Goal: Information Seeking & Learning: Check status

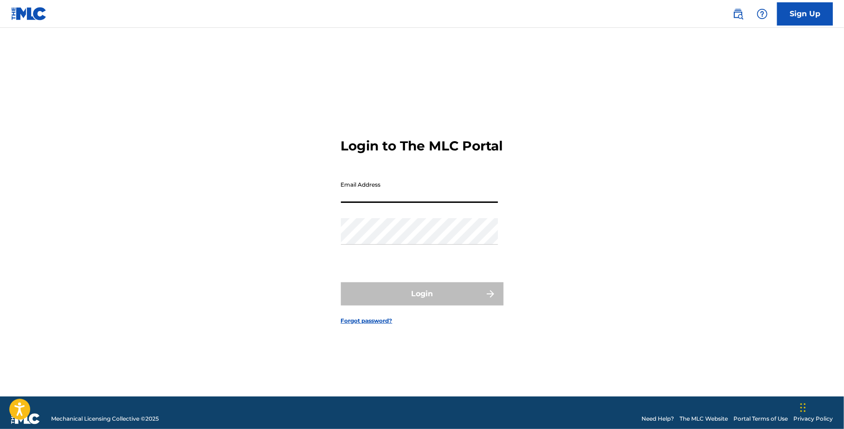
click at [451, 203] on input "Email Address" at bounding box center [419, 189] width 157 height 26
type input "[DOMAIN_NAME][EMAIL_ADDRESS][DOMAIN_NAME]"
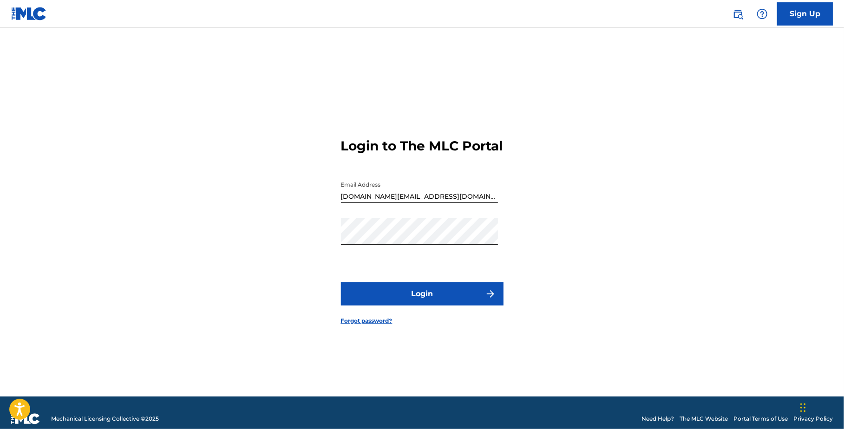
click at [429, 285] on form "Login to The MLC Portal Email Address [DOMAIN_NAME][EMAIL_ADDRESS][DOMAIN_NAME]…" at bounding box center [422, 224] width 163 height 346
click at [424, 295] on button "Login" at bounding box center [422, 293] width 163 height 23
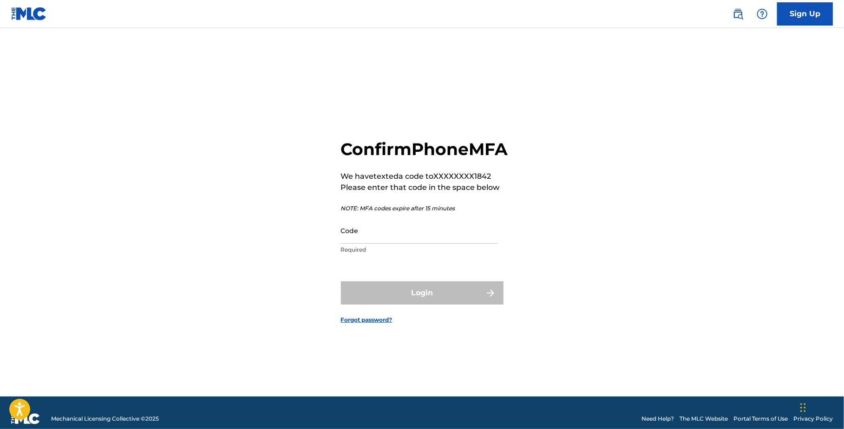
click at [412, 244] on input "Code" at bounding box center [419, 230] width 157 height 26
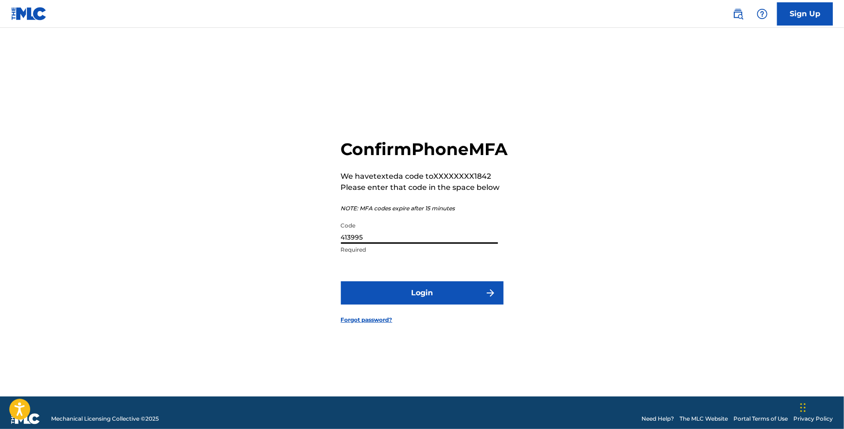
type input "413995"
click at [341, 281] on button "Login" at bounding box center [422, 292] width 163 height 23
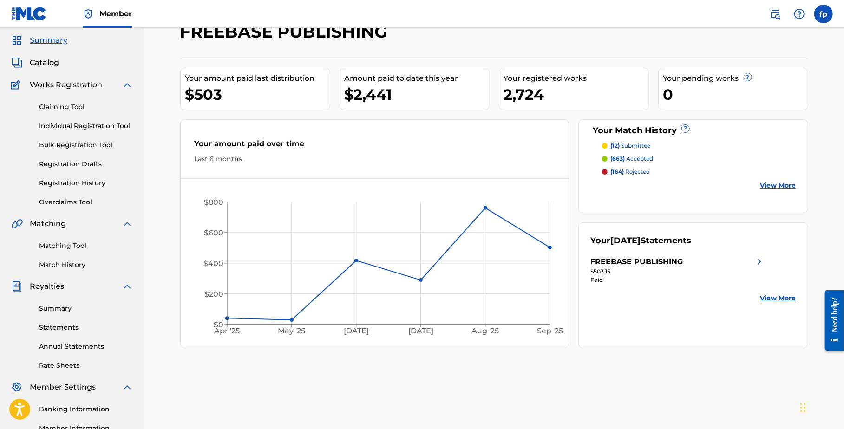
scroll to position [27, 0]
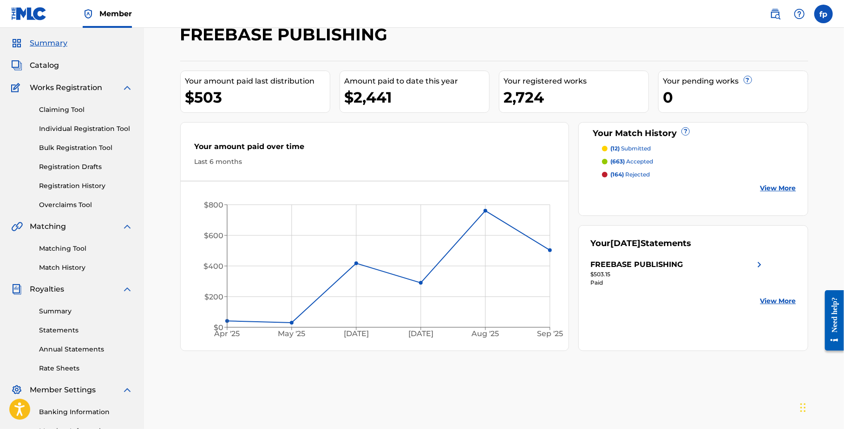
click at [80, 267] on link "Match History" at bounding box center [86, 268] width 94 height 10
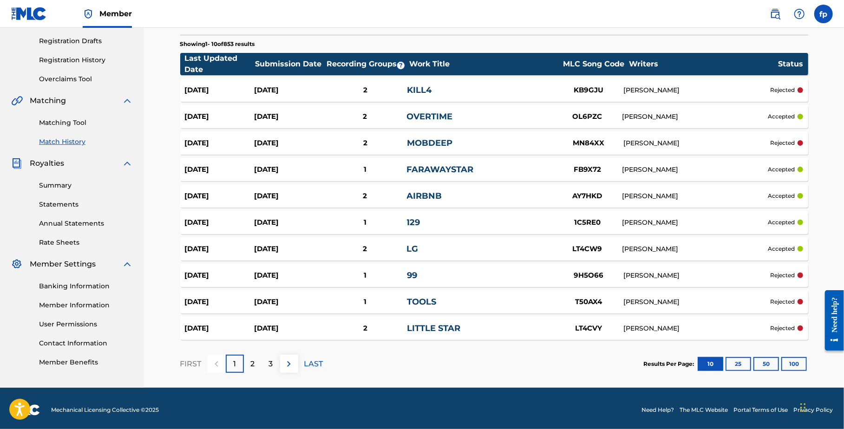
scroll to position [157, 0]
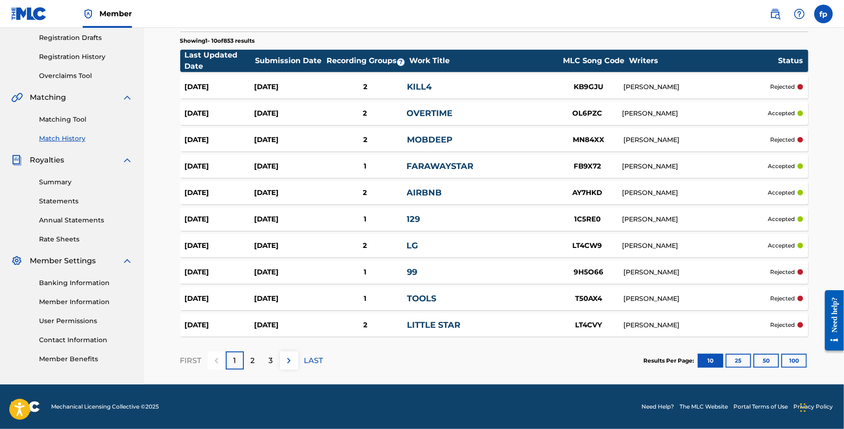
click at [470, 319] on div "LITTLE STAR" at bounding box center [480, 325] width 147 height 13
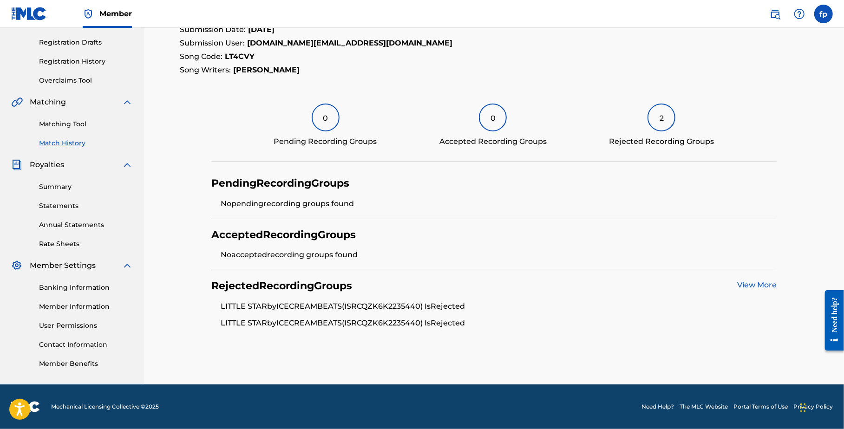
scroll to position [151, 0]
click at [351, 312] on li "LITTLE STAR by ICECREAMBEATS (ISRC QZK6K2235440 ) Is Rejected" at bounding box center [499, 309] width 556 height 17
click at [760, 275] on div "Rejected Recording Groups View More LITTLE STAR by ICECREAMBEATS (ISRC QZK6K223…" at bounding box center [493, 304] width 565 height 68
click at [756, 290] on div "View More" at bounding box center [756, 286] width 39 height 13
click at [747, 274] on div "Rejected Recording Groups View More LITTLE STAR by ICECREAMBEATS (ISRC QZK6K223…" at bounding box center [493, 304] width 565 height 68
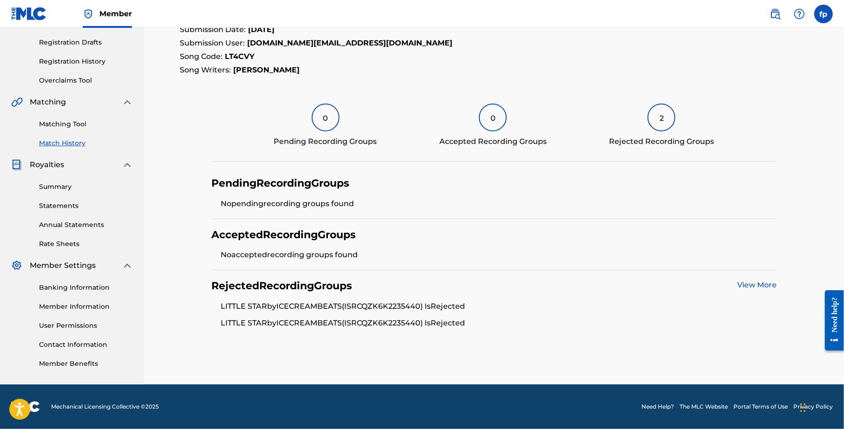
click at [747, 281] on link "View More" at bounding box center [756, 285] width 39 height 9
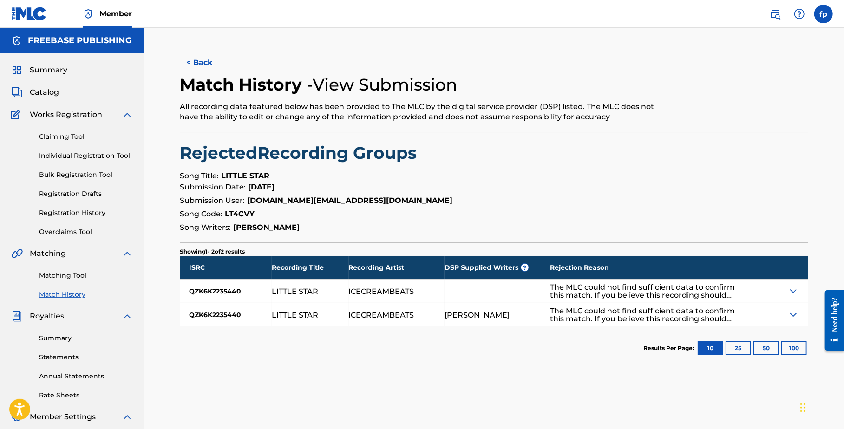
click at [196, 57] on button "< Back" at bounding box center [208, 62] width 56 height 23
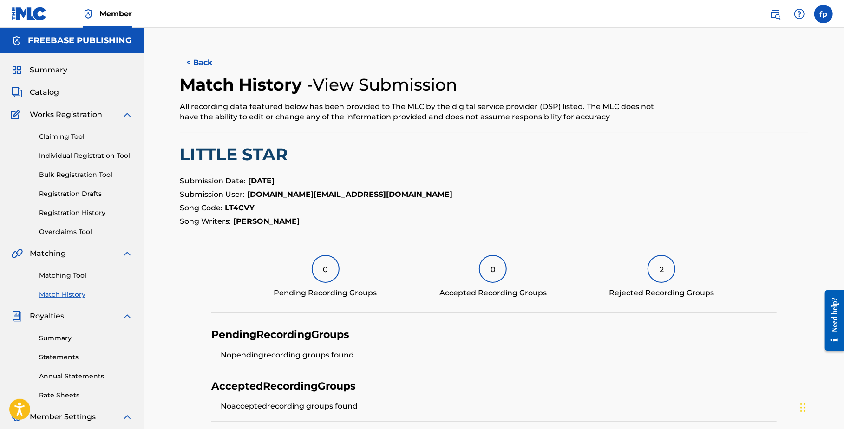
click at [205, 65] on button "< Back" at bounding box center [208, 62] width 56 height 23
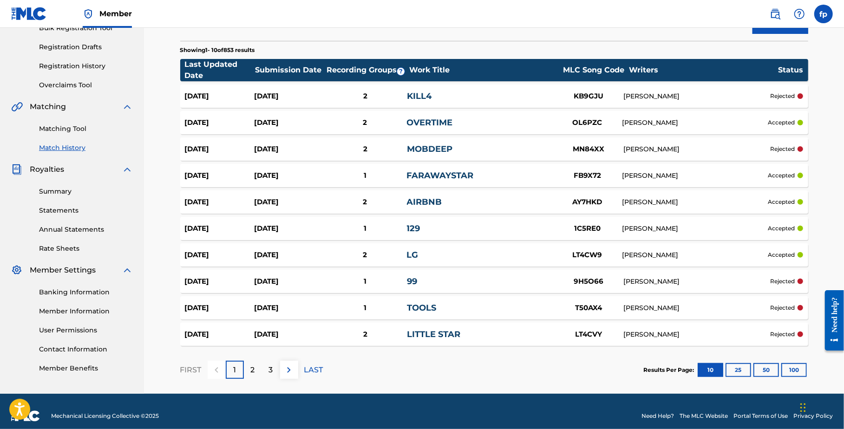
scroll to position [157, 0]
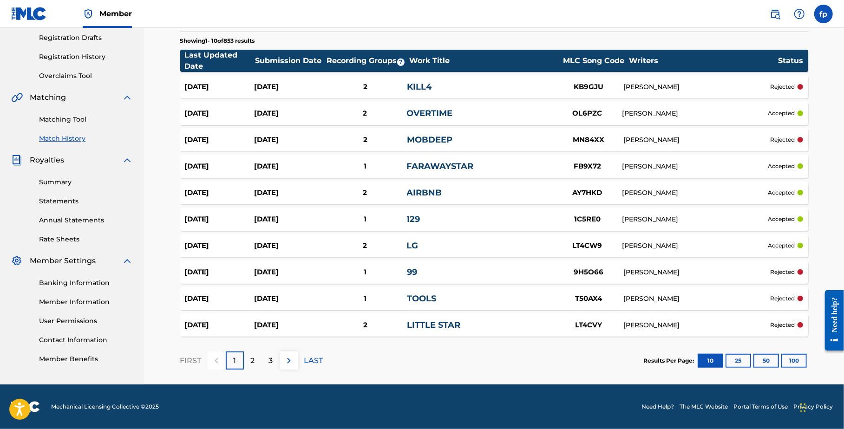
click at [787, 364] on button "100" at bounding box center [794, 361] width 26 height 14
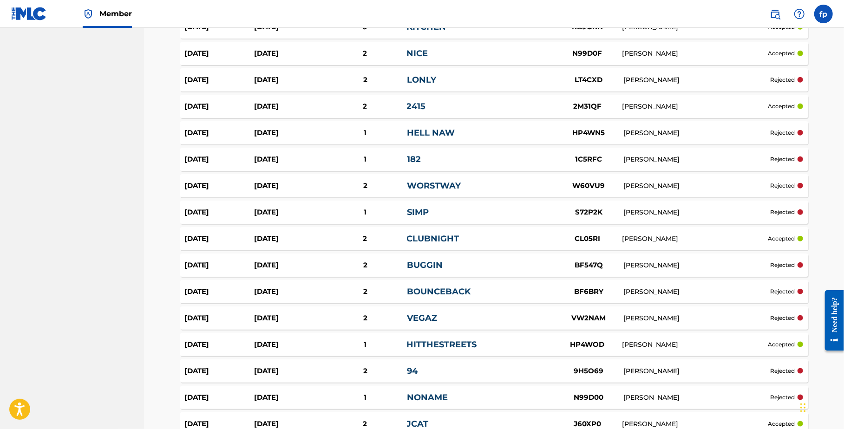
scroll to position [0, 0]
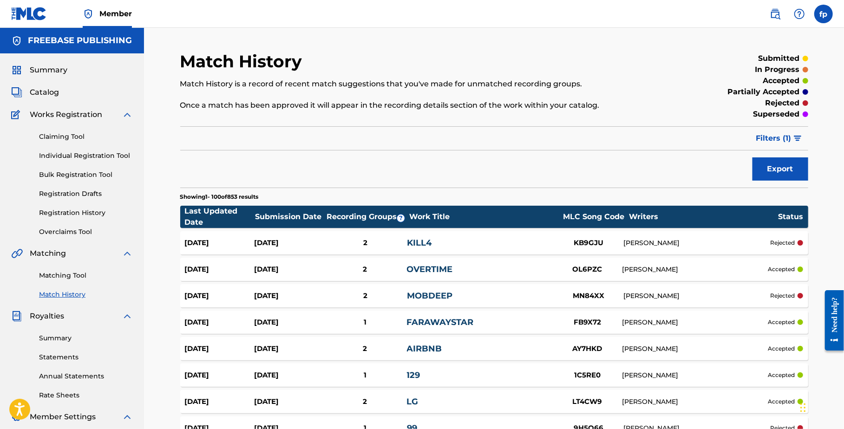
click at [770, 140] on span "Filters ( 1 )" at bounding box center [773, 138] width 35 height 11
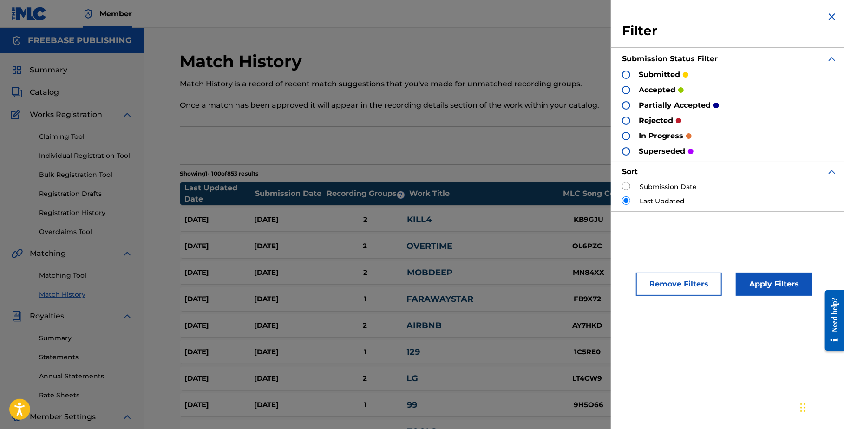
click at [627, 88] on div at bounding box center [626, 90] width 8 height 8
click at [772, 287] on button "Apply Filters" at bounding box center [774, 284] width 77 height 23
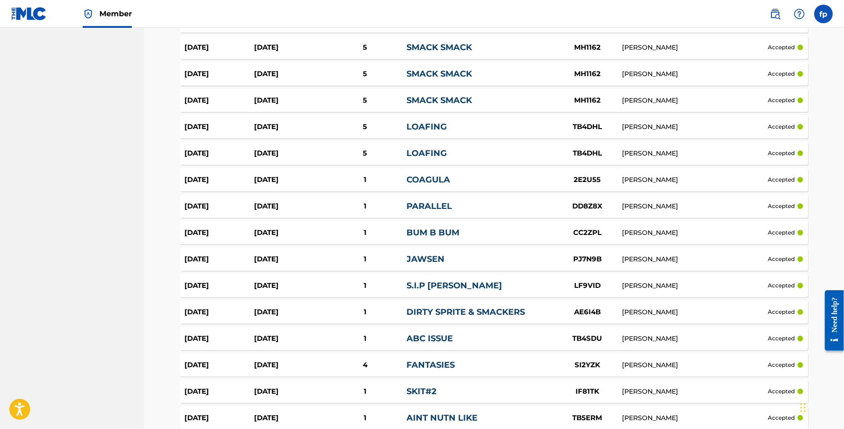
scroll to position [2539, 0]
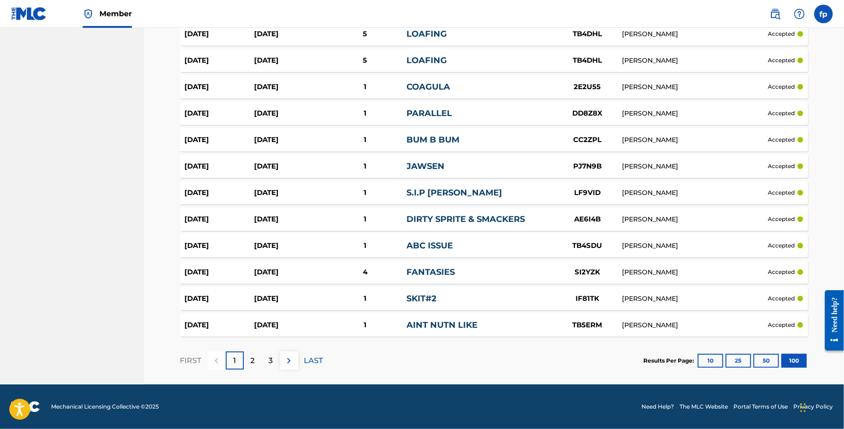
click at [254, 360] on p "2" at bounding box center [253, 360] width 4 height 11
click at [271, 364] on p "3" at bounding box center [271, 360] width 4 height 11
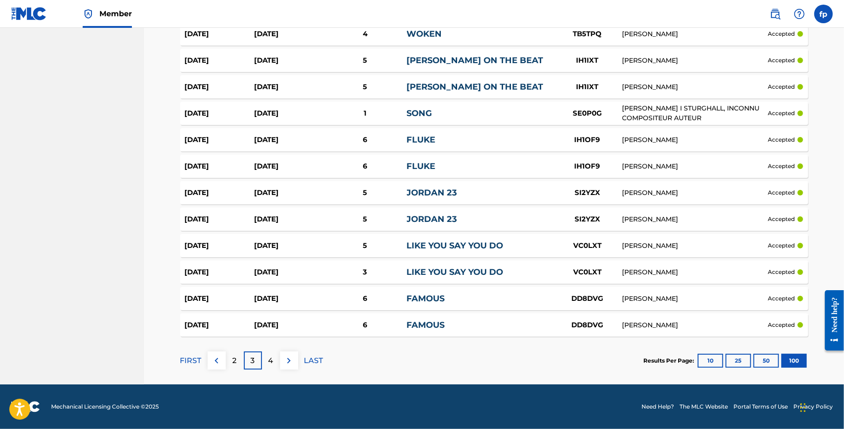
click at [309, 361] on p "LAST" at bounding box center [313, 360] width 19 height 11
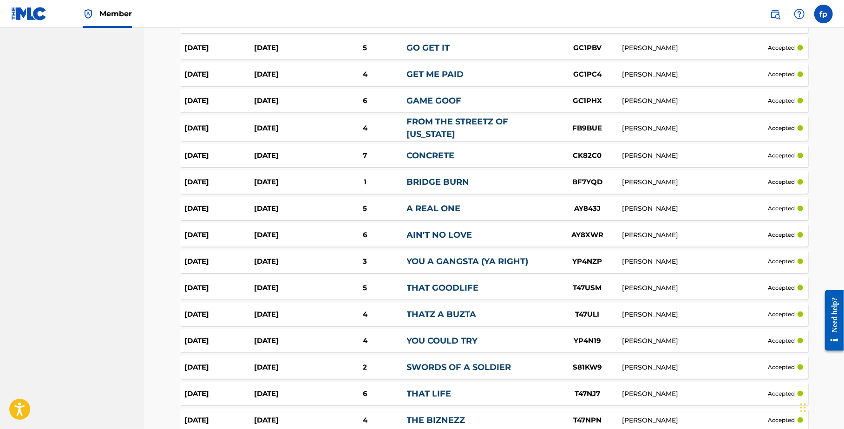
scroll to position [0, 0]
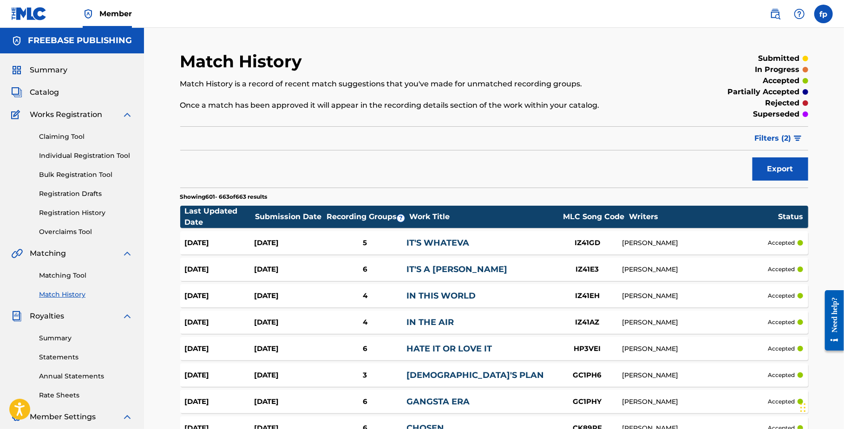
click at [793, 59] on p "submitted" at bounding box center [778, 58] width 41 height 11
click at [777, 148] on button "Filters ( 2 )" at bounding box center [778, 138] width 59 height 23
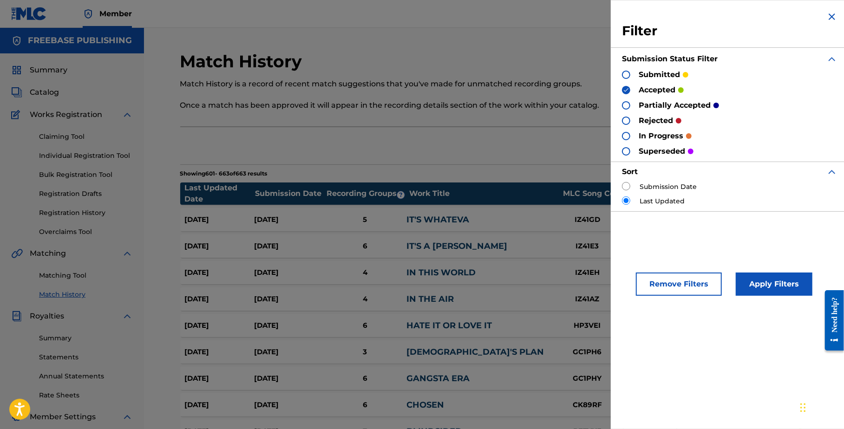
click at [624, 76] on div at bounding box center [626, 75] width 8 height 8
click at [627, 91] on img at bounding box center [626, 90] width 7 height 7
click at [773, 284] on button "Apply Filters" at bounding box center [774, 284] width 77 height 23
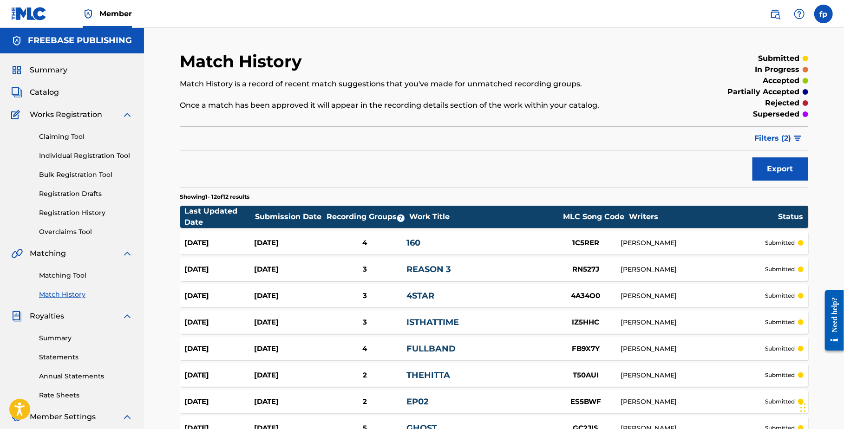
click at [70, 279] on link "Matching Tool" at bounding box center [86, 276] width 94 height 10
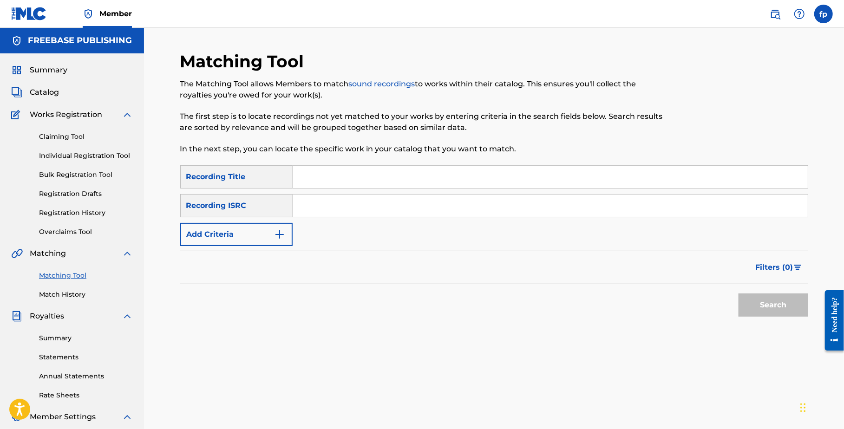
click at [274, 234] on img "Search Form" at bounding box center [279, 234] width 11 height 11
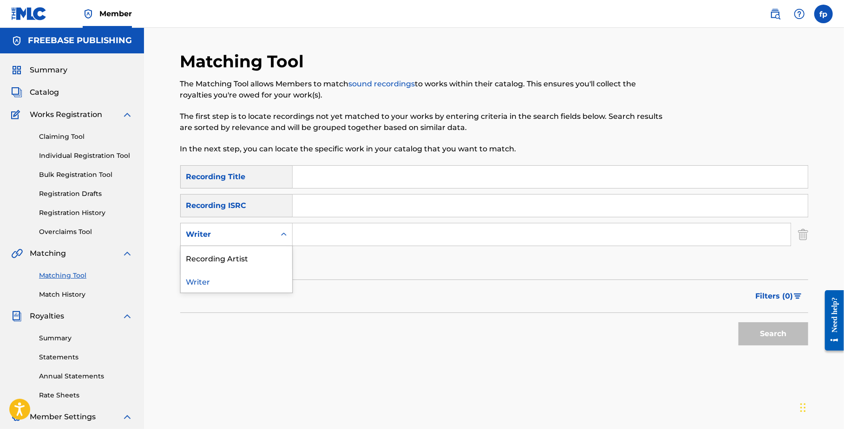
click at [282, 237] on icon "Search Form" at bounding box center [283, 234] width 9 height 9
click at [268, 252] on div "Recording Artist" at bounding box center [236, 257] width 111 height 23
click at [309, 240] on input "Search Form" at bounding box center [542, 234] width 498 height 22
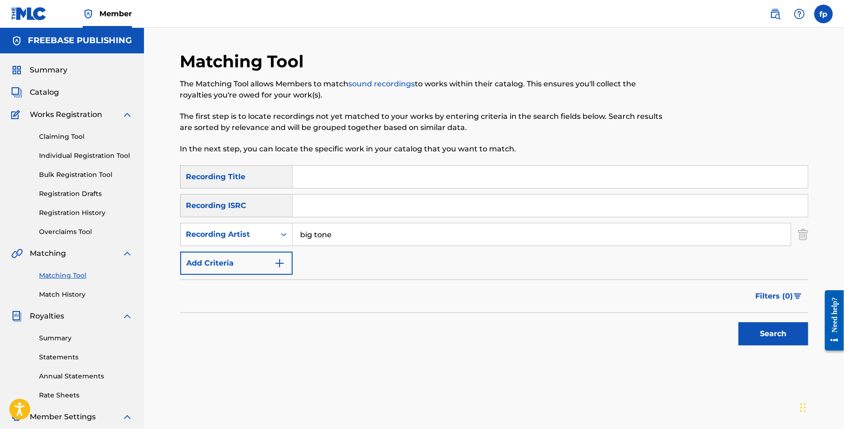
type input "big tone"
click at [738, 322] on button "Search" at bounding box center [773, 333] width 70 height 23
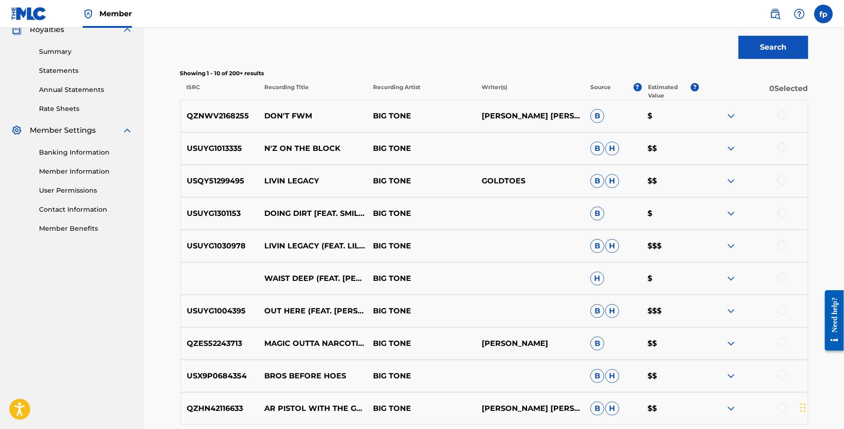
scroll to position [397, 0]
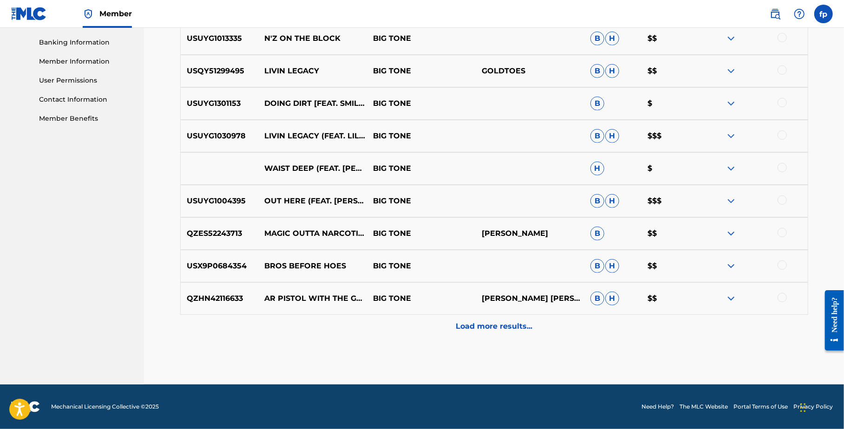
click at [449, 322] on div "Load more results..." at bounding box center [494, 326] width 628 height 23
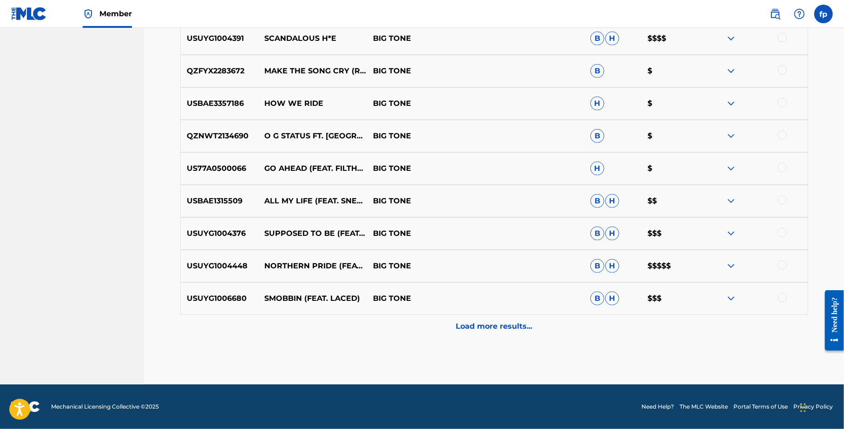
click at [449, 322] on div "Load more results..." at bounding box center [494, 326] width 628 height 23
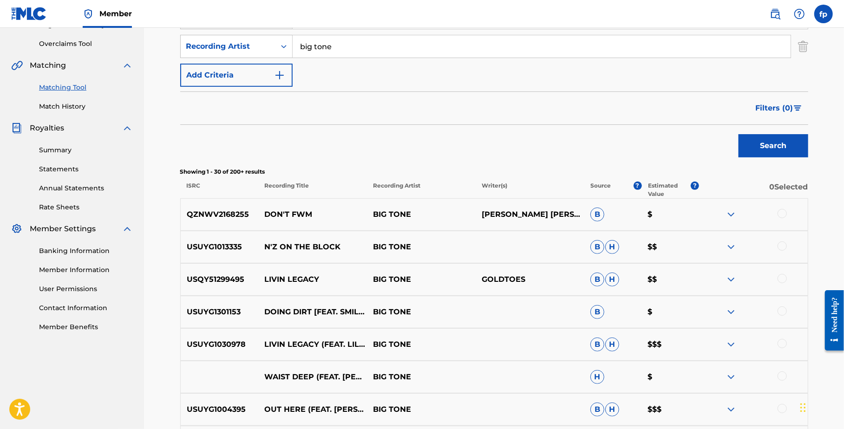
scroll to position [0, 0]
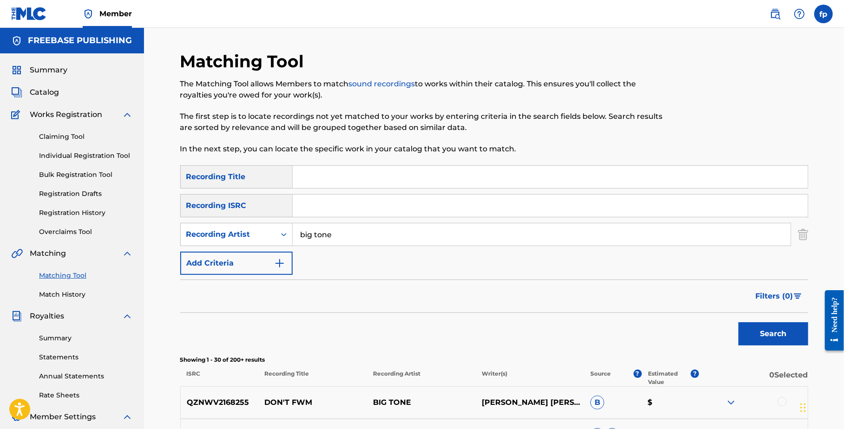
click at [789, 298] on span "Filters ( 0 )" at bounding box center [775, 296] width 38 height 11
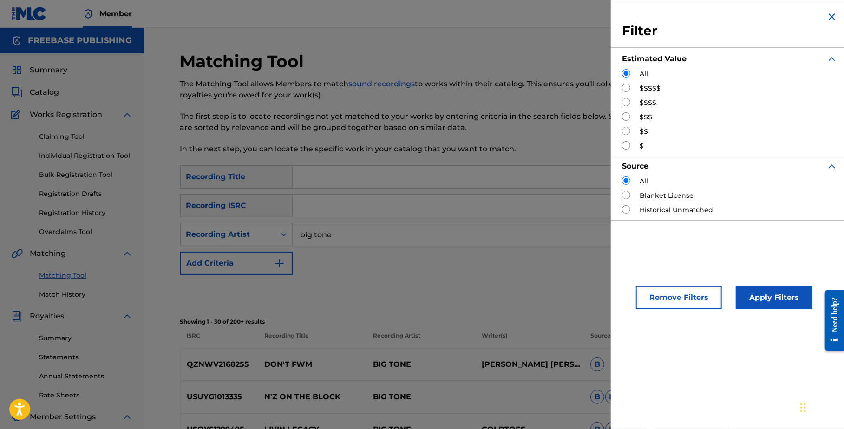
click at [621, 89] on div "Filter Estimated Value All $$$$$ $$$$ $$$ $$ $ Source All Blanket License Histo…" at bounding box center [730, 115] width 238 height 231
click at [634, 89] on div "$$$$$" at bounding box center [730, 89] width 216 height 10
click at [627, 89] on input "Search Form" at bounding box center [626, 88] width 8 height 8
radio input "true"
click at [796, 307] on button "Apply Filters" at bounding box center [774, 297] width 77 height 23
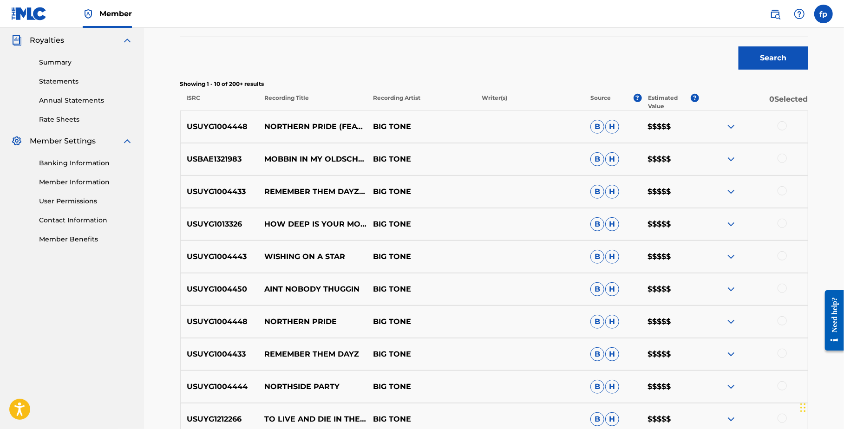
scroll to position [314, 0]
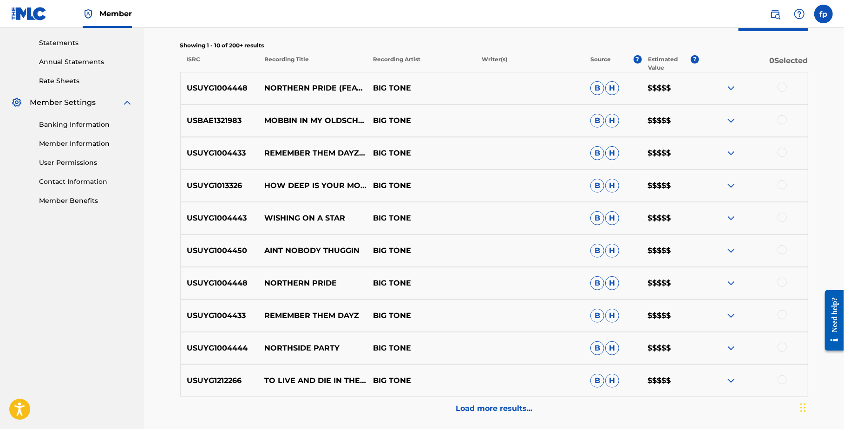
click at [487, 411] on p "Load more results..." at bounding box center [494, 408] width 77 height 11
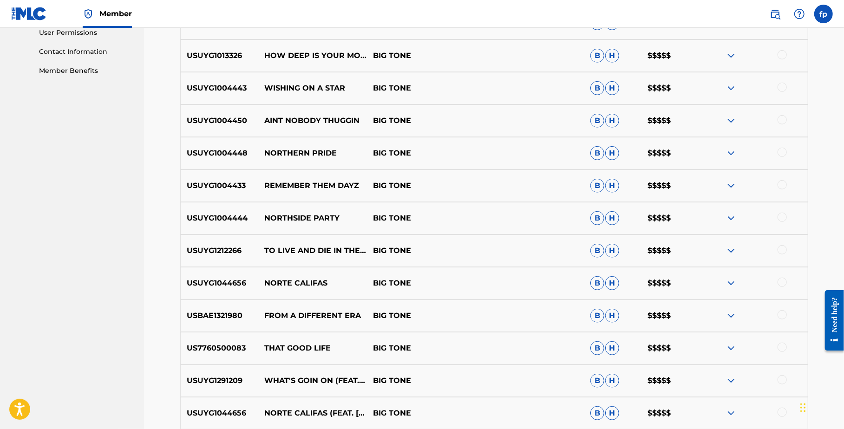
scroll to position [722, 0]
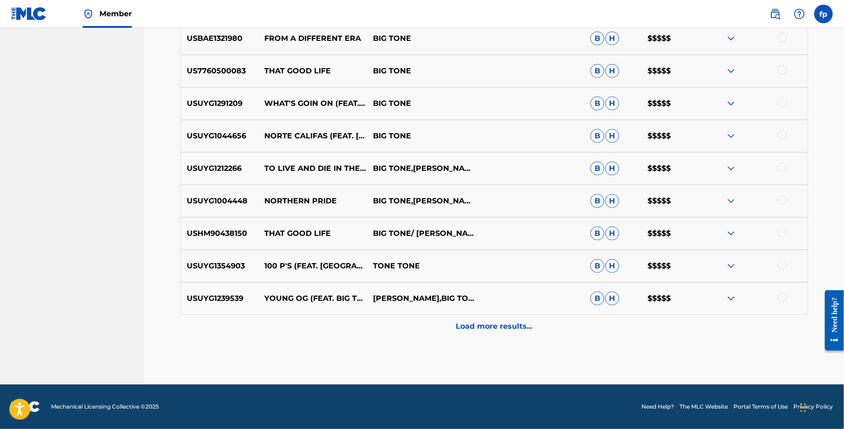
click at [470, 327] on p "Load more results..." at bounding box center [494, 326] width 77 height 11
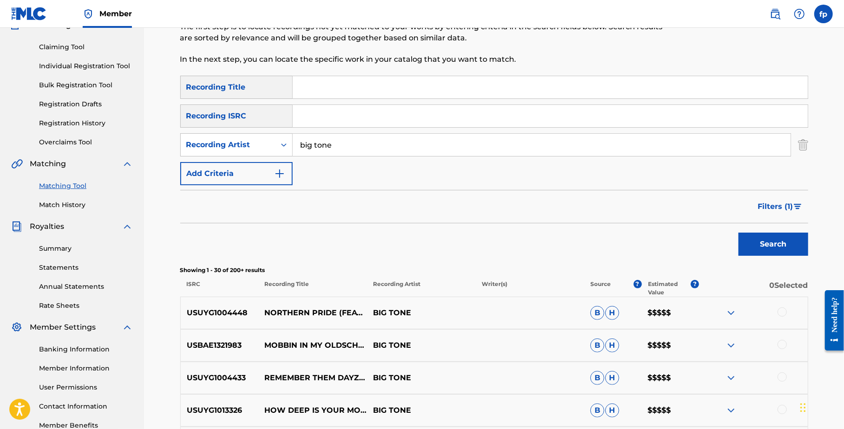
scroll to position [0, 0]
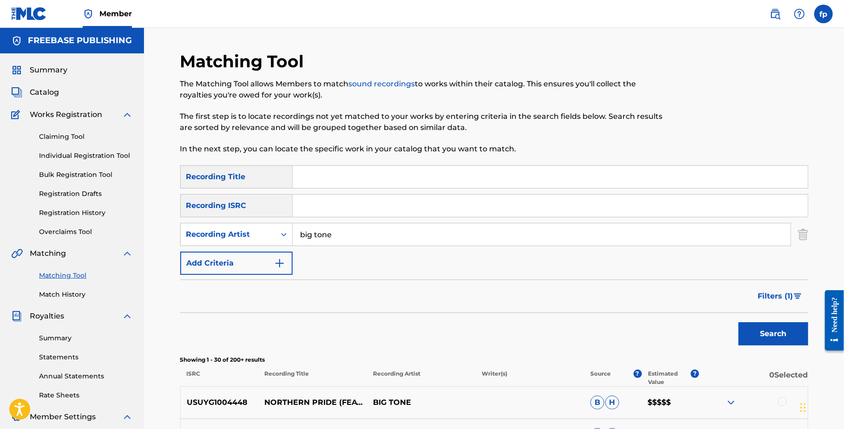
click at [51, 97] on span "Catalog" at bounding box center [44, 92] width 29 height 11
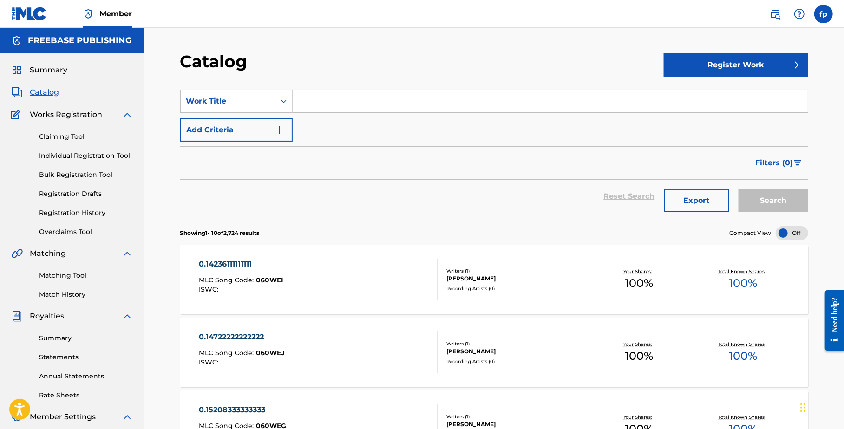
click at [353, 109] on input "Search Form" at bounding box center [550, 101] width 515 height 22
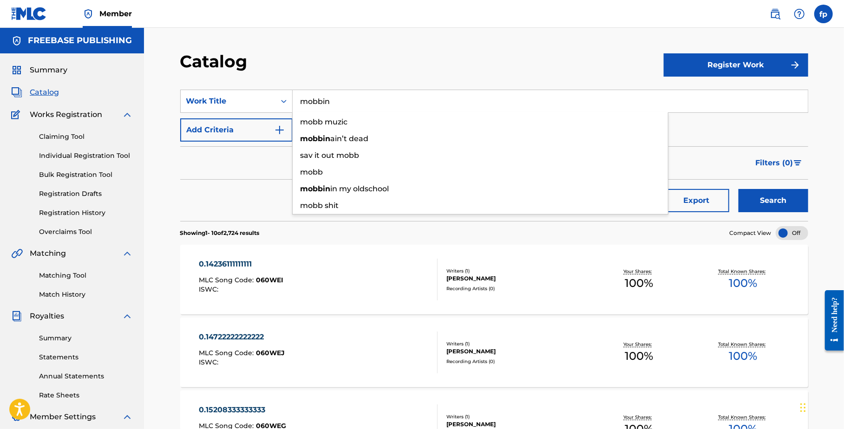
type input "mobbin"
click at [738, 189] on button "Search" at bounding box center [773, 200] width 70 height 23
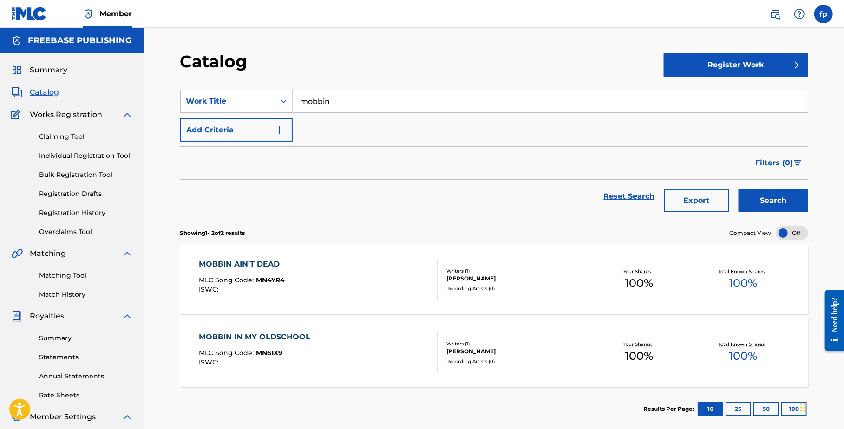
click at [301, 329] on div "MOBBIN IN MY OLDSCHOOL MLC Song Code : MN61X9 ISWC : Writers ( 1 ) [PERSON_NAME…" at bounding box center [494, 353] width 628 height 70
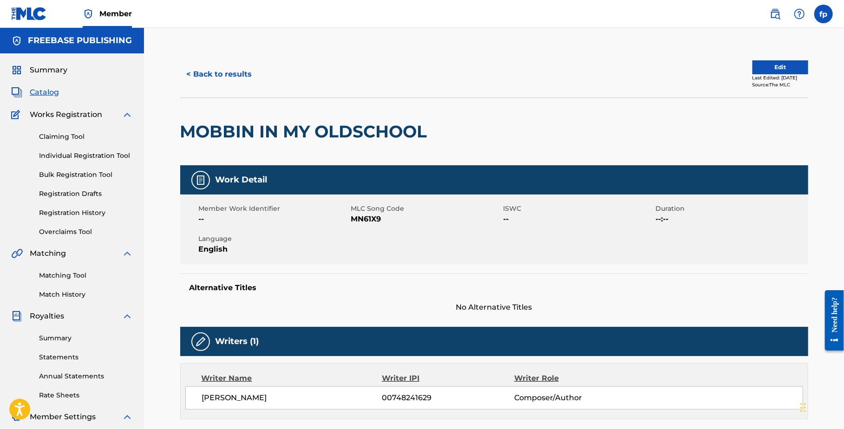
click at [66, 176] on link "Bulk Registration Tool" at bounding box center [86, 175] width 94 height 10
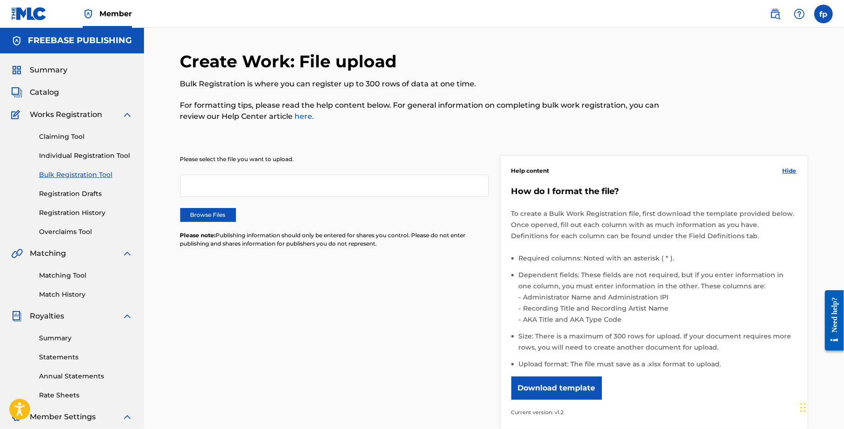
click at [70, 300] on div "Summary Catalog Works Registration Claiming Tool Individual Registration Tool B…" at bounding box center [72, 292] width 144 height 478
click at [70, 296] on link "Match History" at bounding box center [86, 295] width 94 height 10
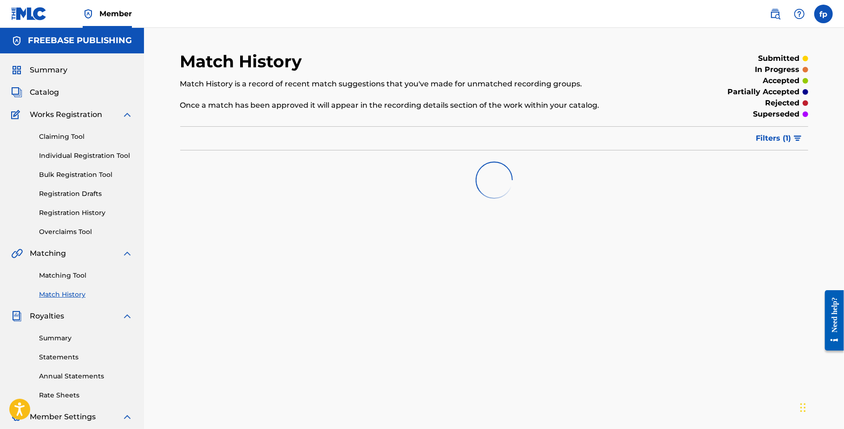
click at [70, 271] on link "Matching Tool" at bounding box center [86, 276] width 94 height 10
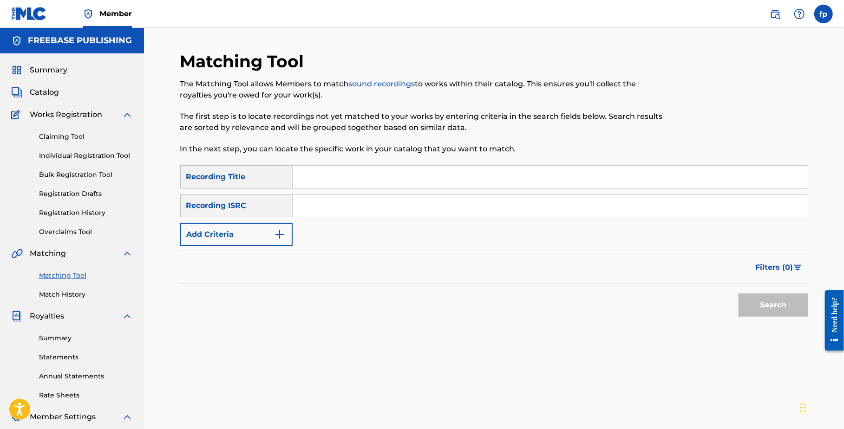
scroll to position [39, 0]
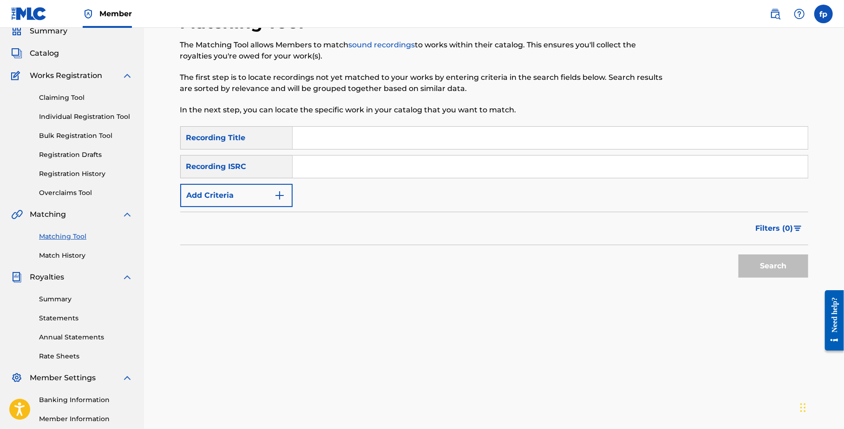
click at [73, 255] on link "Match History" at bounding box center [86, 256] width 94 height 10
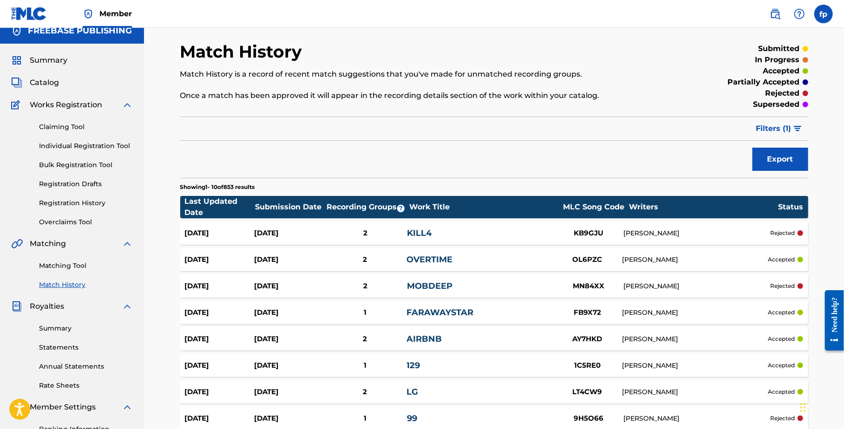
scroll to position [157, 0]
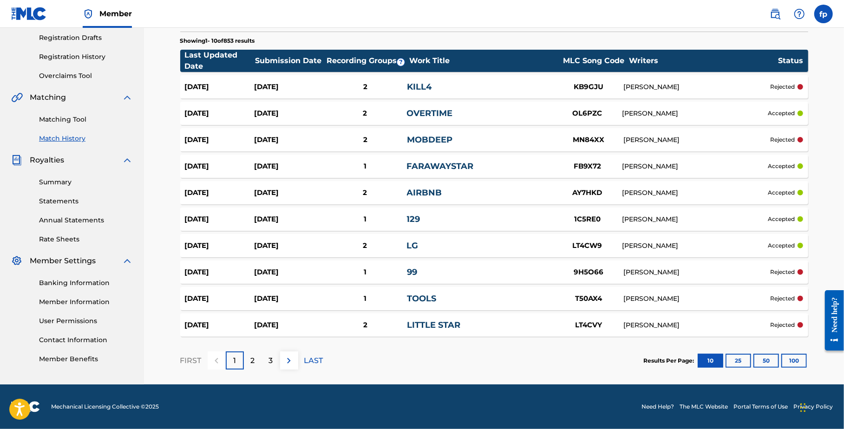
click at [792, 360] on button "100" at bounding box center [794, 361] width 26 height 14
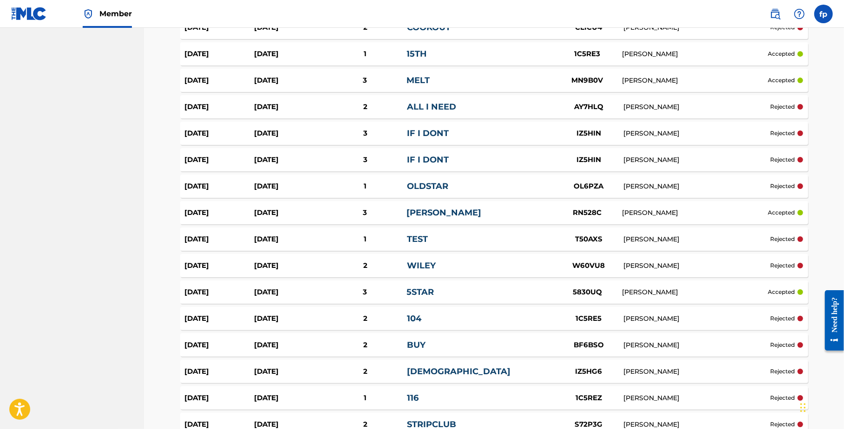
scroll to position [2539, 0]
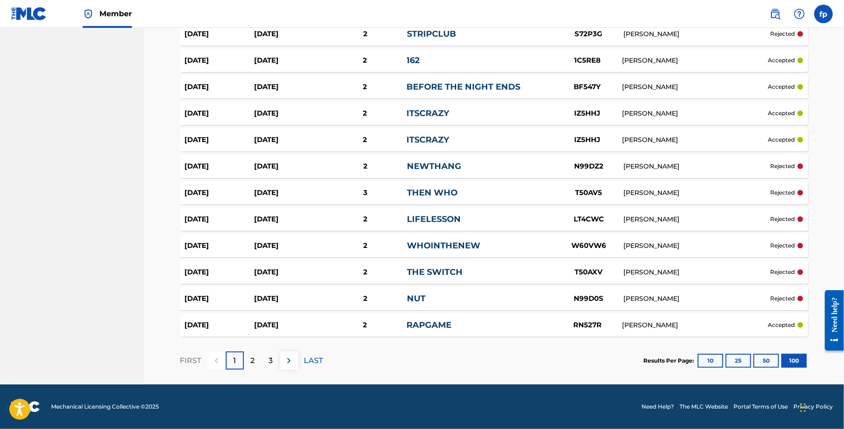
click at [317, 360] on p "LAST" at bounding box center [313, 360] width 19 height 11
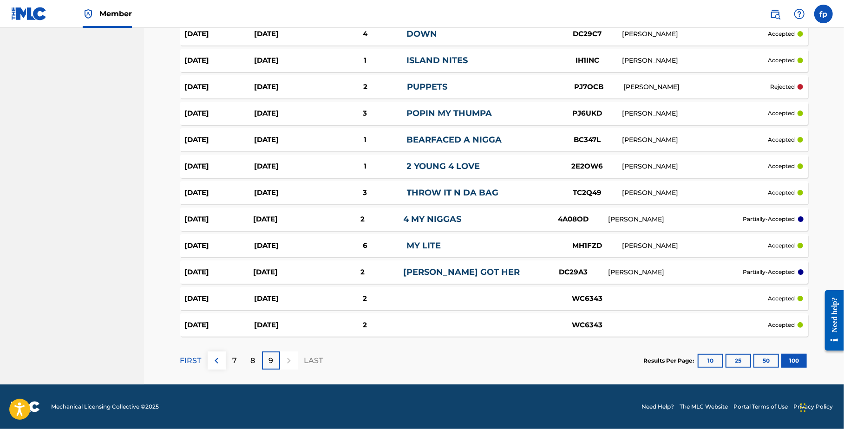
click at [250, 355] on p "8" at bounding box center [252, 360] width 5 height 11
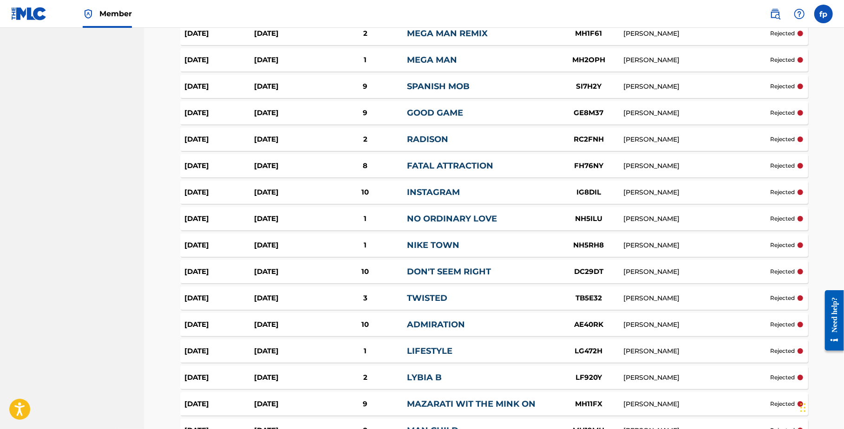
scroll to position [2540, 0]
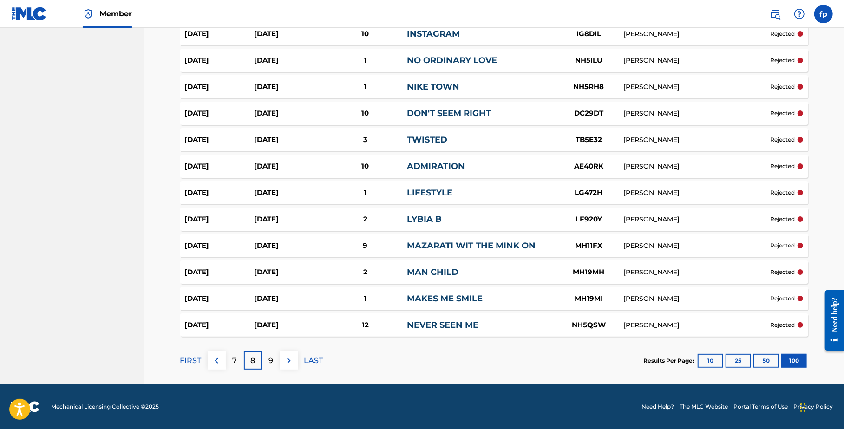
click at [235, 359] on p "7" at bounding box center [234, 360] width 5 height 11
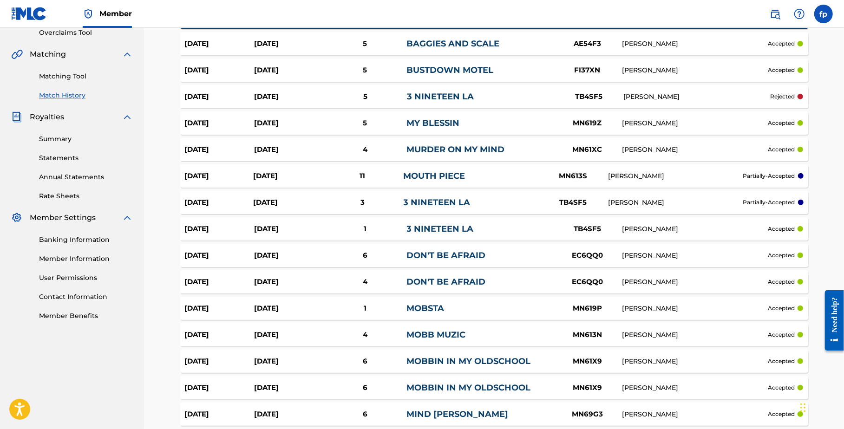
scroll to position [202, 0]
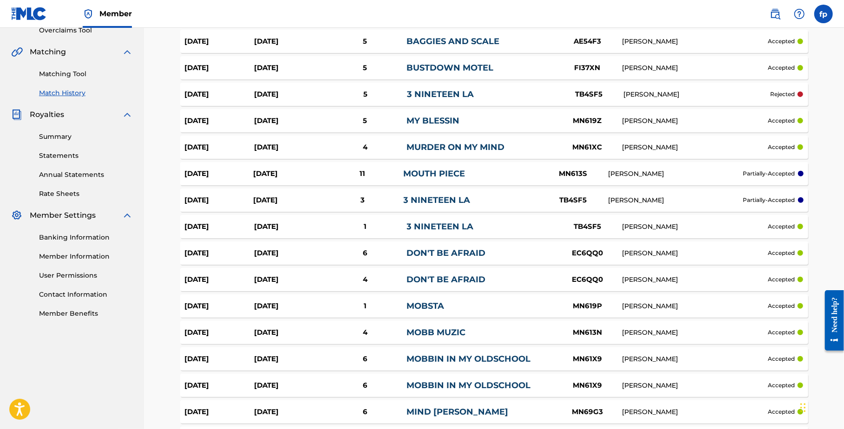
click at [66, 157] on link "Statements" at bounding box center [86, 156] width 94 height 10
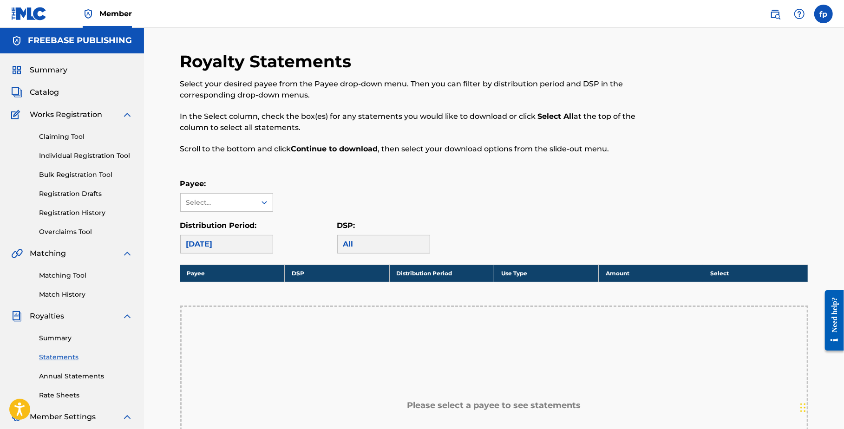
click at [240, 235] on div "[DATE]" at bounding box center [226, 244] width 93 height 19
click at [242, 205] on div "Select..." at bounding box center [217, 203] width 63 height 10
click at [232, 222] on div "FREEBASE PUBLISHING" at bounding box center [227, 229] width 92 height 34
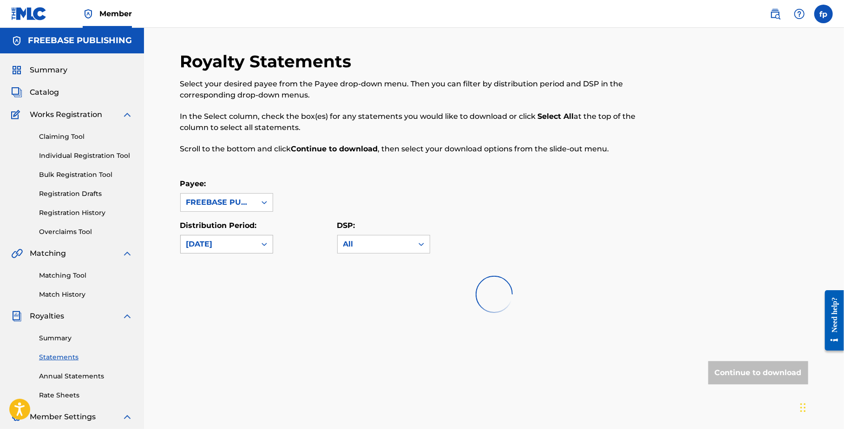
click at [234, 243] on div "[DATE]" at bounding box center [218, 244] width 64 height 11
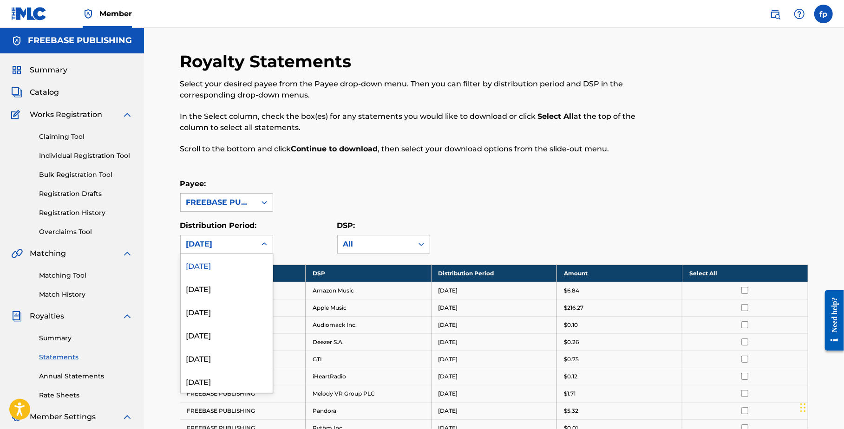
click at [384, 260] on div "Royalty Statements Select your desired payee from the Payee drop-down menu. The…" at bounding box center [494, 356] width 628 height 610
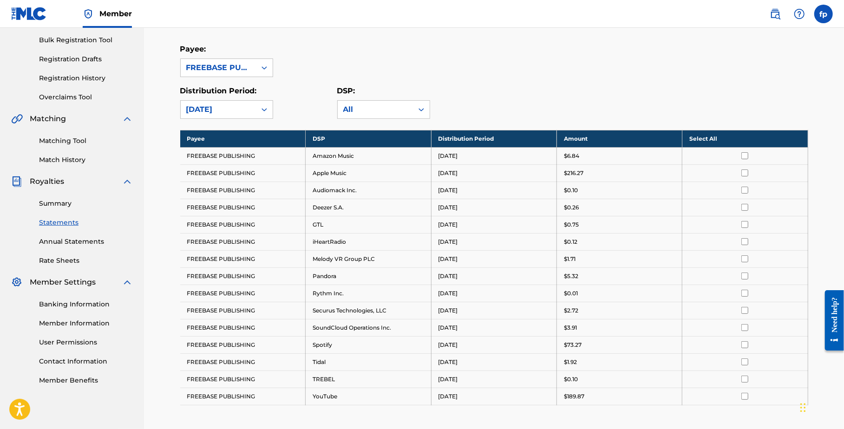
scroll to position [156, 0]
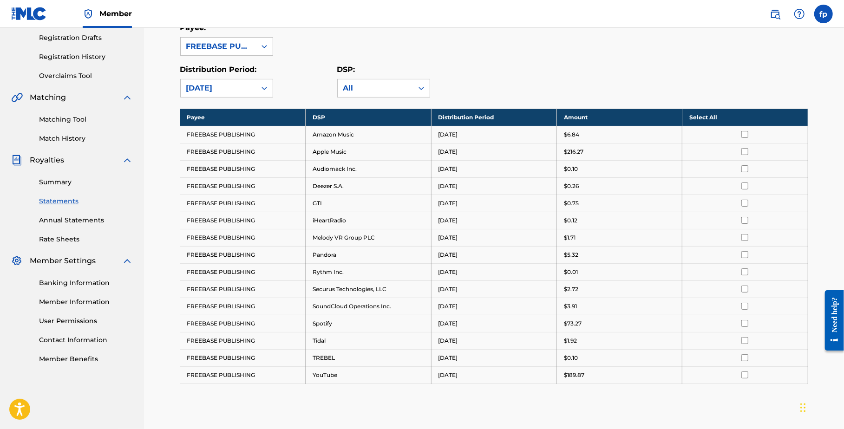
click at [767, 120] on th "Select All" at bounding box center [744, 117] width 125 height 17
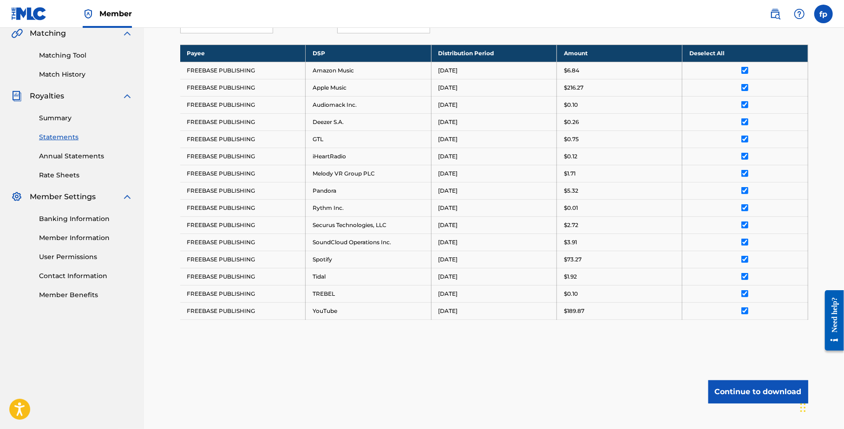
scroll to position [279, 0]
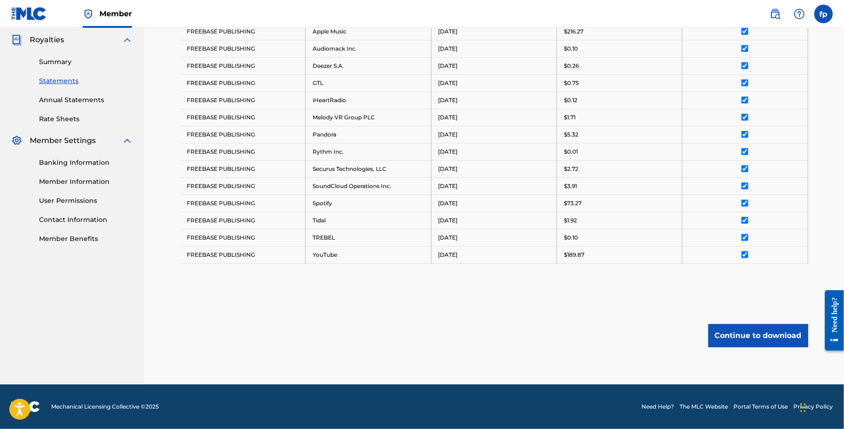
click at [749, 326] on button "Continue to download" at bounding box center [758, 335] width 100 height 23
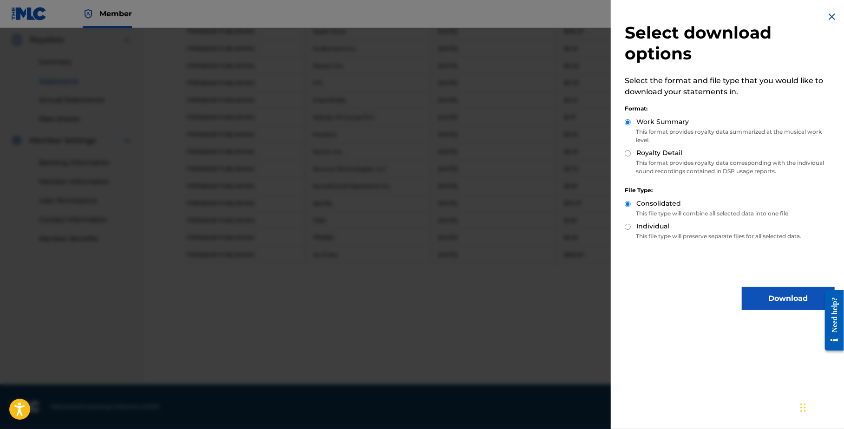
click at [774, 300] on button "Download" at bounding box center [788, 298] width 93 height 23
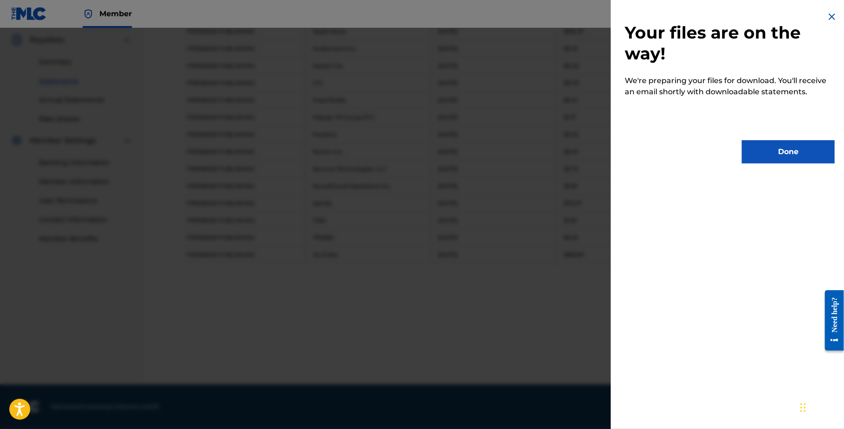
click at [793, 149] on button "Done" at bounding box center [788, 151] width 93 height 23
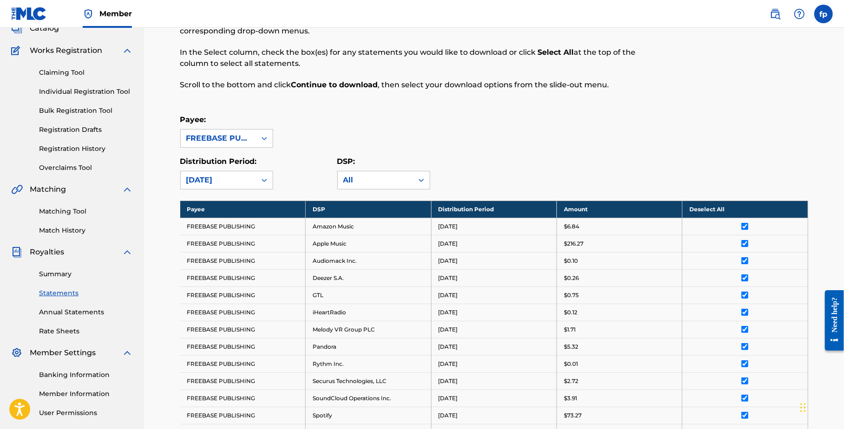
scroll to position [0, 0]
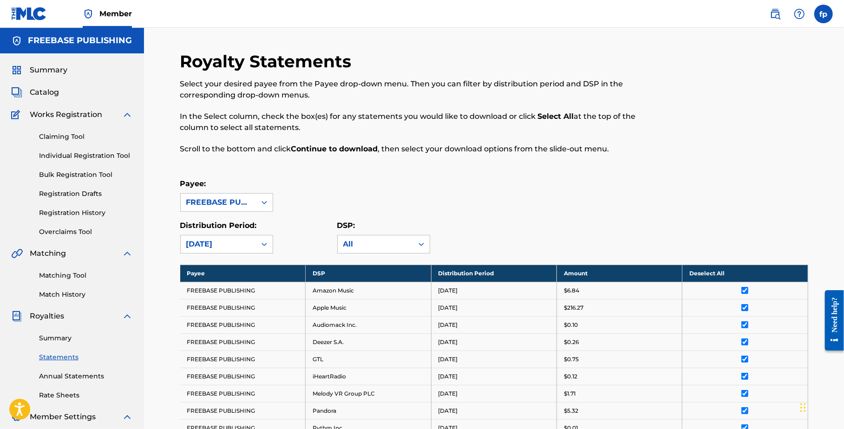
click at [48, 91] on span "Catalog" at bounding box center [44, 92] width 29 height 11
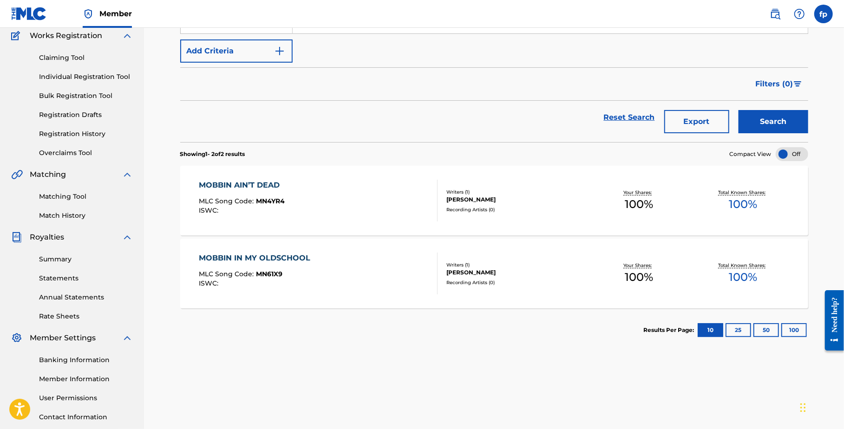
scroll to position [78, 0]
click at [261, 222] on div "MOBBIN AIN’T DEAD MLC Song Code : MN4YR4 ISWC :" at bounding box center [242, 201] width 86 height 42
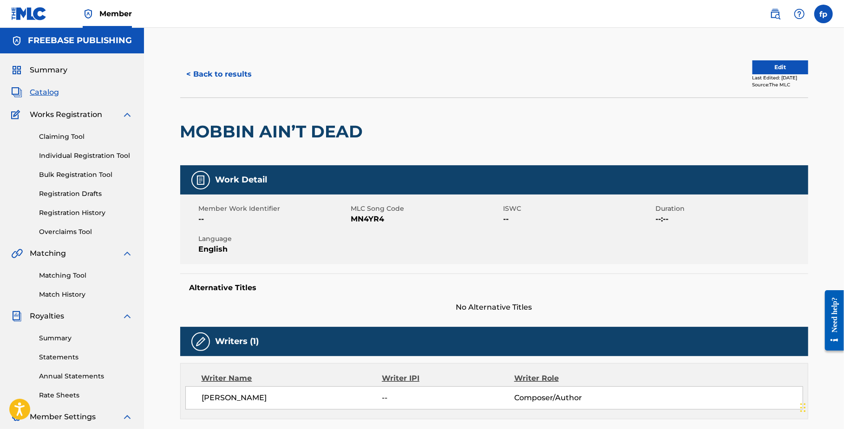
click at [47, 89] on span "Catalog" at bounding box center [44, 92] width 29 height 11
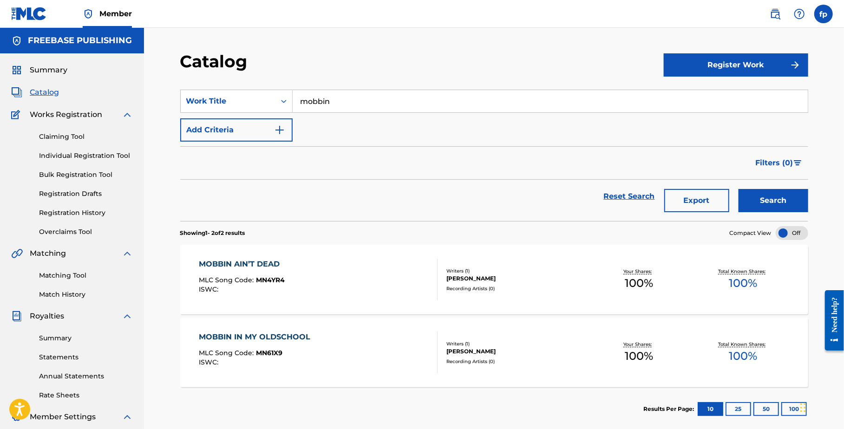
click at [539, 118] on div "SearchWithCriteria733e09d8-48b7-4c30-969b-f05604d9b980 Work Title mobbin Add Cr…" at bounding box center [494, 116] width 628 height 52
click at [539, 112] on input "mobbin" at bounding box center [550, 101] width 515 height 22
click at [539, 112] on div "mobbin" at bounding box center [550, 101] width 515 height 22
type input "m"
click at [764, 49] on div "Catalog Register Work SearchWithCriteria733e09d8-48b7-4c30-969b-f05604d9b980 Wo…" at bounding box center [494, 279] width 700 height 503
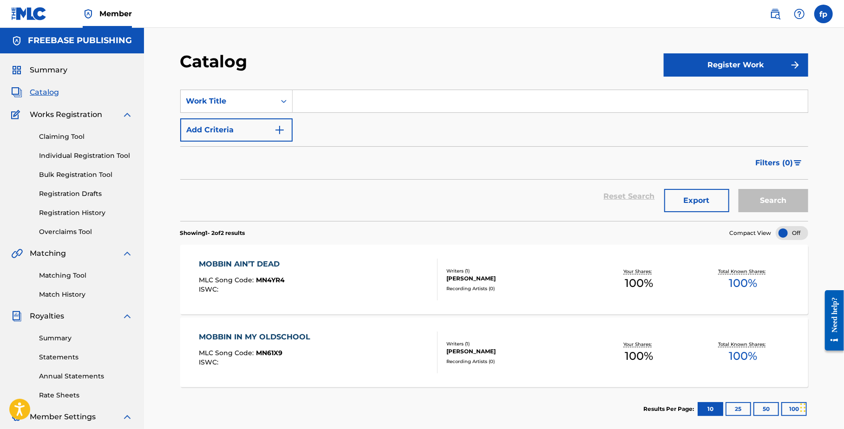
click at [760, 53] on button "Register Work" at bounding box center [736, 64] width 144 height 23
click at [601, 66] on div "Catalog" at bounding box center [421, 64] width 483 height 27
click at [598, 146] on div "Filters ( 0 )" at bounding box center [494, 162] width 628 height 33
click at [577, 220] on div "Reset Search Export Search" at bounding box center [494, 200] width 628 height 41
click at [559, 177] on div "Filters ( 0 )" at bounding box center [494, 162] width 628 height 33
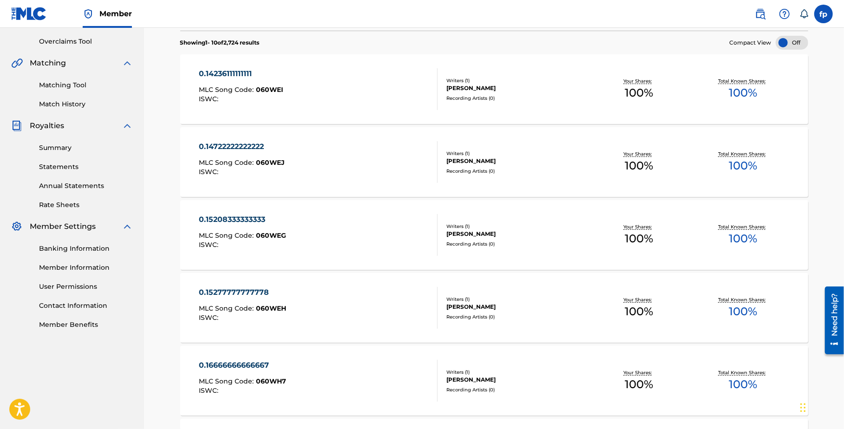
scroll to position [344, 0]
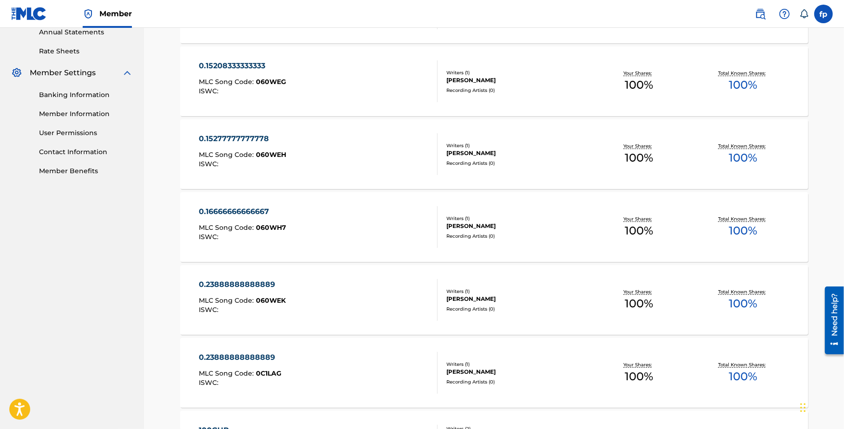
click at [311, 161] on div "0.15277777777778 MLC Song Code : 060WEH ISWC :" at bounding box center [318, 154] width 239 height 42
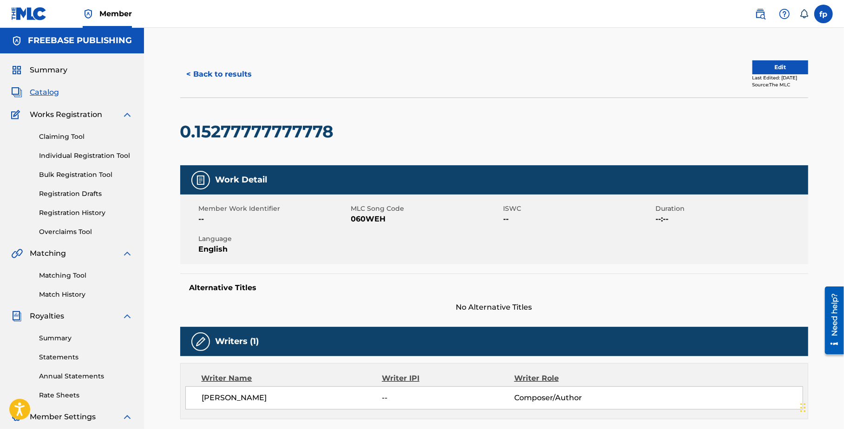
scroll to position [264, 0]
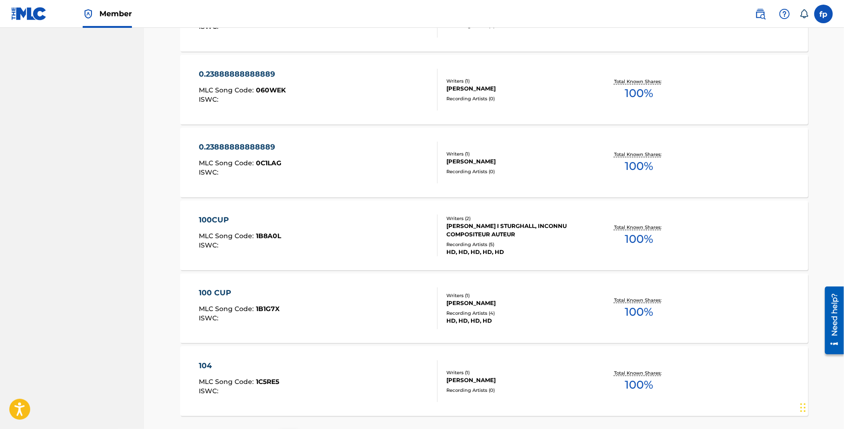
scroll to position [634, 0]
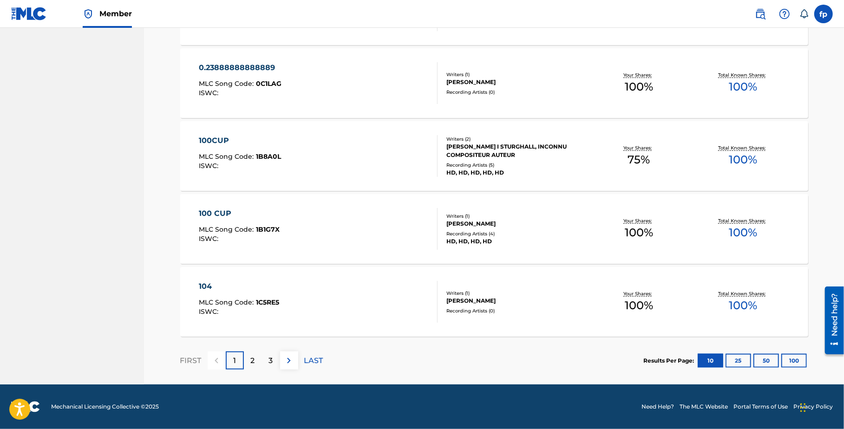
click at [330, 158] on div "100CUP MLC Song Code : 1B8A0L ISWC :" at bounding box center [318, 156] width 239 height 42
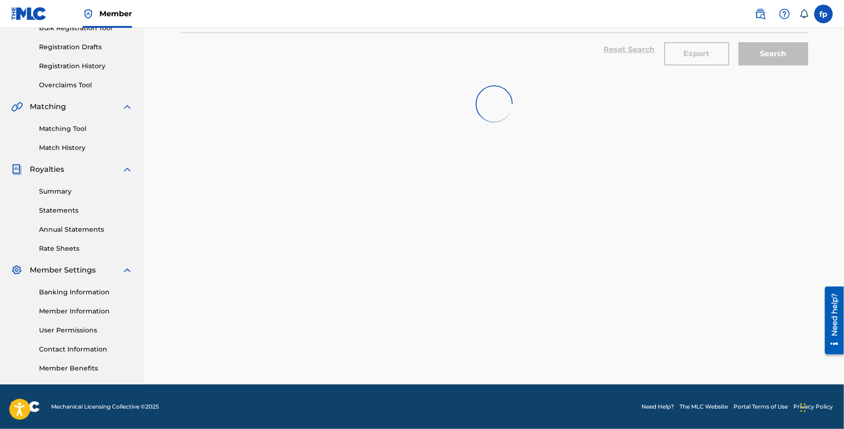
scroll to position [634, 0]
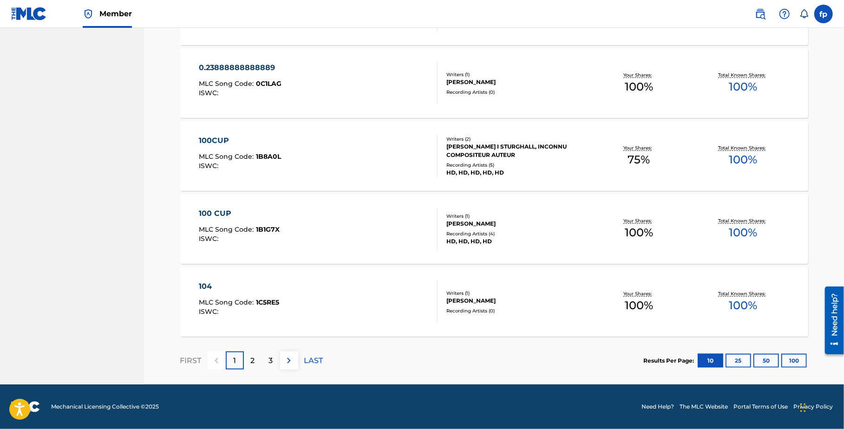
click at [268, 361] on div "3" at bounding box center [271, 361] width 18 height 18
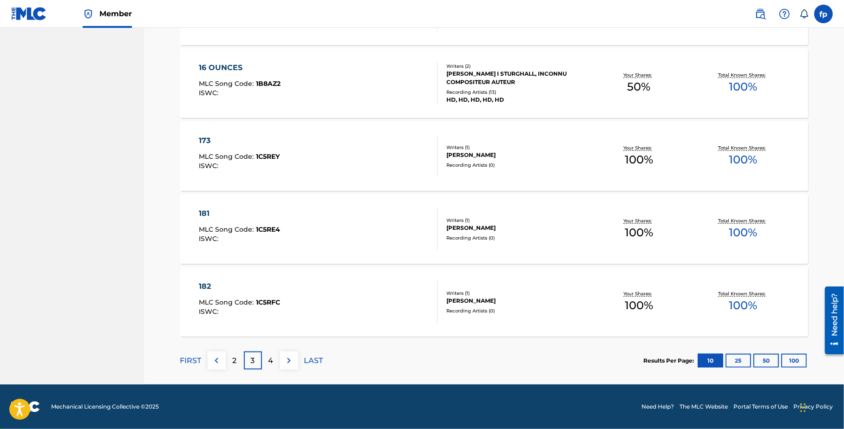
click at [268, 358] on p "4" at bounding box center [270, 360] width 5 height 11
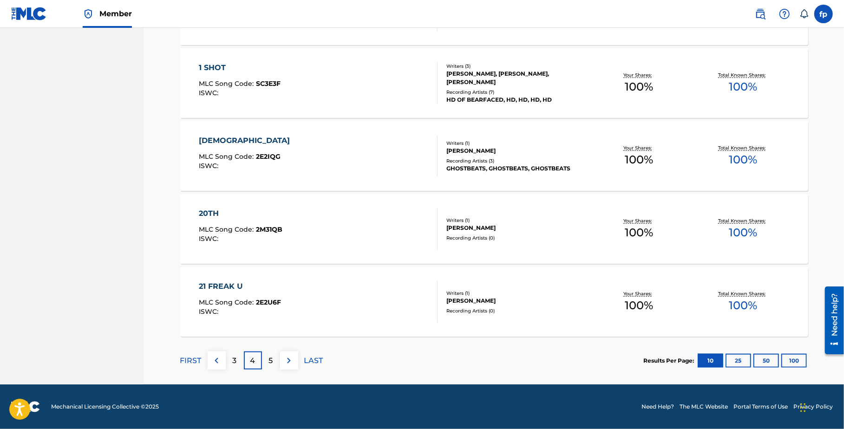
click at [283, 318] on div "21 FREAK U MLC Song Code : 2E2U6F ISWC :" at bounding box center [318, 302] width 239 height 42
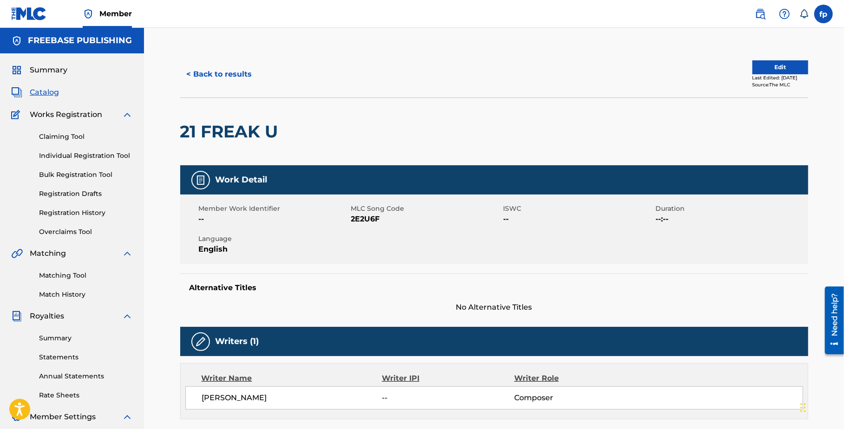
scroll to position [0, 0]
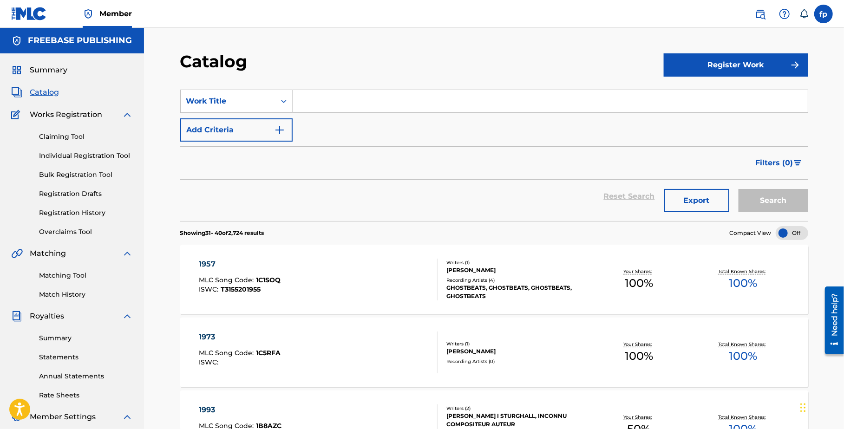
click at [772, 170] on button "Filters ( 0 )" at bounding box center [779, 162] width 58 height 23
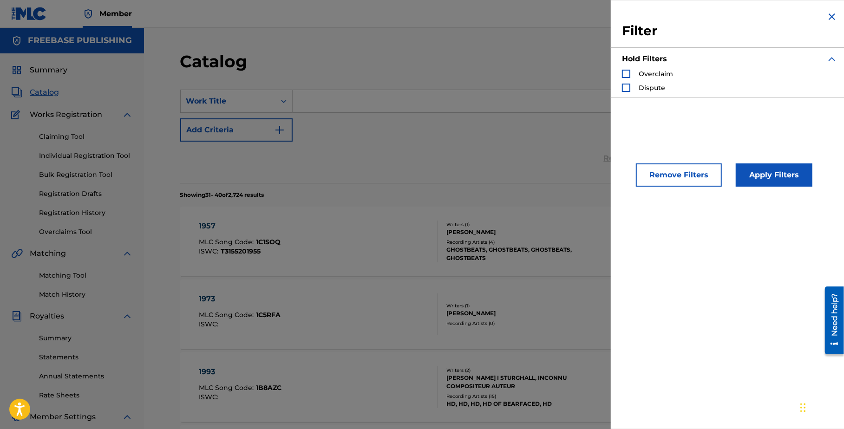
click at [650, 76] on span "Overclaim" at bounding box center [656, 74] width 34 height 8
click at [625, 75] on div "Search Form" at bounding box center [626, 74] width 8 height 8
click at [750, 171] on button "Apply Filters" at bounding box center [774, 174] width 77 height 23
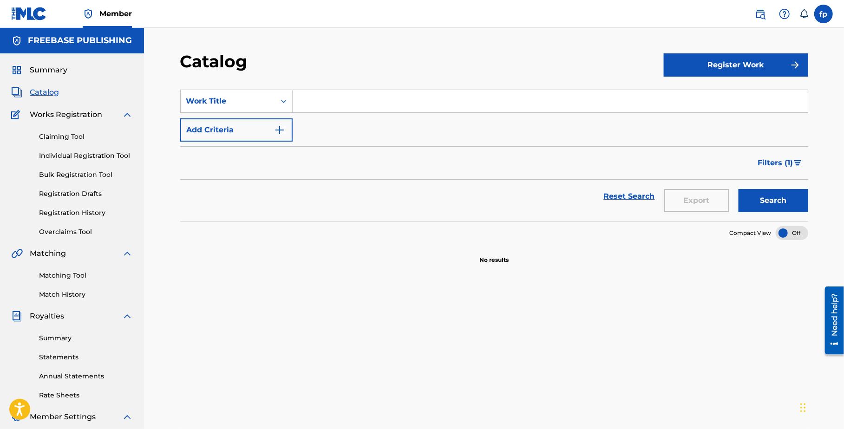
click at [783, 168] on span "Filters ( 1 )" at bounding box center [775, 162] width 35 height 11
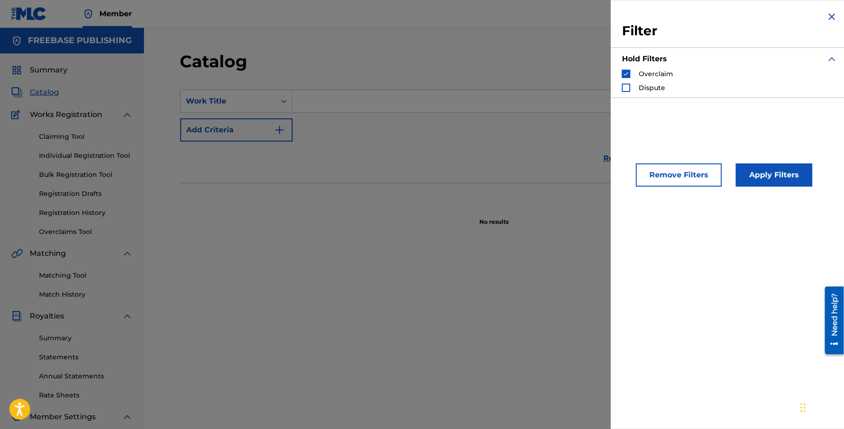
click at [640, 89] on span "Dispute" at bounding box center [652, 88] width 26 height 8
click at [626, 74] on img "Search Form" at bounding box center [626, 74] width 7 height 7
click at [763, 183] on button "Apply Filters" at bounding box center [774, 174] width 77 height 23
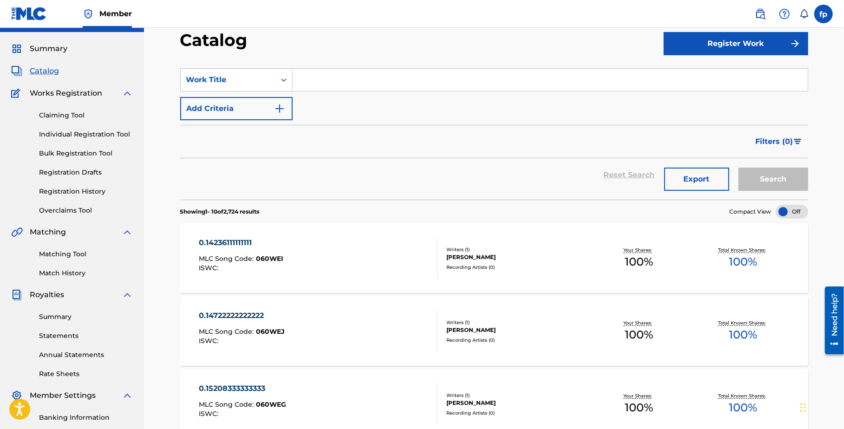
scroll to position [20, 0]
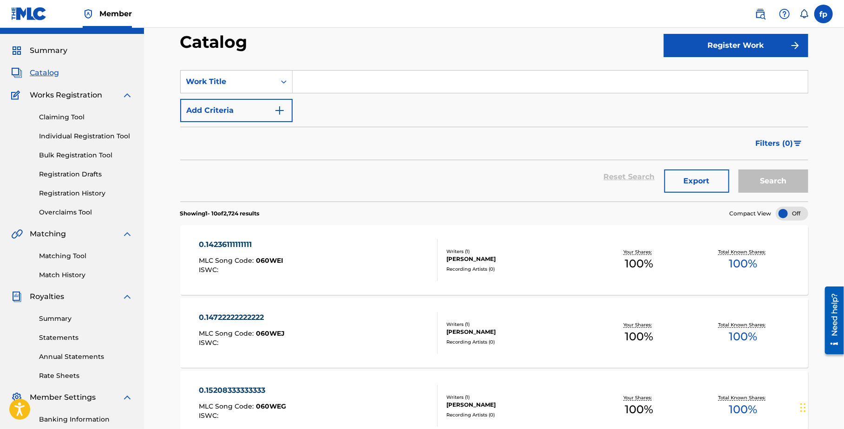
click at [779, 210] on div at bounding box center [792, 214] width 33 height 14
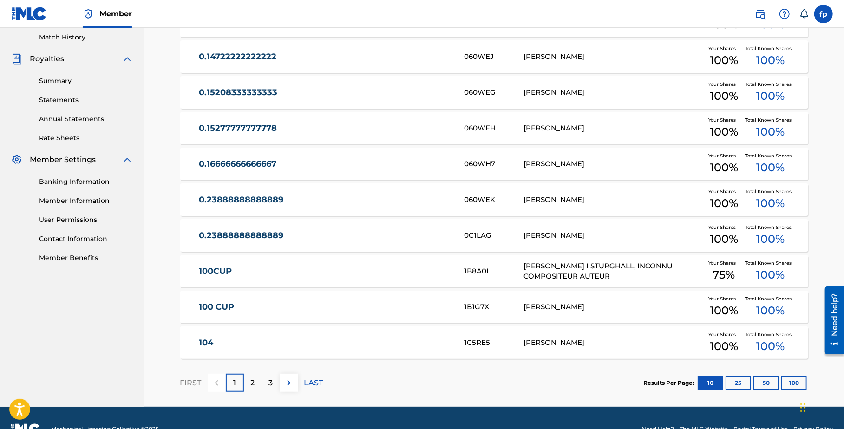
scroll to position [259, 0]
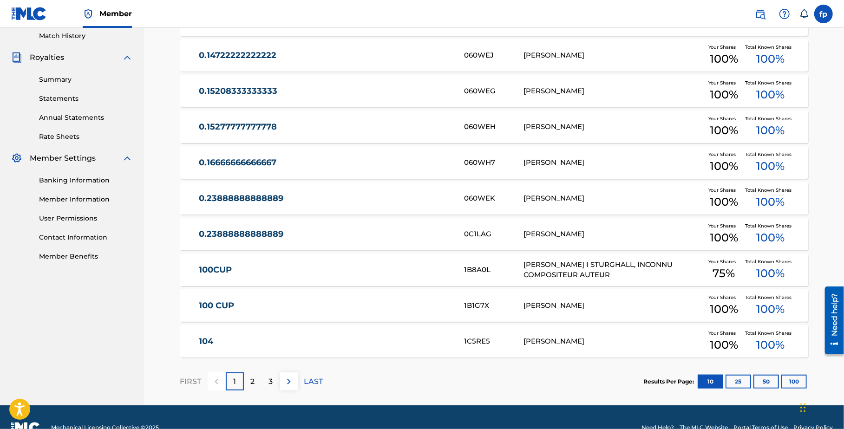
click at [306, 382] on p "LAST" at bounding box center [313, 381] width 19 height 11
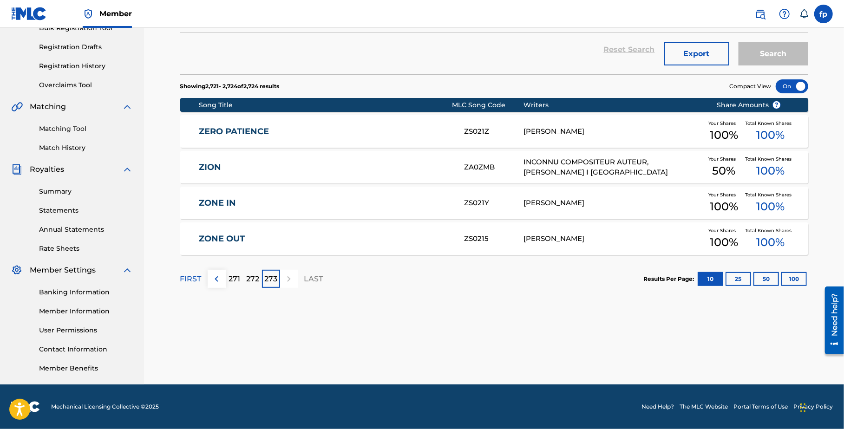
click at [237, 278] on p "271" at bounding box center [235, 279] width 12 height 11
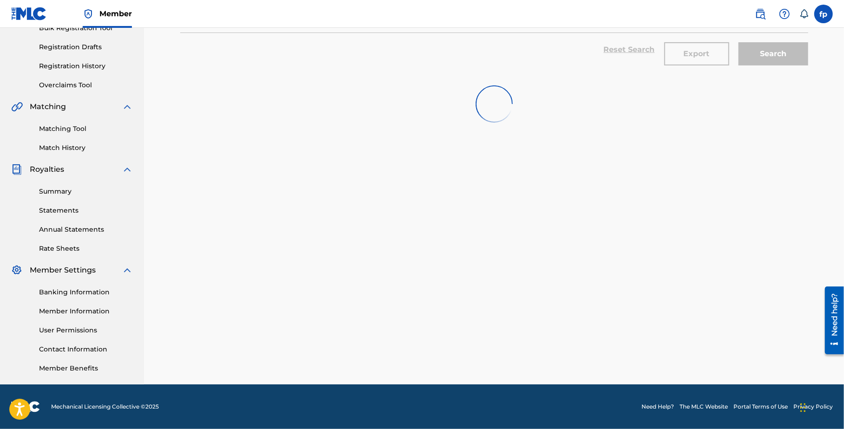
scroll to position [259, 0]
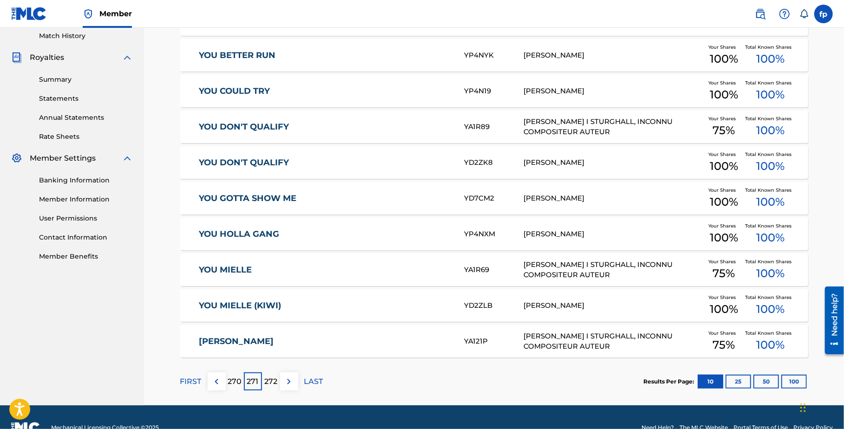
click at [271, 333] on div "YOUNG DAISY YA121P HOWARD DEMAAR I STURGHALL, INCONNU COMPOSITEUR AUTEUR Your S…" at bounding box center [494, 341] width 628 height 33
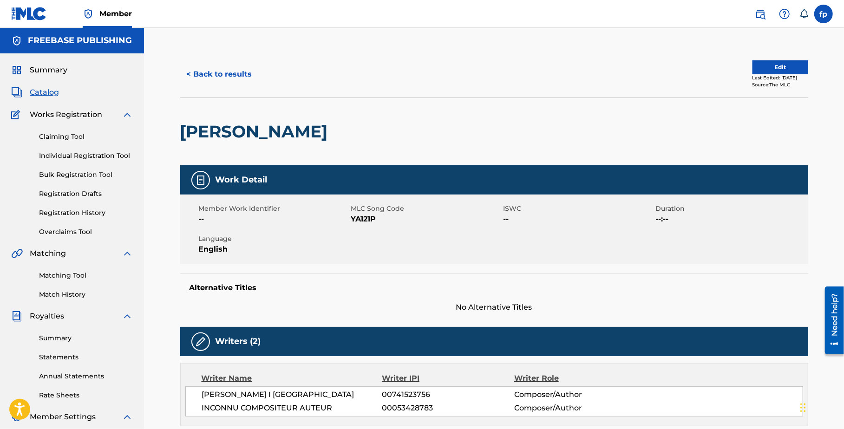
click at [200, 74] on button "< Back to results" at bounding box center [219, 74] width 78 height 23
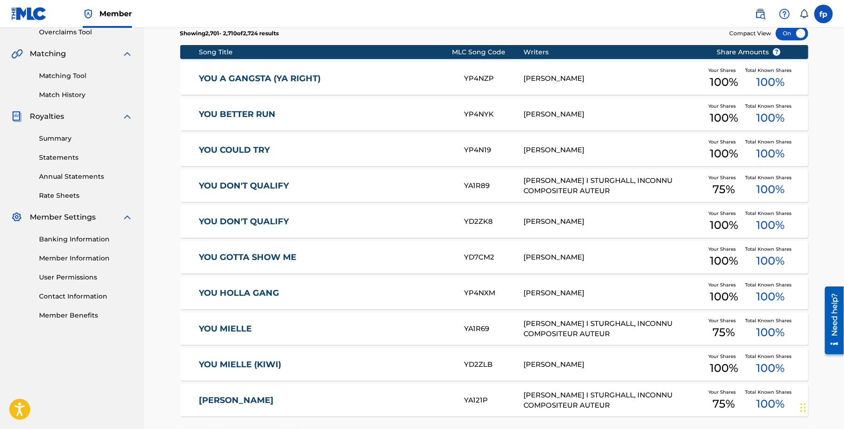
scroll to position [189, 0]
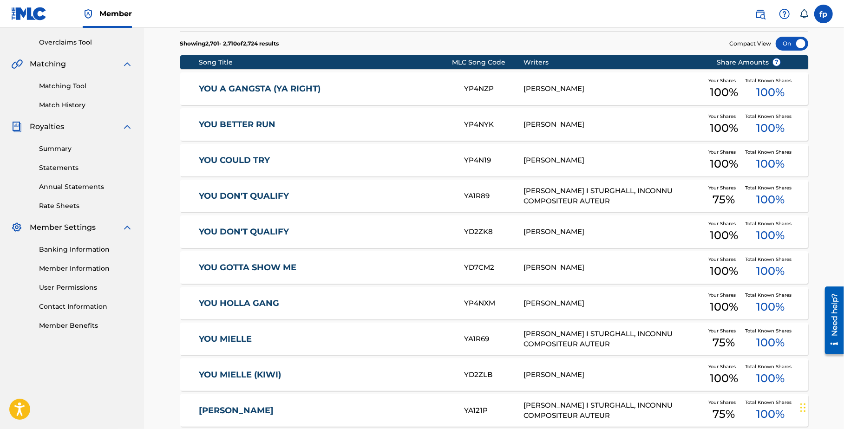
click at [341, 238] on div "YOU DON'T QUALIFY YD2ZK8 HOWARD STRUGHALL Your Shares 100 % Total Known Shares …" at bounding box center [494, 232] width 628 height 33
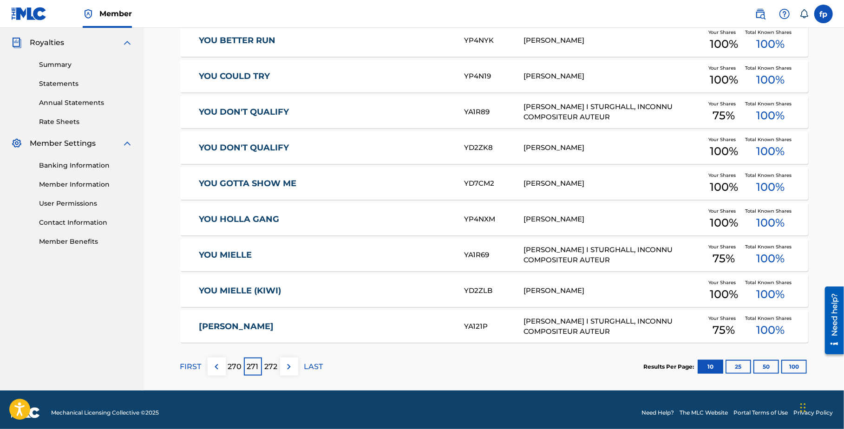
scroll to position [280, 0]
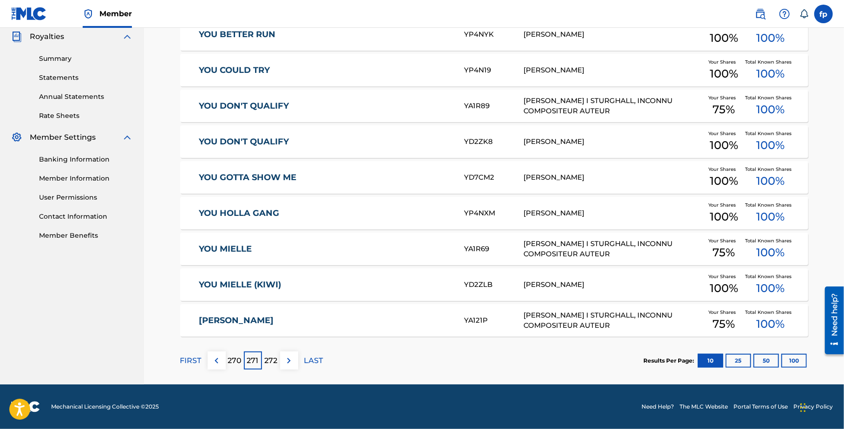
click at [195, 361] on p "FIRST" at bounding box center [190, 360] width 21 height 11
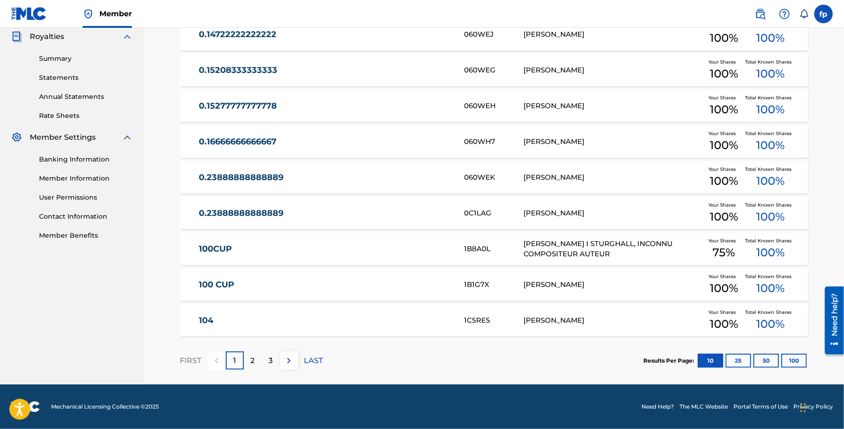
click at [307, 288] on link "100 CUP" at bounding box center [325, 285] width 253 height 11
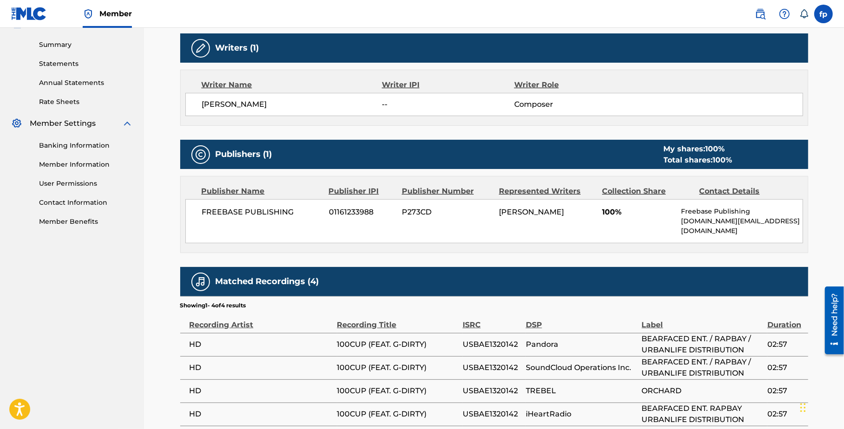
scroll to position [364, 0]
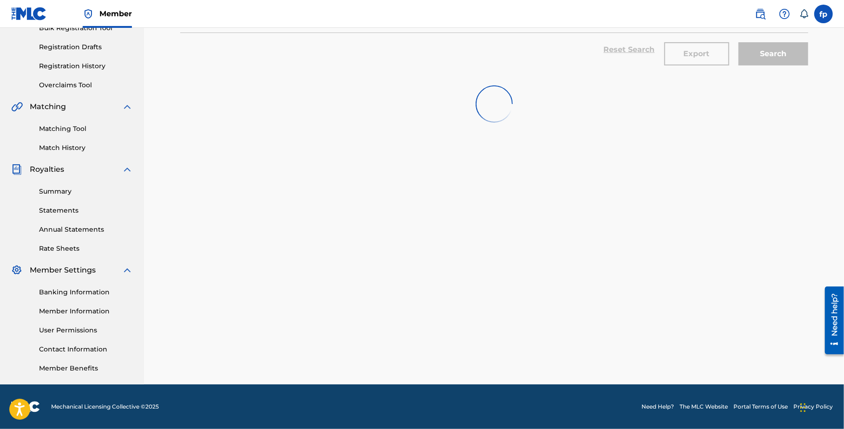
scroll to position [280, 0]
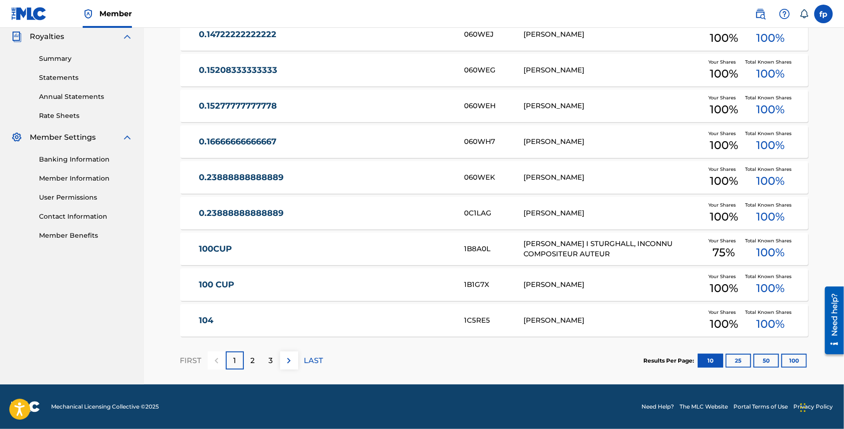
click at [249, 352] on div "2" at bounding box center [253, 361] width 18 height 18
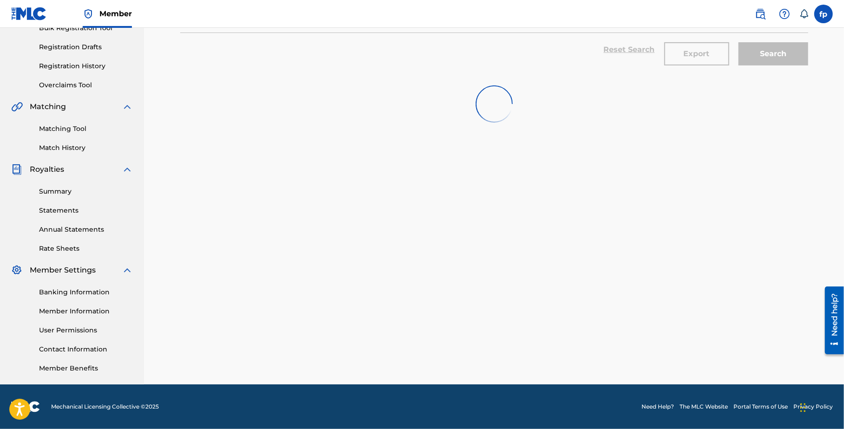
click at [249, 352] on div "SearchWithCriteriac05fb648-f598-4e8f-bf0c-2bc0469a830e Work Title Add Criteria …" at bounding box center [494, 172] width 628 height 480
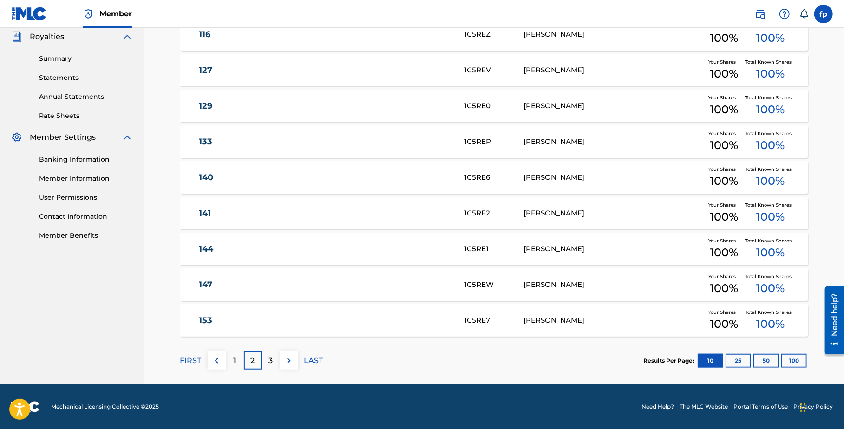
click at [136, 317] on nav "FREEBASE PUBLISHING Summary Catalog Works Registration Claiming Tool Individual…" at bounding box center [72, 66] width 144 height 636
click at [278, 229] on section "Song Title MLC Song Code Writers Share Amounts ? 10 MY OWN 1B8AY5 HOWARD DEMAAR…" at bounding box center [494, 149] width 628 height 376
click at [272, 219] on div "141 1C5RE2 PEREZ Your Shares 100 % Total Known Shares 100 %" at bounding box center [494, 213] width 628 height 33
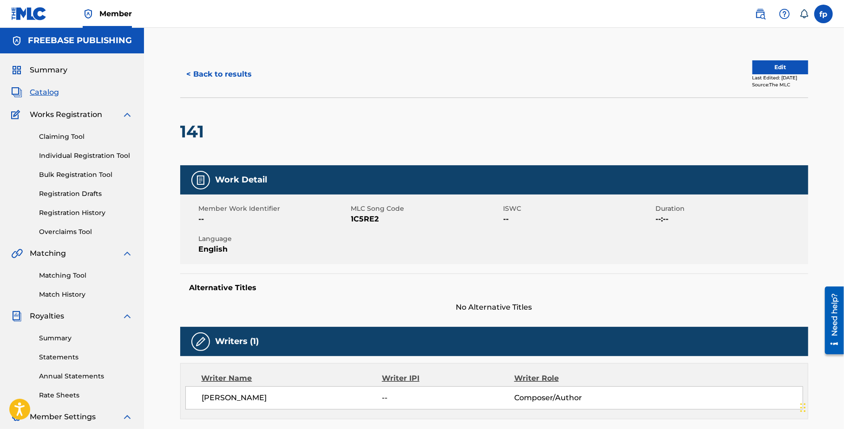
click at [218, 71] on button "< Back to results" at bounding box center [219, 74] width 78 height 23
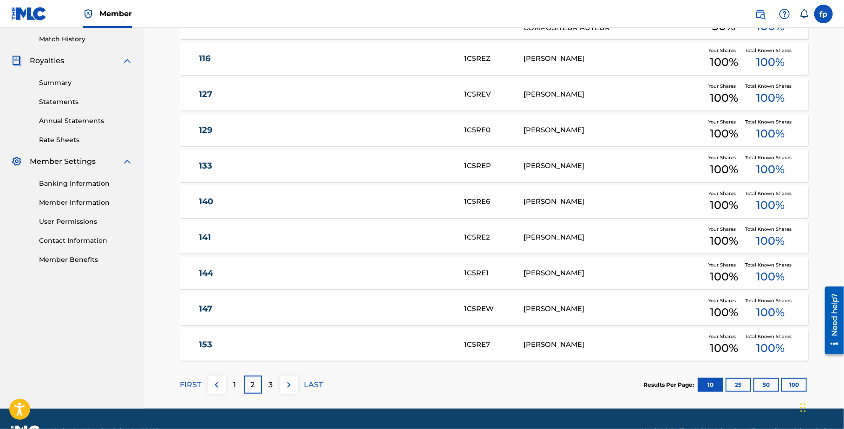
scroll to position [280, 0]
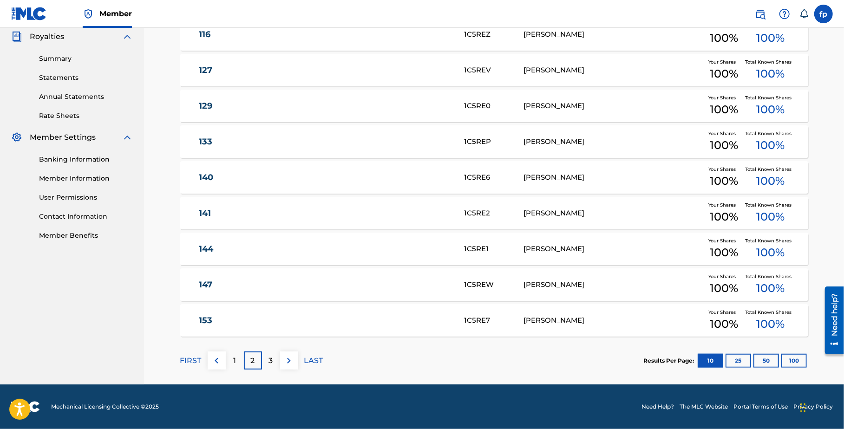
click at [275, 364] on div "3" at bounding box center [271, 361] width 18 height 18
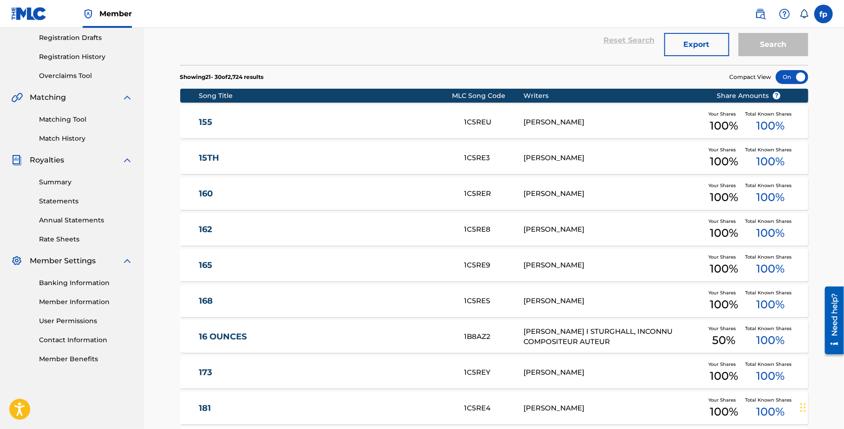
scroll to position [158, 0]
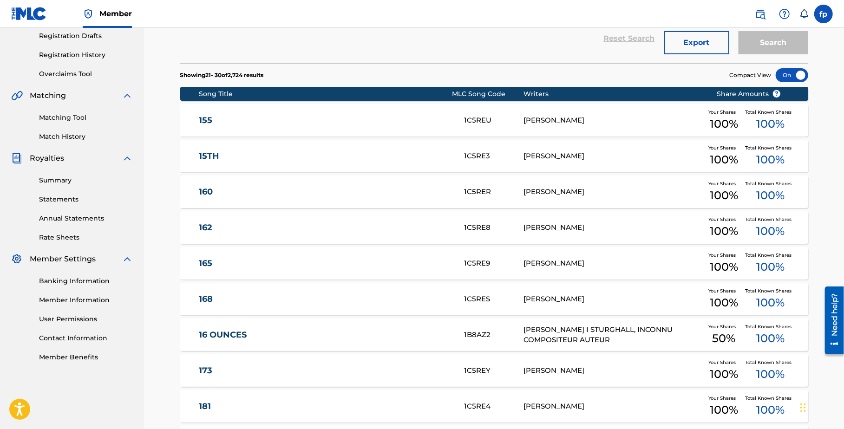
click at [491, 161] on div "1C5RE3" at bounding box center [493, 156] width 59 height 11
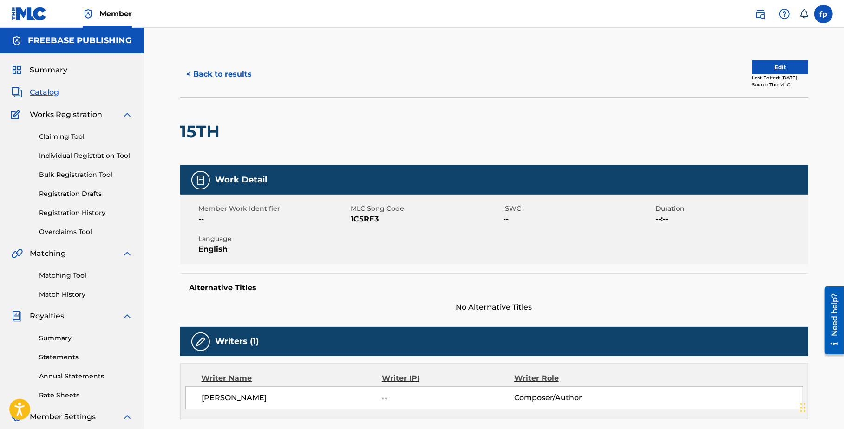
click at [229, 76] on button "< Back to results" at bounding box center [219, 74] width 78 height 23
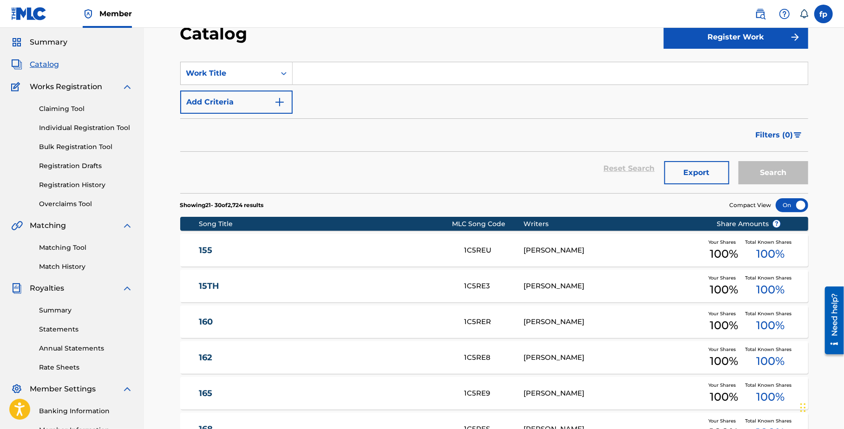
scroll to position [19, 0]
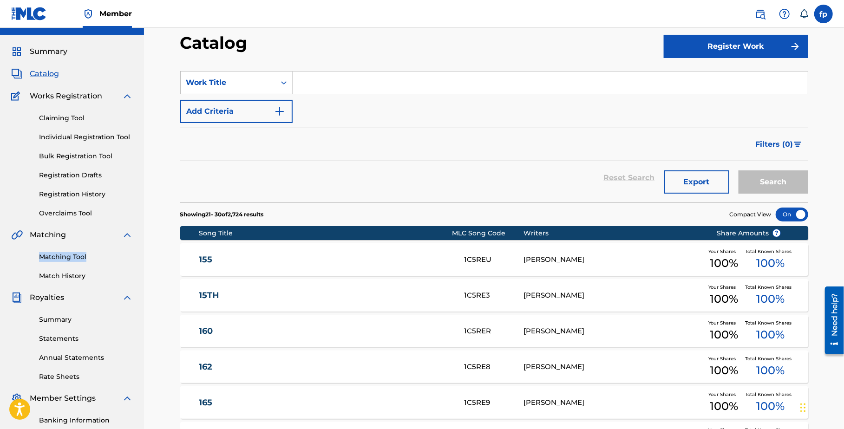
click at [204, 260] on link "155" at bounding box center [325, 260] width 253 height 11
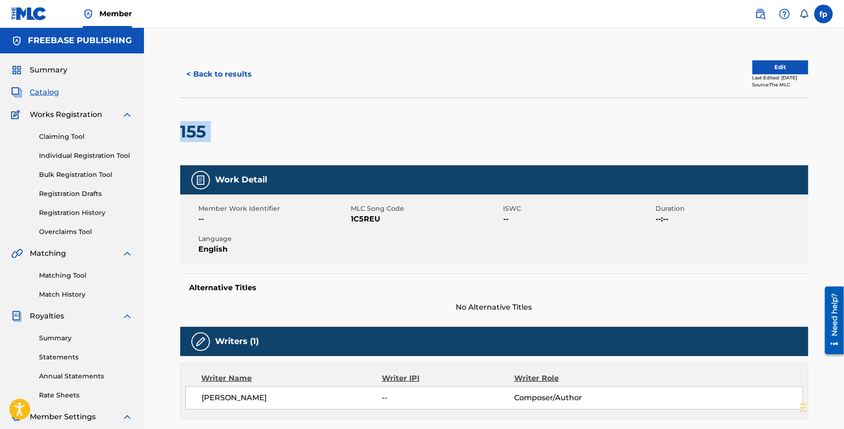
drag, startPoint x: 216, startPoint y: 125, endPoint x: 157, endPoint y: 125, distance: 59.9
click at [157, 125] on div "< Back to results Edit Last Edited: August 18, 2025 Source: The MLC 155 Work De…" at bounding box center [494, 342] width 700 height 629
copy div "155"
click at [210, 83] on button "< Back to results" at bounding box center [219, 74] width 78 height 23
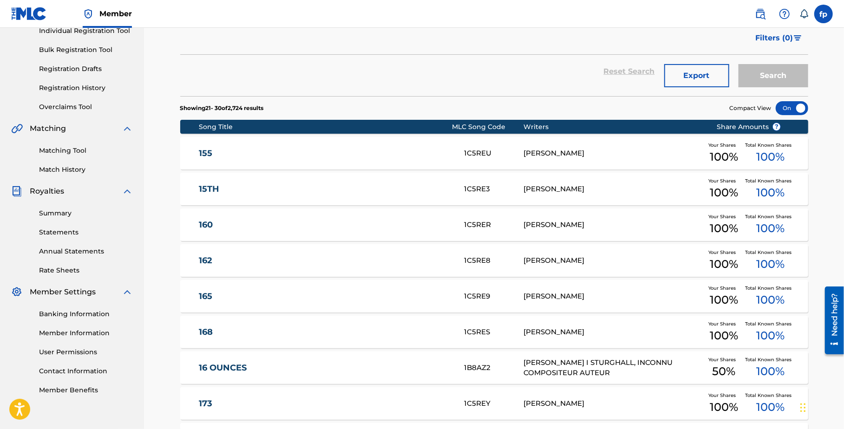
scroll to position [125, 0]
click at [209, 189] on link "15TH" at bounding box center [325, 188] width 253 height 11
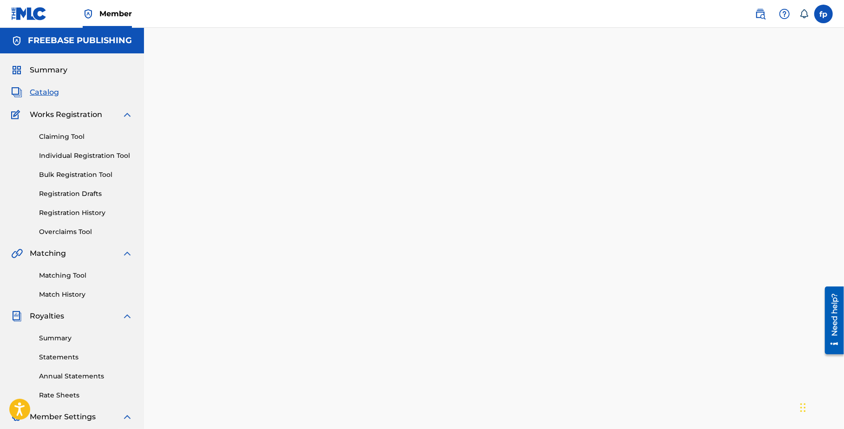
click at [209, 189] on div at bounding box center [494, 291] width 650 height 480
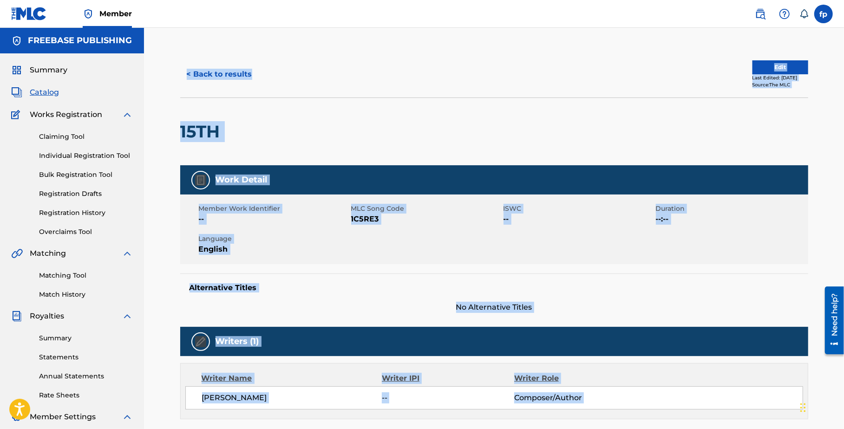
click at [307, 250] on span "English" at bounding box center [274, 249] width 150 height 11
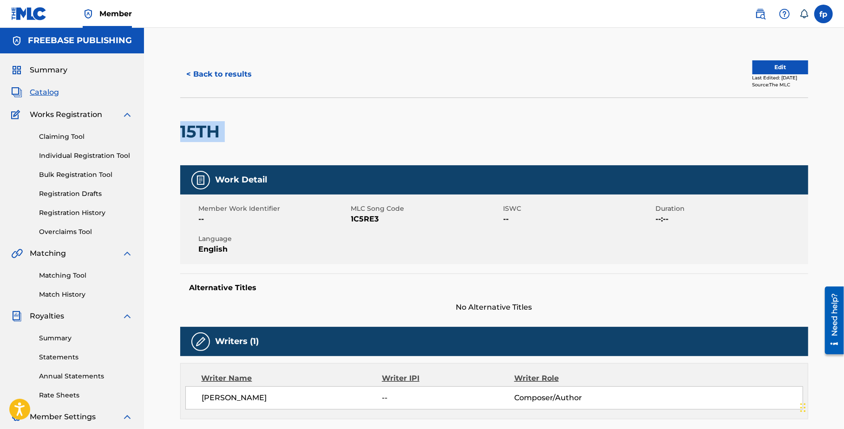
drag, startPoint x: 240, startPoint y: 138, endPoint x: 164, endPoint y: 133, distance: 75.8
click at [164, 133] on div "< Back to results Edit Last Edited: August 18, 2025 Source: The MLC 15TH Work D…" at bounding box center [494, 342] width 700 height 629
copy div "15TH"
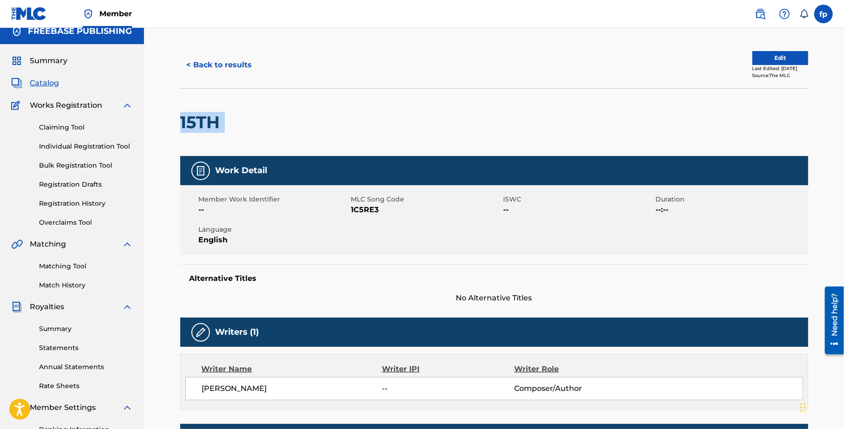
click at [224, 69] on button "< Back to results" at bounding box center [219, 64] width 78 height 23
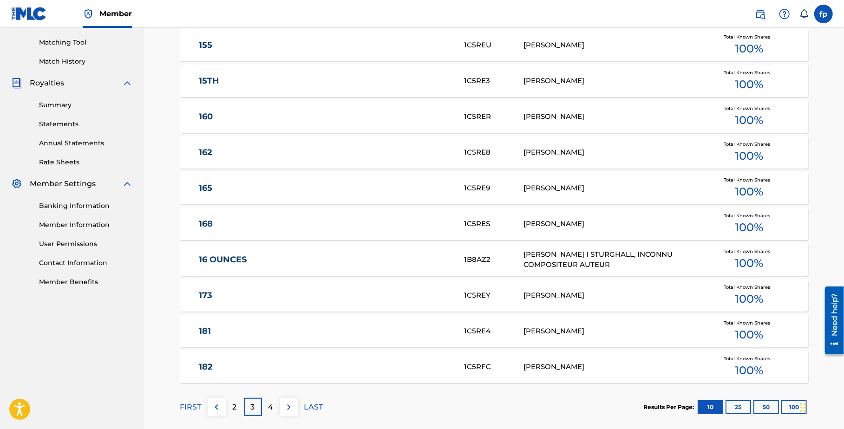
scroll to position [280, 0]
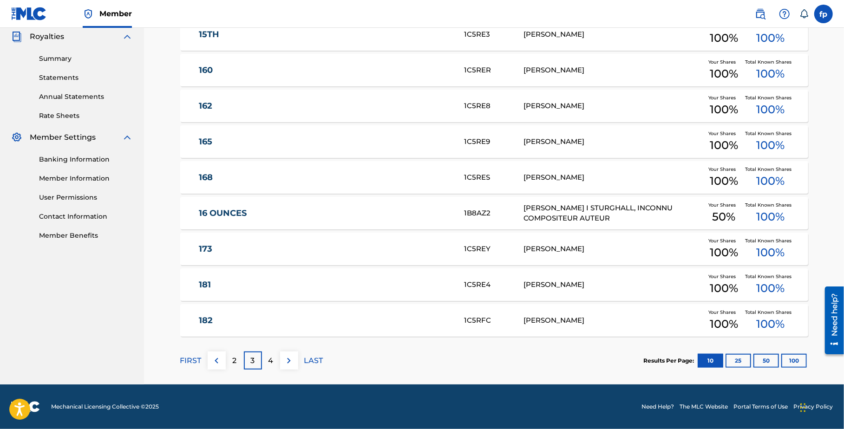
click at [238, 287] on link "181" at bounding box center [325, 285] width 253 height 11
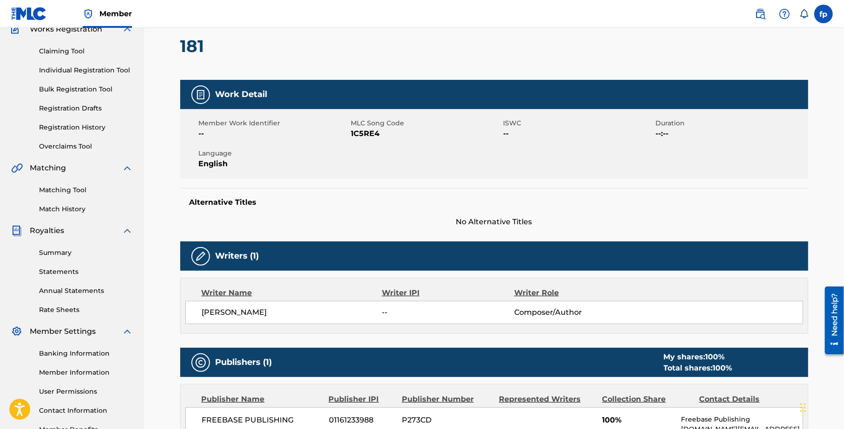
scroll to position [264, 0]
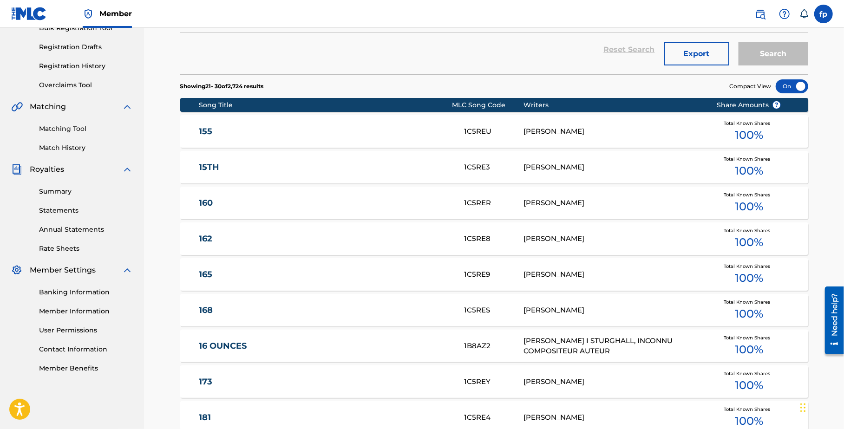
scroll to position [264, 0]
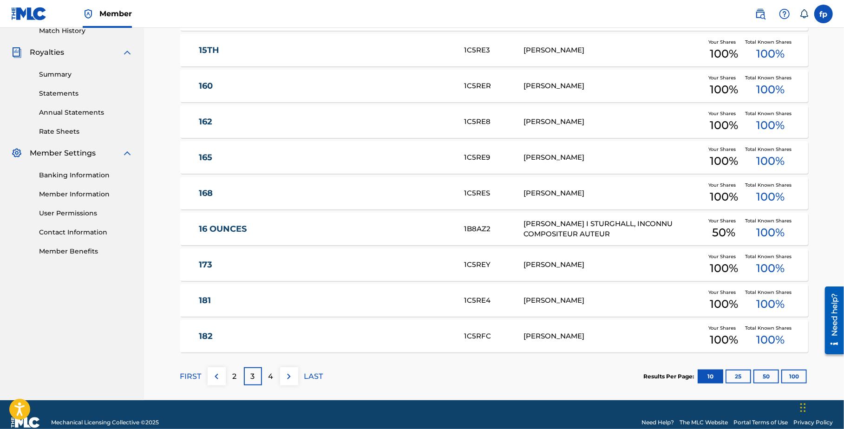
click at [535, 297] on div "[PERSON_NAME]" at bounding box center [612, 300] width 179 height 11
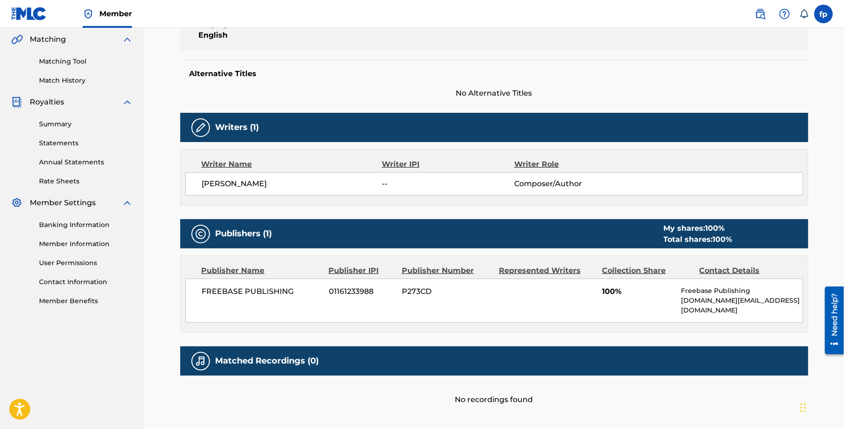
scroll to position [215, 0]
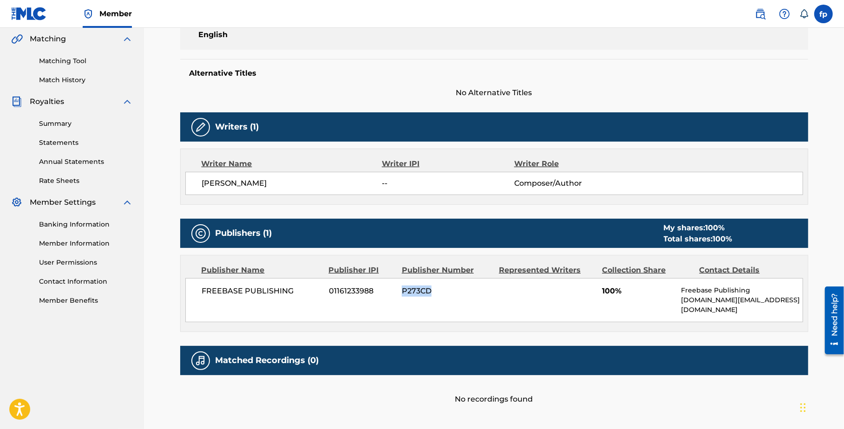
drag, startPoint x: 444, startPoint y: 289, endPoint x: 392, endPoint y: 294, distance: 52.7
click at [392, 294] on div "FREEBASE PUBLISHING 01161233988 P273CD 100% Freebase Publishing freebasepublish…" at bounding box center [494, 300] width 618 height 44
copy div "P273CD"
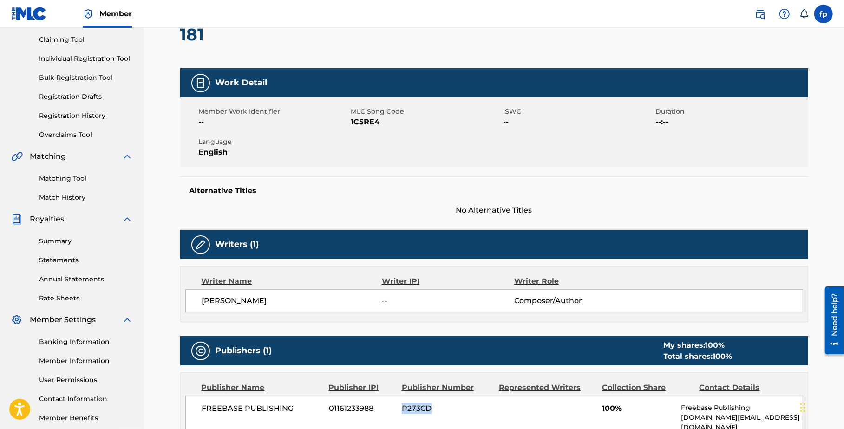
scroll to position [0, 0]
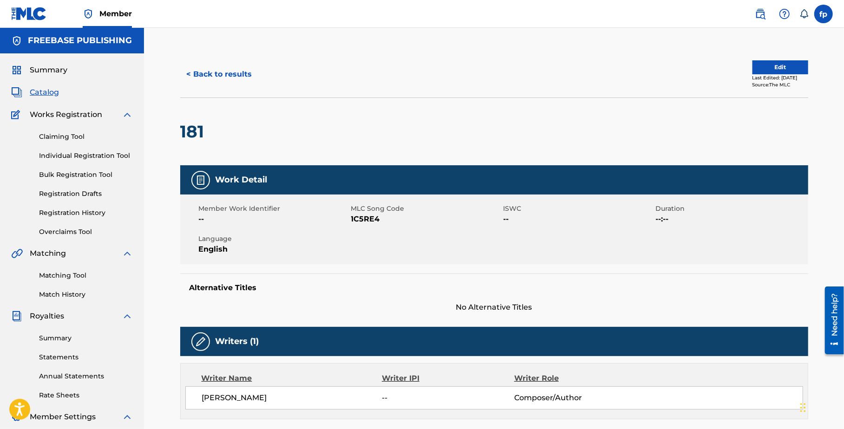
click at [215, 66] on button "< Back to results" at bounding box center [219, 74] width 78 height 23
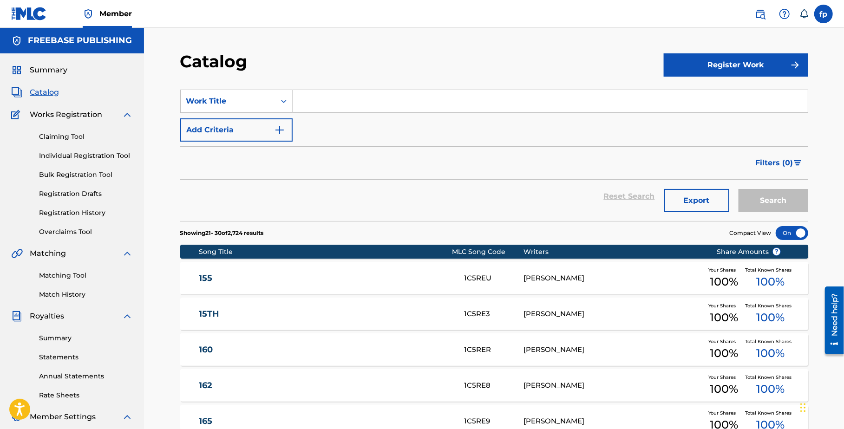
click at [348, 96] on input "Search Form" at bounding box center [550, 101] width 515 height 22
paste input "P273CD"
type input "P273CD"
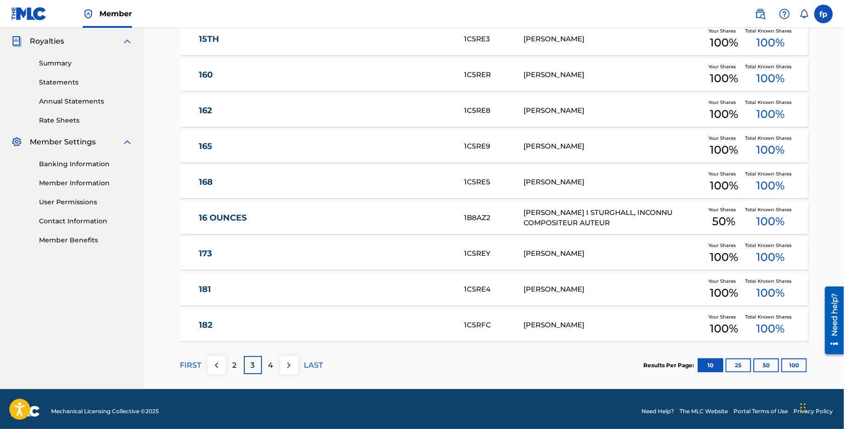
scroll to position [273, 0]
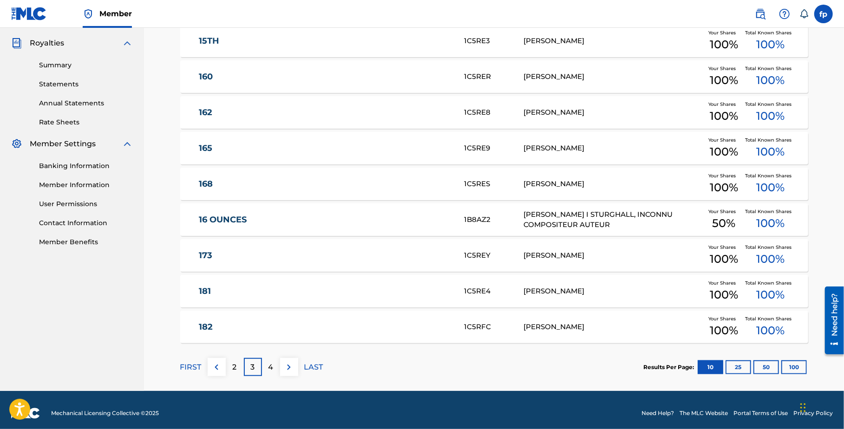
click at [273, 363] on p "4" at bounding box center [270, 367] width 5 height 11
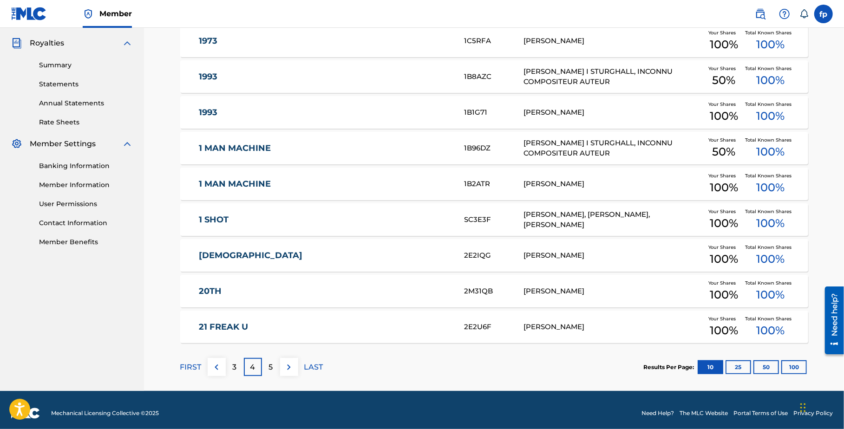
click at [362, 235] on div "1 SHOT SC3E3F HOWARD D. STURGHALL, PEREZ FABIAN, ANGEL QUINTANA Your Shares 100…" at bounding box center [494, 219] width 628 height 33
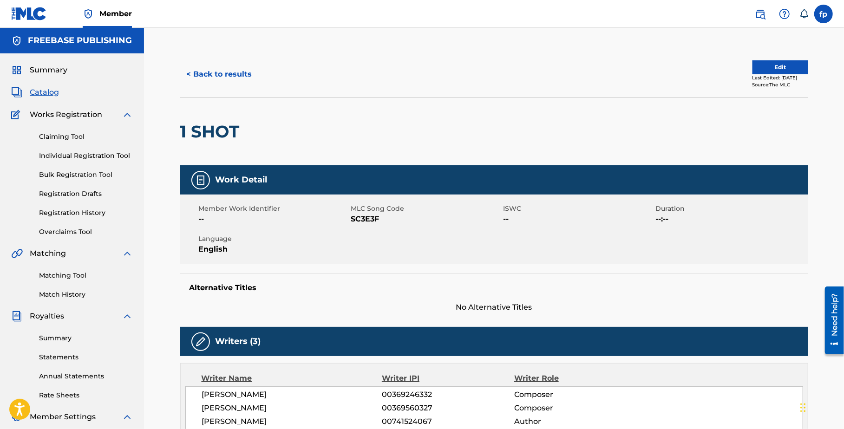
click at [196, 64] on button "< Back to results" at bounding box center [219, 74] width 78 height 23
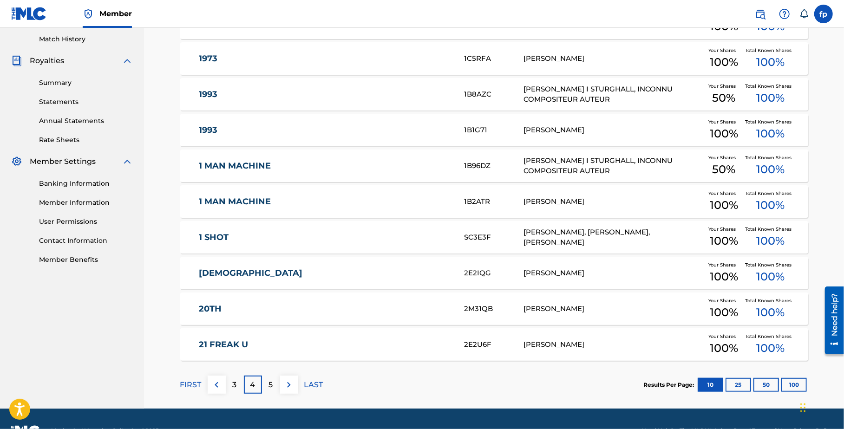
scroll to position [280, 0]
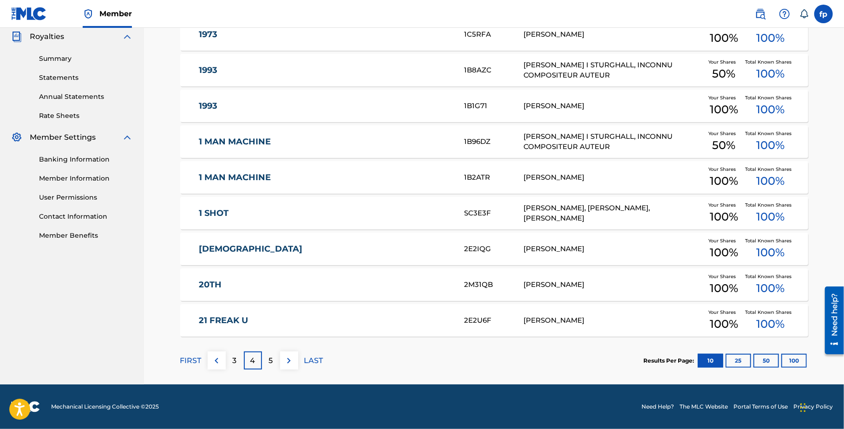
click at [274, 361] on div "5" at bounding box center [271, 361] width 18 height 18
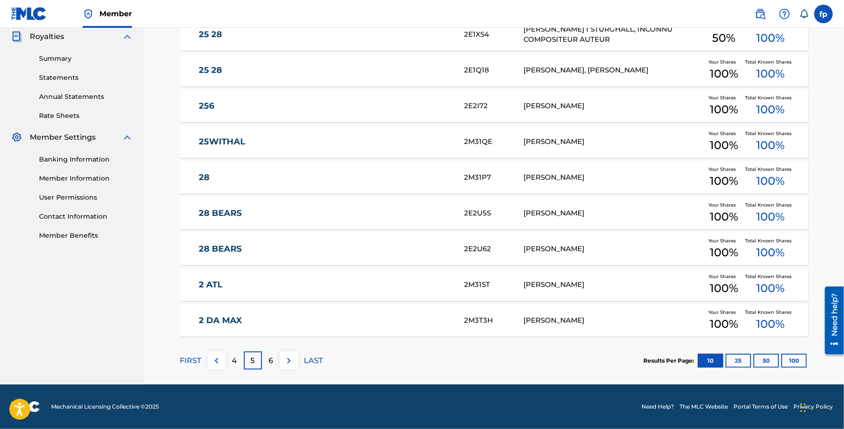
click at [781, 361] on button "100" at bounding box center [794, 361] width 26 height 14
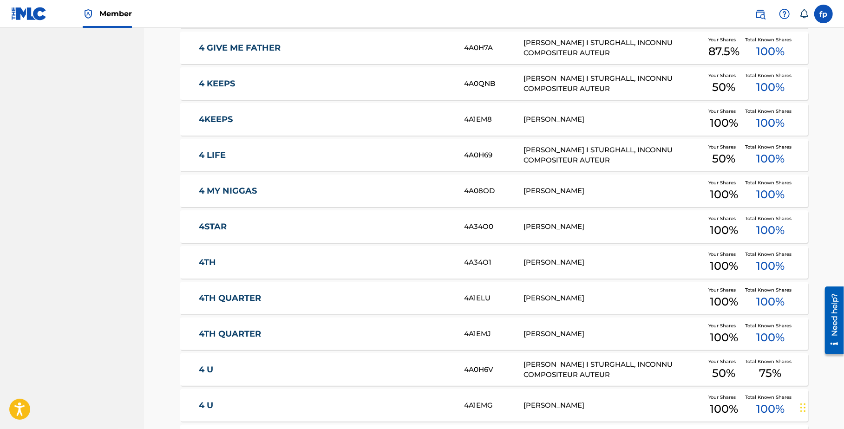
scroll to position [3499, 0]
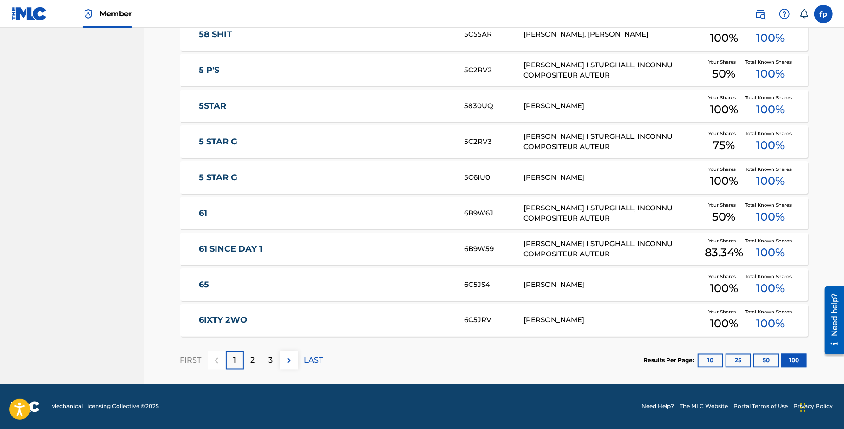
click at [277, 357] on div "3" at bounding box center [271, 361] width 18 height 18
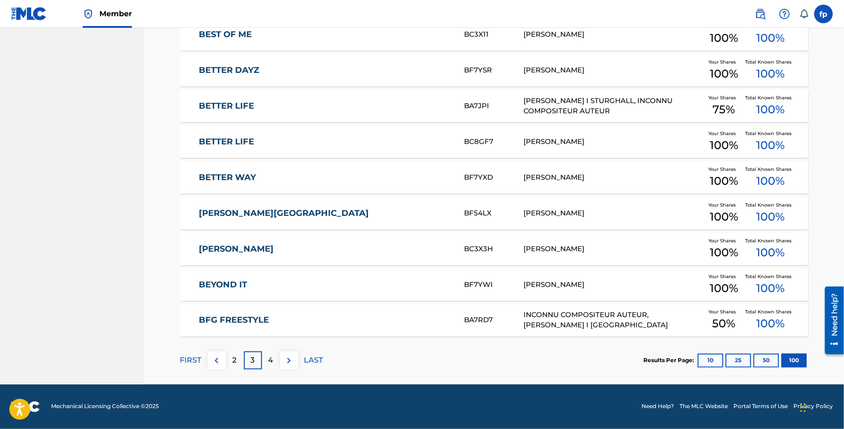
click at [280, 247] on link "BEYONCE" at bounding box center [325, 249] width 253 height 11
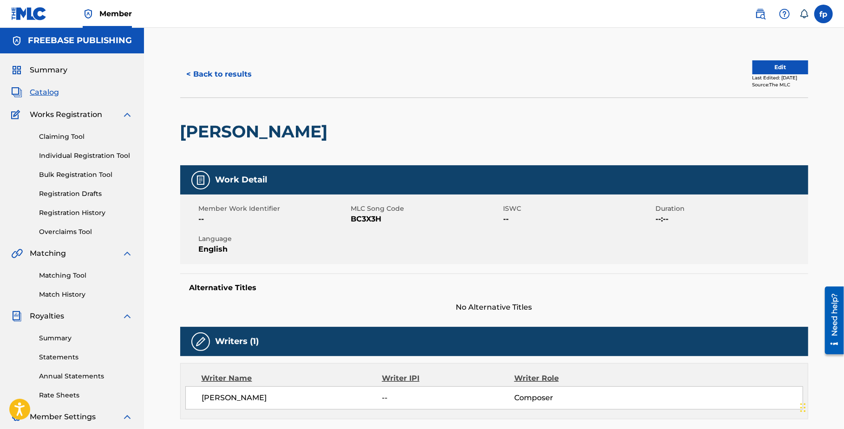
click at [234, 76] on button "< Back to results" at bounding box center [219, 74] width 78 height 23
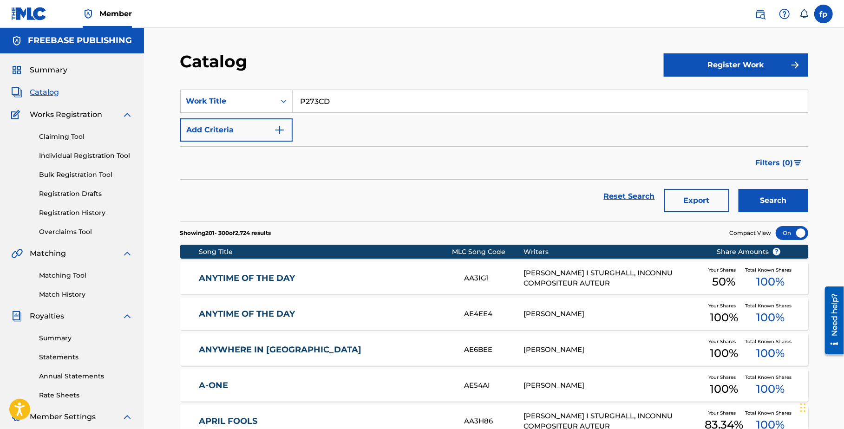
click at [65, 292] on link "Match History" at bounding box center [86, 295] width 94 height 10
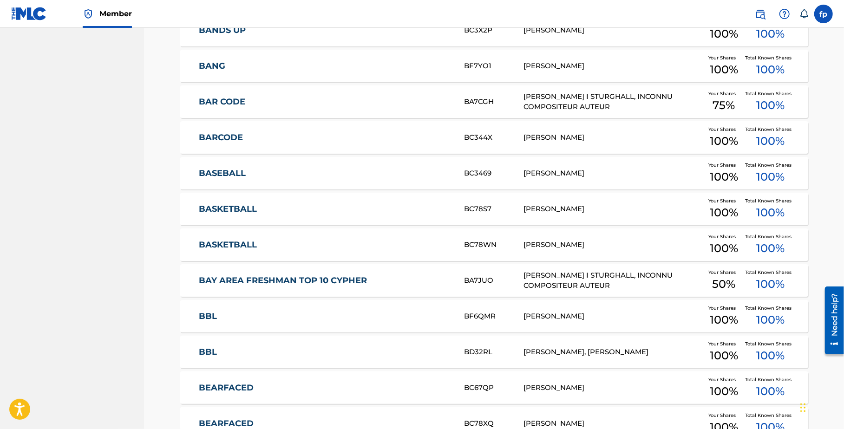
scroll to position [3499, 0]
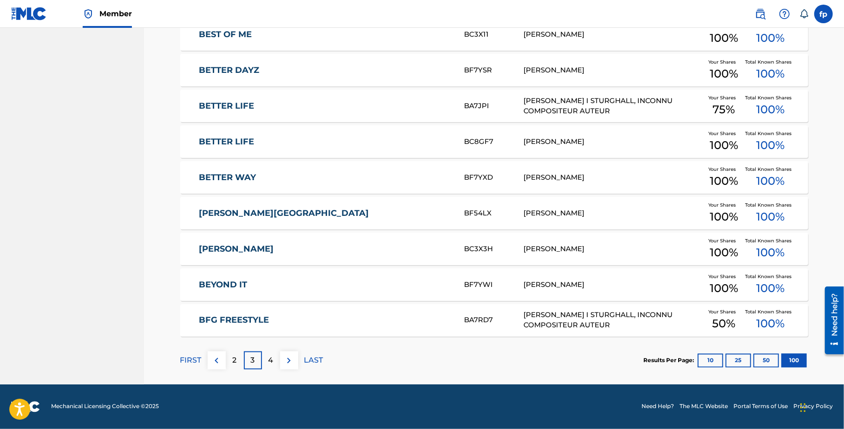
click at [268, 360] on p "4" at bounding box center [270, 360] width 5 height 11
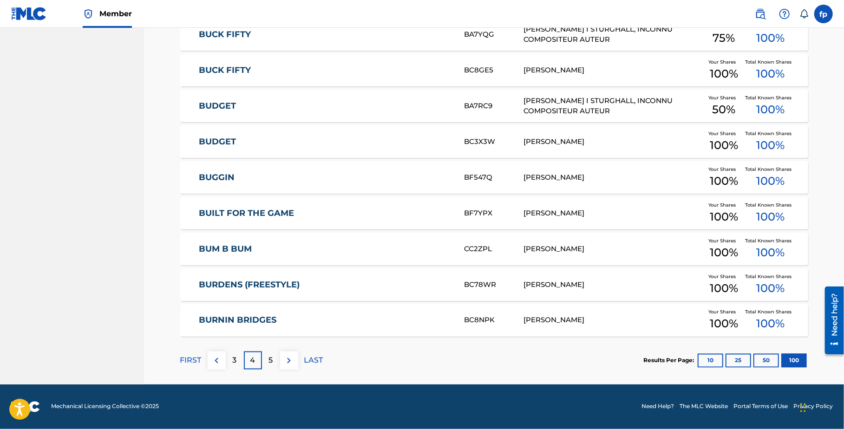
click at [269, 345] on div "FIRST 3 4 5 LAST" at bounding box center [251, 361] width 143 height 48
click at [269, 361] on p "5" at bounding box center [271, 360] width 4 height 11
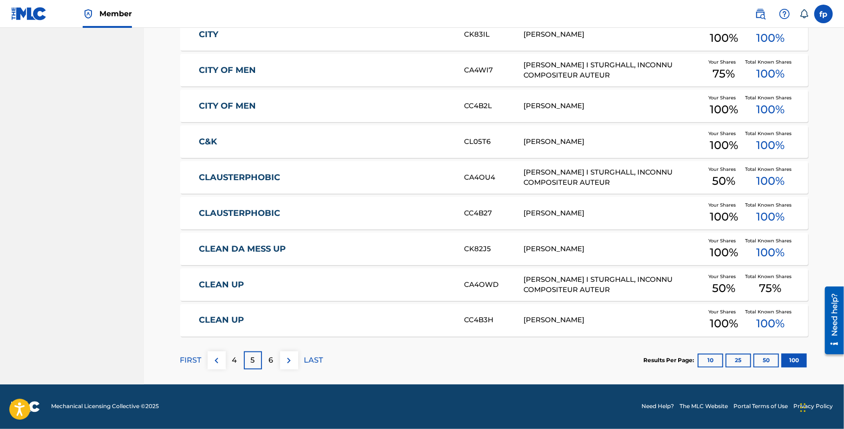
click at [269, 361] on p "6" at bounding box center [270, 360] width 5 height 11
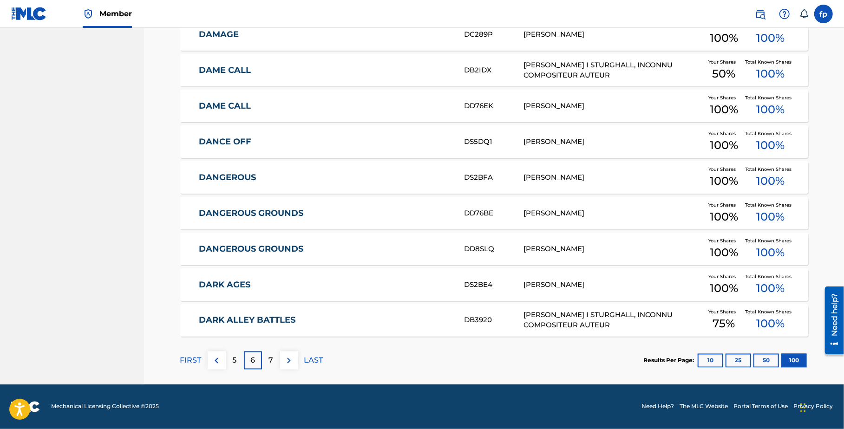
click at [269, 361] on p "7" at bounding box center [270, 360] width 5 height 11
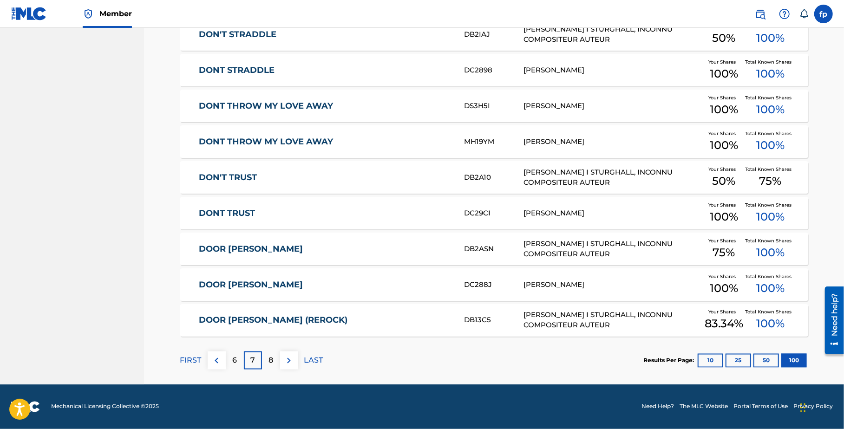
click at [269, 361] on p "8" at bounding box center [270, 360] width 5 height 11
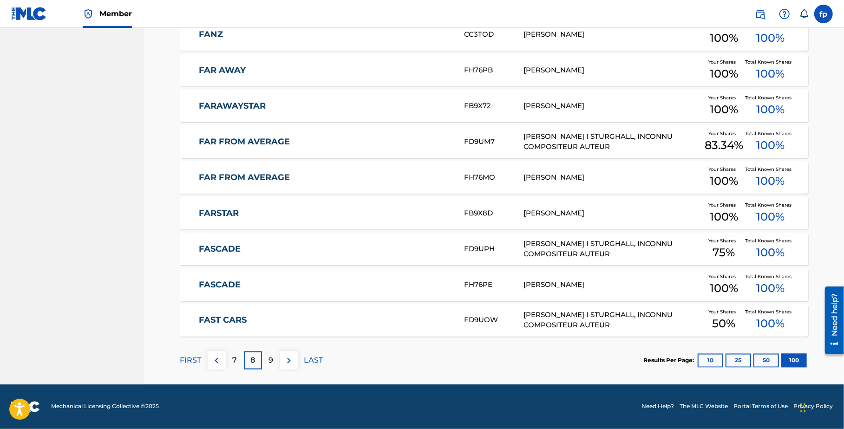
click at [269, 360] on p "9" at bounding box center [270, 360] width 5 height 11
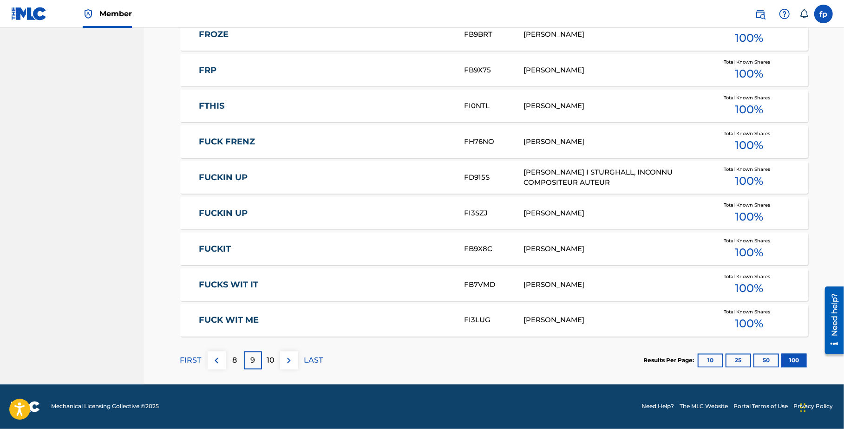
click at [269, 360] on p "10" at bounding box center [271, 360] width 8 height 11
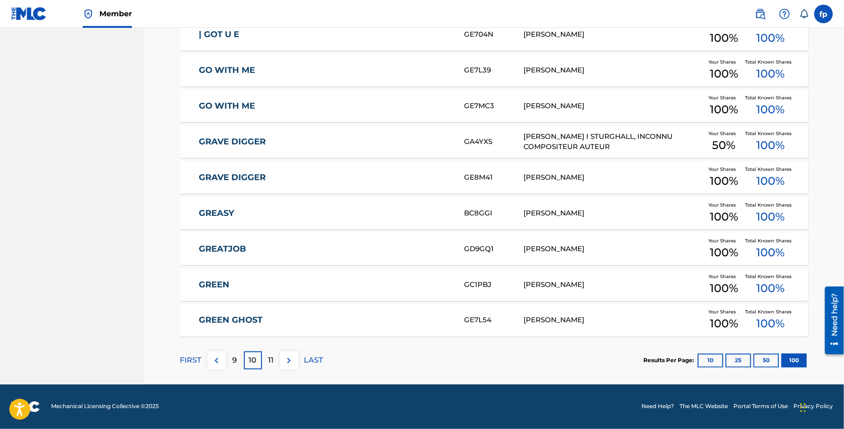
click at [269, 360] on p "11" at bounding box center [271, 360] width 6 height 11
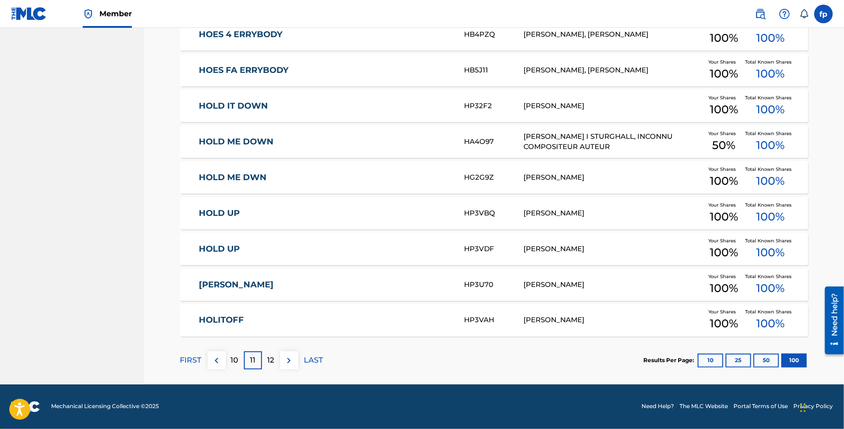
click at [269, 360] on p "12" at bounding box center [271, 360] width 7 height 11
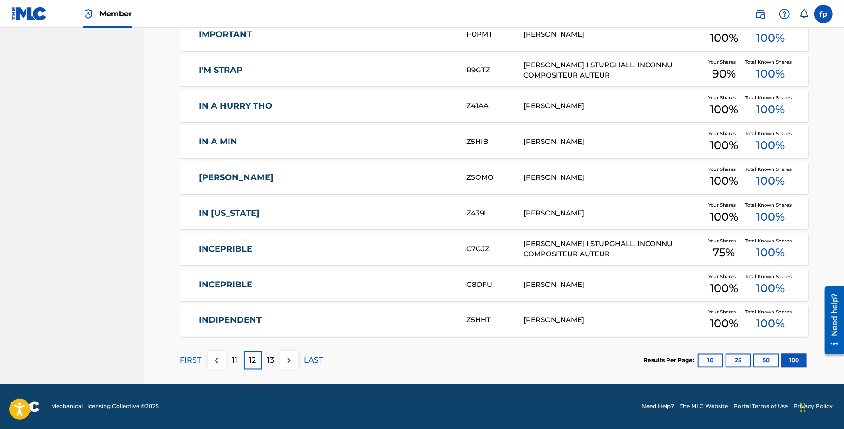
click at [269, 360] on p "13" at bounding box center [271, 360] width 7 height 11
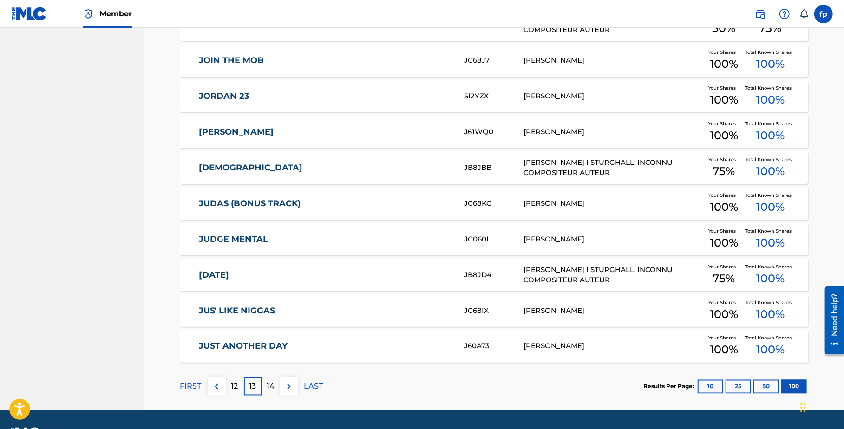
scroll to position [3468, 0]
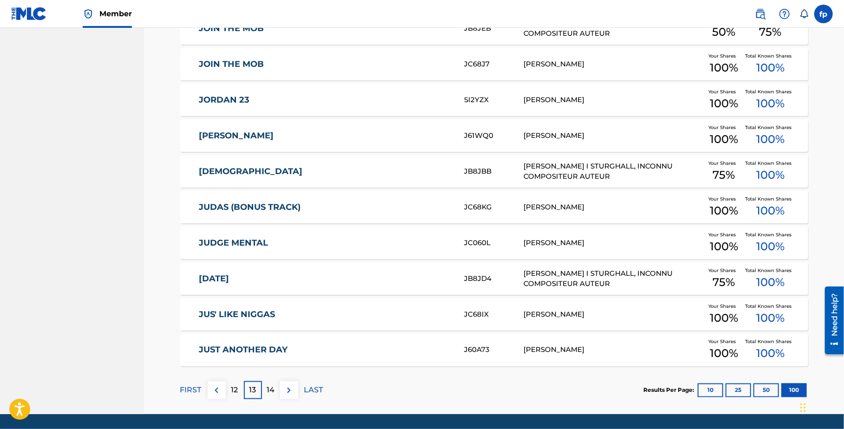
click at [347, 101] on link "JORDAN 23" at bounding box center [325, 100] width 253 height 11
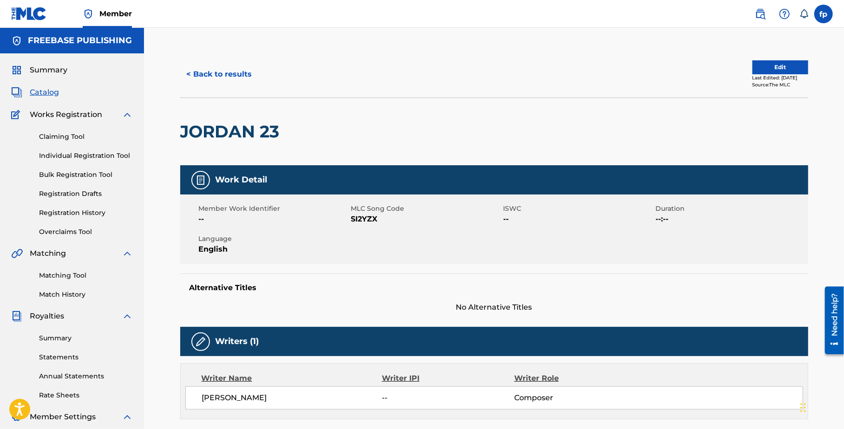
click at [69, 274] on link "Matching Tool" at bounding box center [86, 276] width 94 height 10
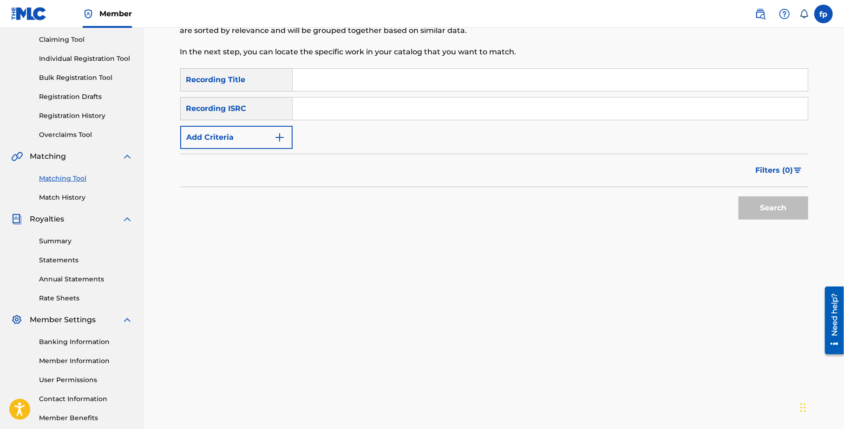
scroll to position [67, 0]
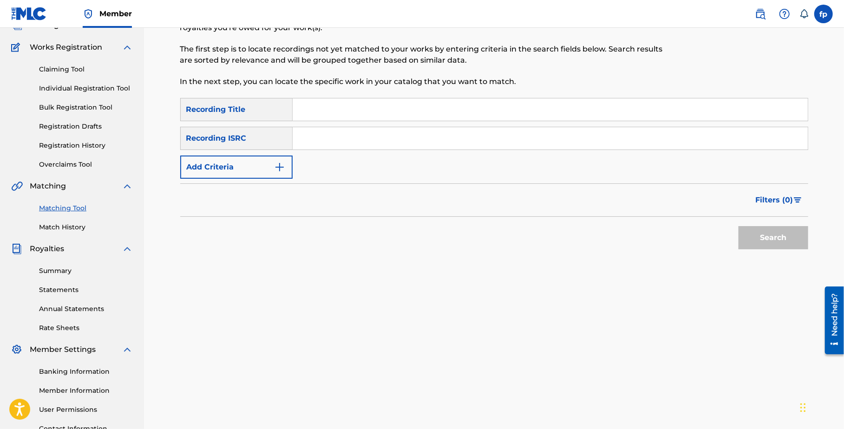
click at [84, 226] on link "Match History" at bounding box center [86, 227] width 94 height 10
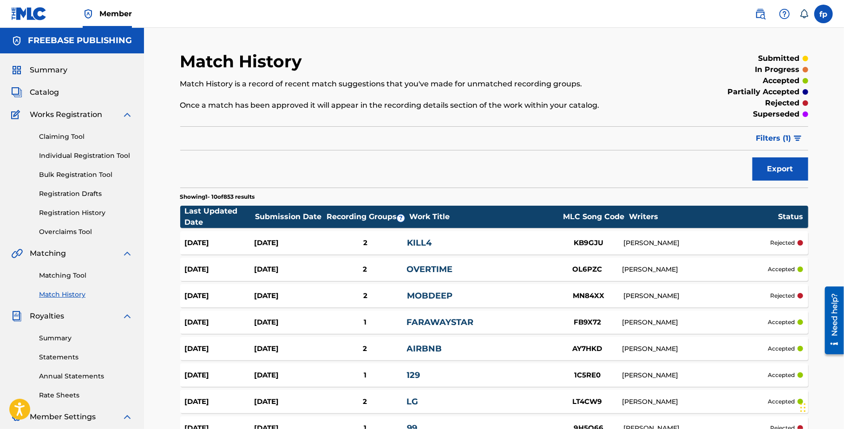
click at [629, 241] on div "[PERSON_NAME]" at bounding box center [696, 243] width 147 height 10
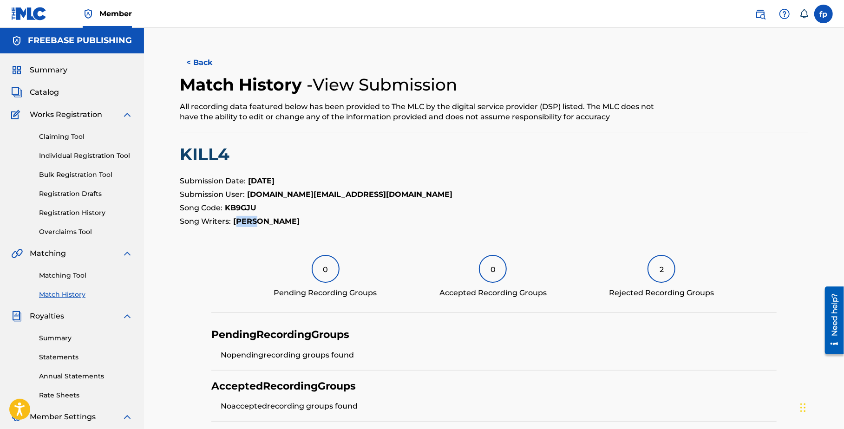
drag, startPoint x: 239, startPoint y: 220, endPoint x: 270, endPoint y: 220, distance: 30.7
click at [270, 220] on p "Song Writers: PEREZ" at bounding box center [494, 221] width 628 height 11
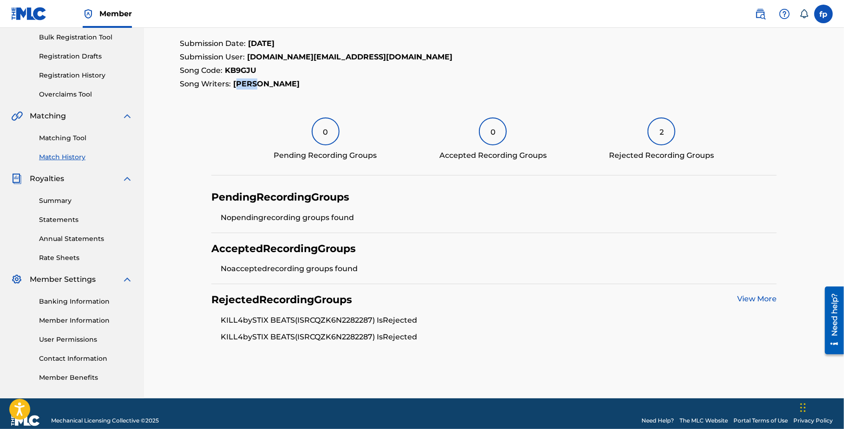
scroll to position [151, 0]
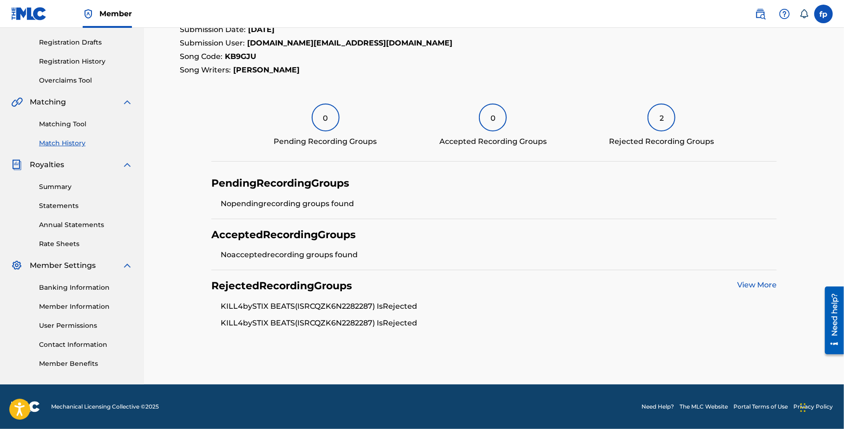
click at [272, 313] on li "KILL4 by STIX BEATS (ISRC QZK6N2282287 ) Is Rejected" at bounding box center [499, 309] width 556 height 17
drag, startPoint x: 263, startPoint y: 307, endPoint x: 284, endPoint y: 310, distance: 21.1
click at [284, 310] on li "KILL4 by STIX BEATS (ISRC QZK6N2282287 ) Is Rejected" at bounding box center [499, 309] width 556 height 17
click at [766, 286] on link "View More" at bounding box center [756, 285] width 39 height 9
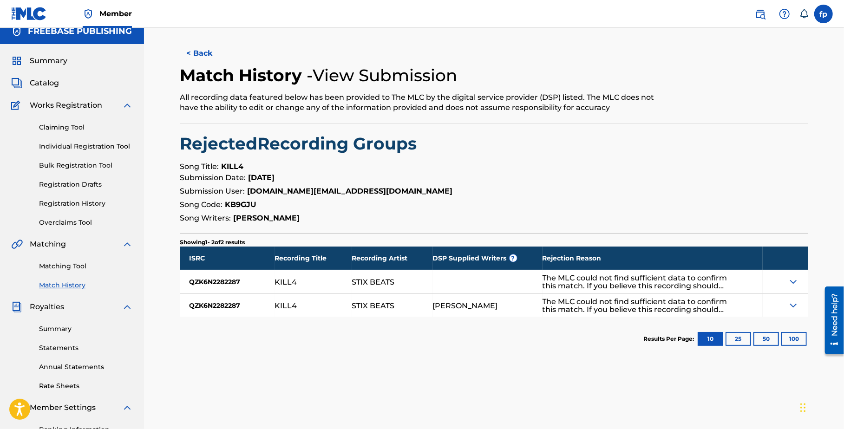
scroll to position [11, 0]
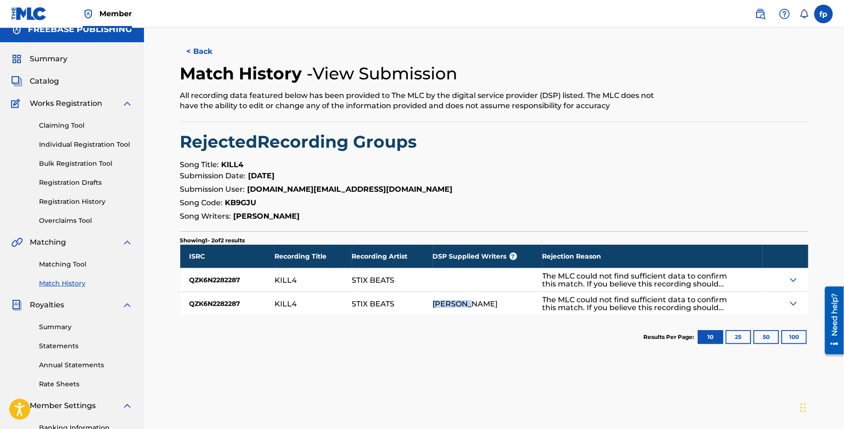
drag, startPoint x: 469, startPoint y: 304, endPoint x: 434, endPoint y: 304, distance: 35.3
click at [434, 304] on div "[PERSON_NAME]" at bounding box center [465, 304] width 65 height 8
click at [207, 51] on button "< Back" at bounding box center [208, 51] width 56 height 23
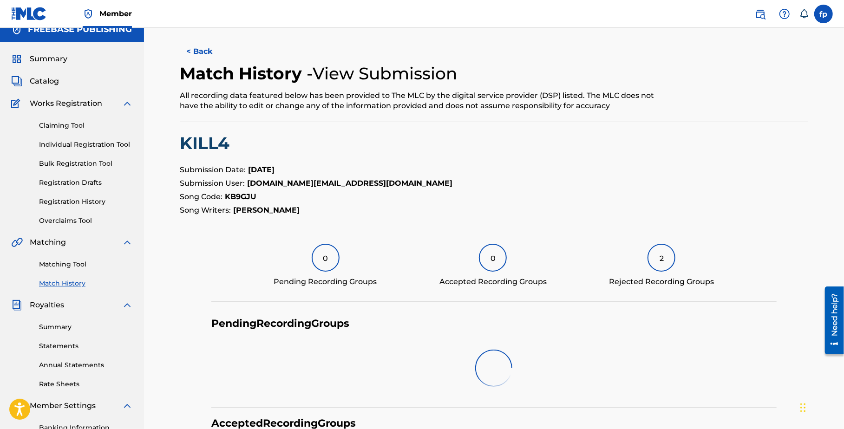
scroll to position [151, 0]
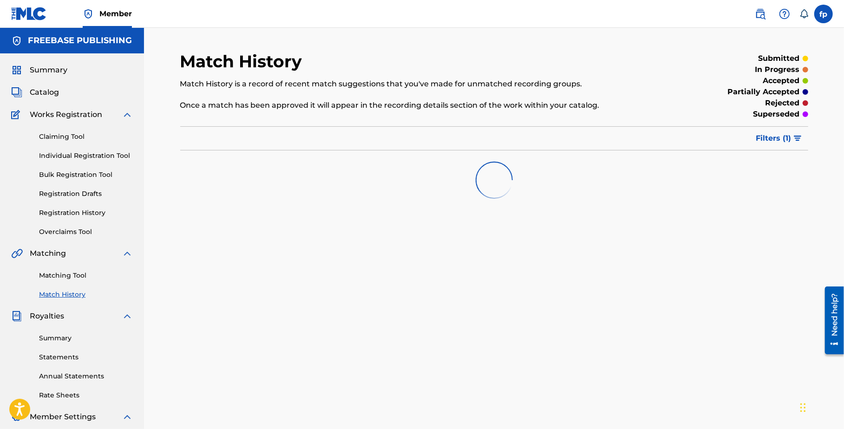
click at [72, 274] on link "Matching Tool" at bounding box center [86, 276] width 94 height 10
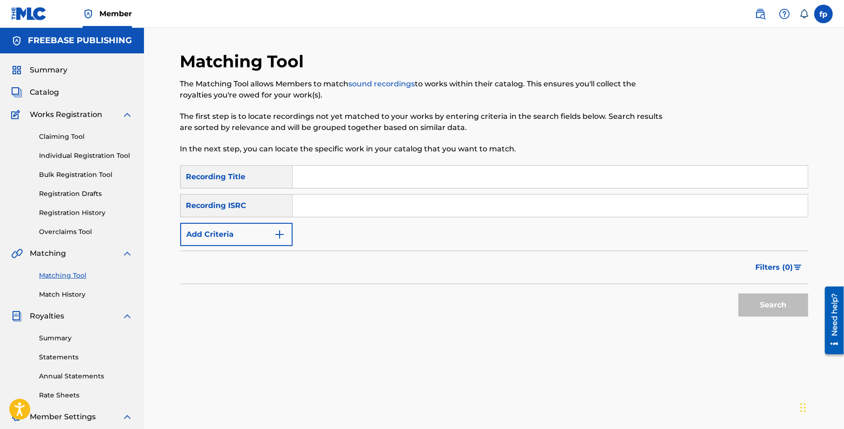
click at [65, 277] on link "Matching Tool" at bounding box center [86, 276] width 94 height 10
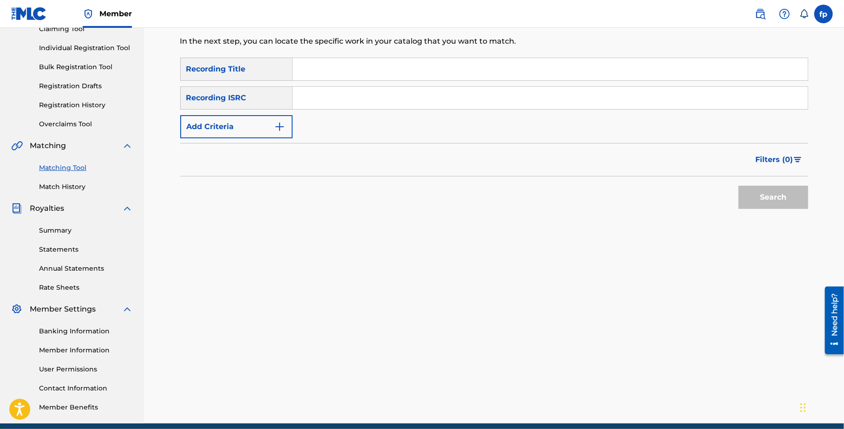
scroll to position [147, 0]
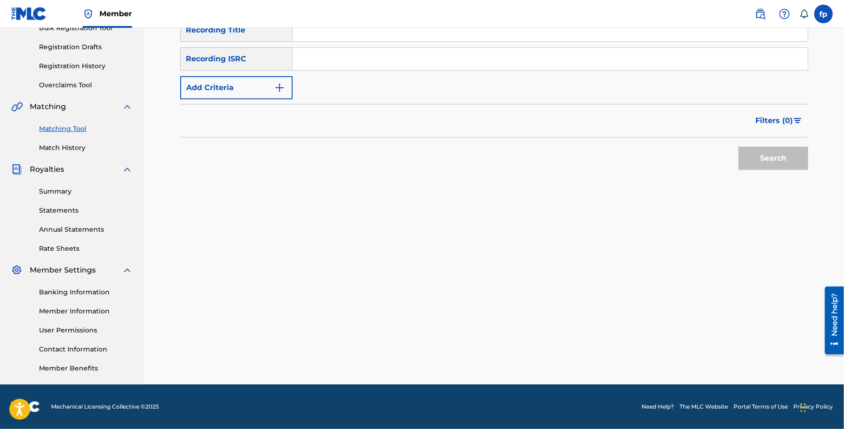
click at [66, 151] on link "Match History" at bounding box center [86, 148] width 94 height 10
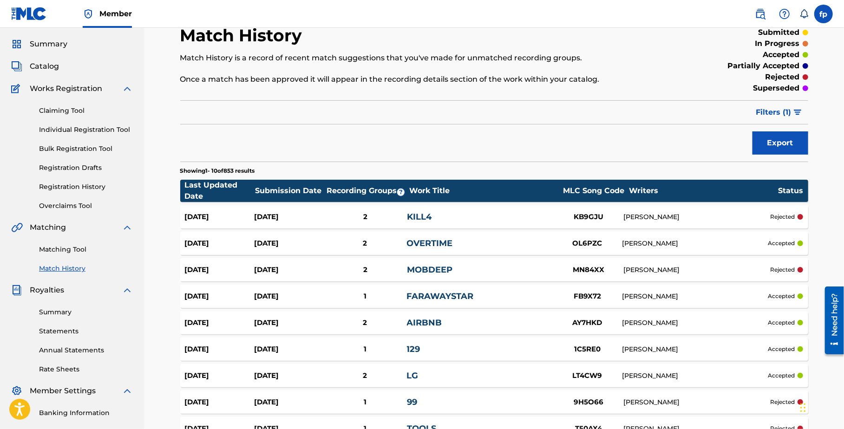
scroll to position [20, 0]
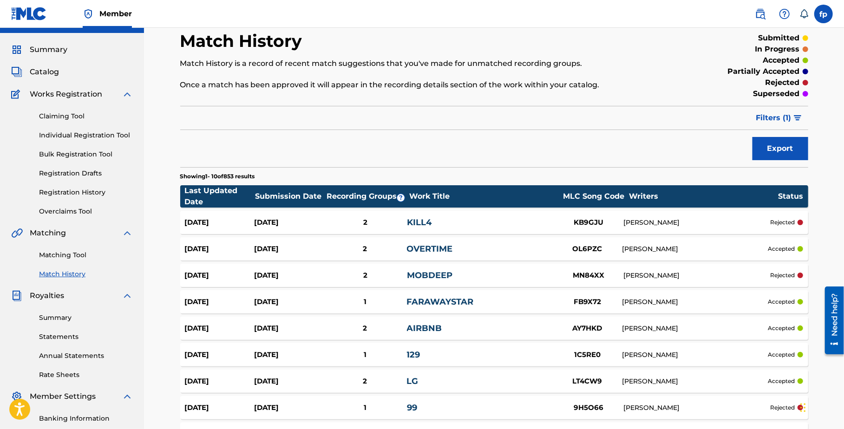
click at [777, 122] on span "Filters ( 1 )" at bounding box center [773, 117] width 35 height 11
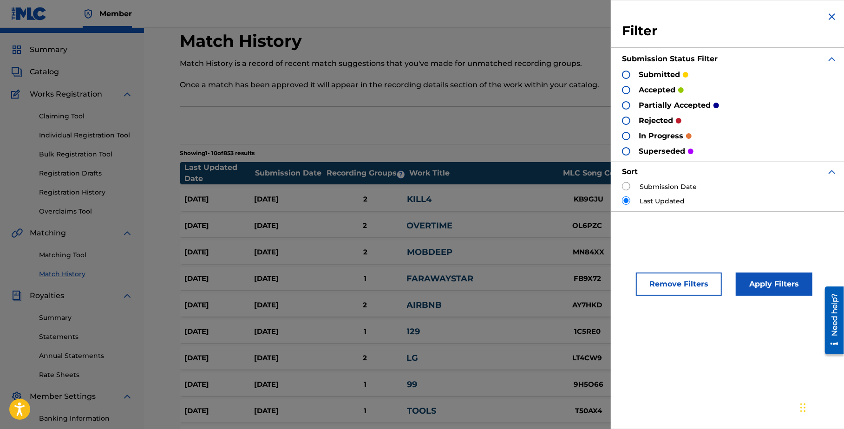
click at [628, 85] on div "accepted" at bounding box center [653, 90] width 62 height 11
click at [627, 88] on div at bounding box center [626, 90] width 8 height 8
click at [761, 283] on button "Apply Filters" at bounding box center [774, 284] width 77 height 23
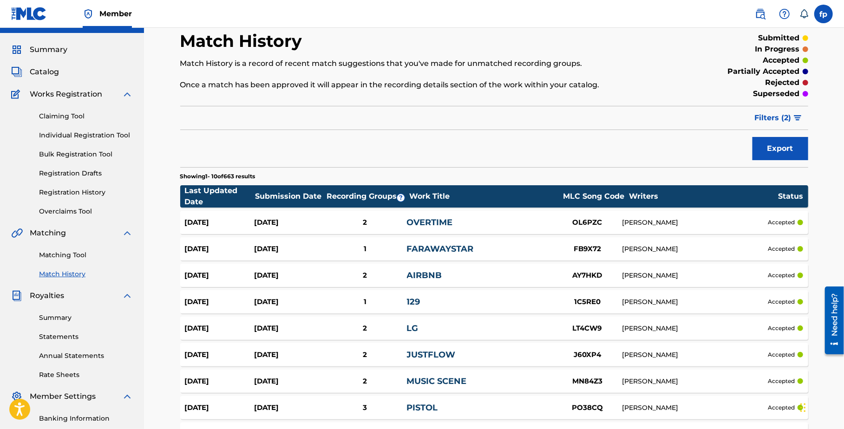
scroll to position [157, 0]
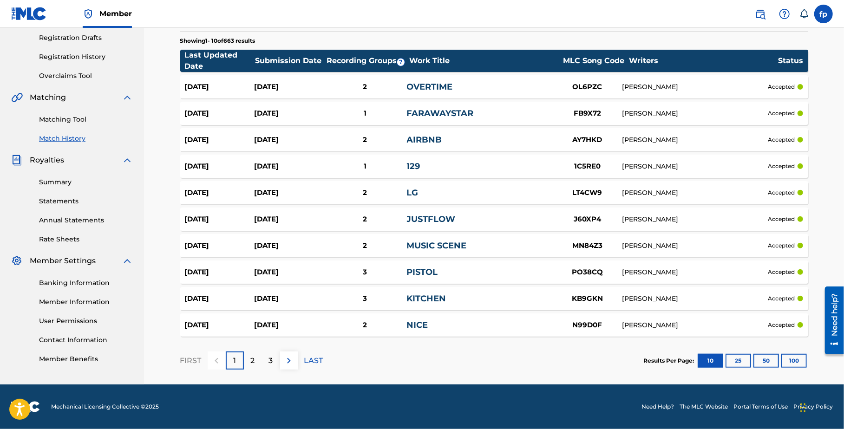
click at [797, 369] on div "Results Per Page: 10 25 50 100" at bounding box center [726, 361] width 164 height 44
click at [796, 357] on button "100" at bounding box center [794, 361] width 26 height 14
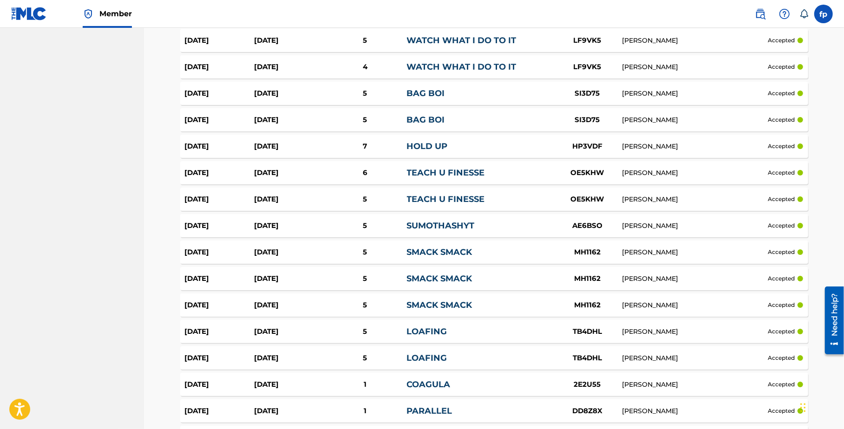
scroll to position [2539, 0]
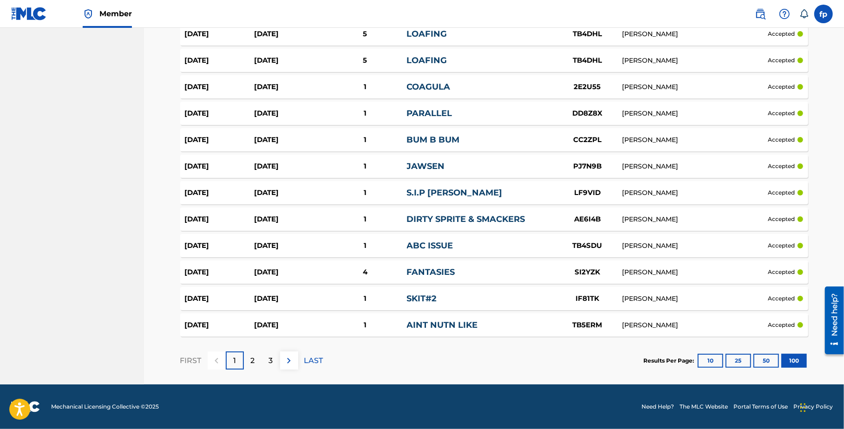
click at [313, 359] on p "LAST" at bounding box center [313, 360] width 19 height 11
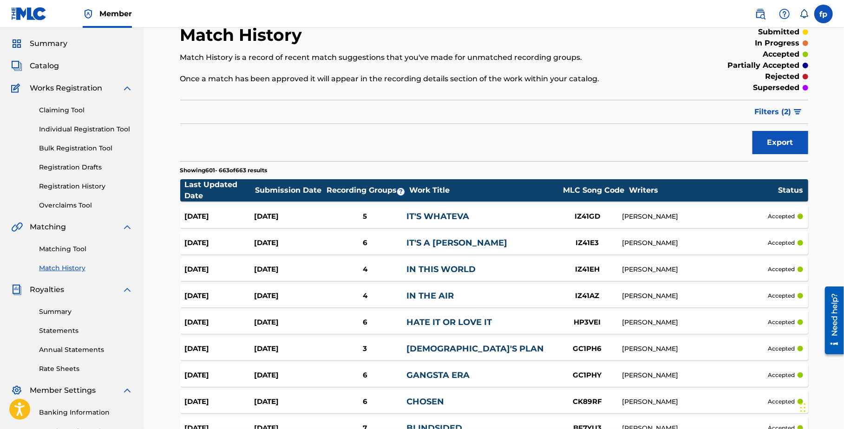
scroll to position [23, 0]
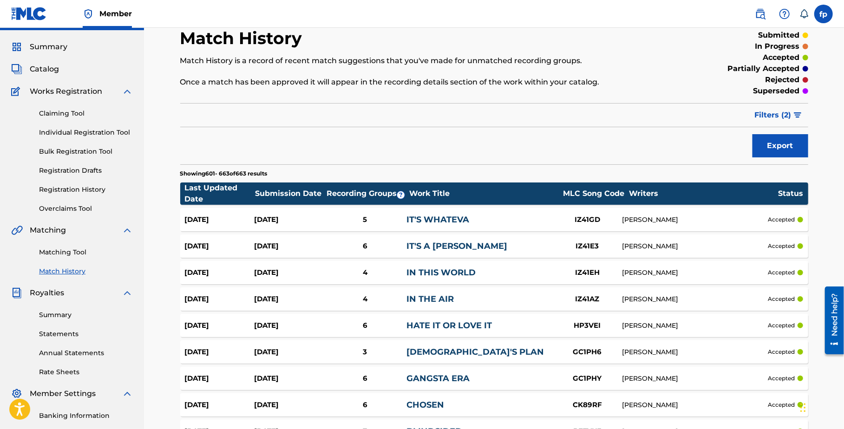
click at [769, 120] on button "Filters ( 2 )" at bounding box center [778, 115] width 59 height 23
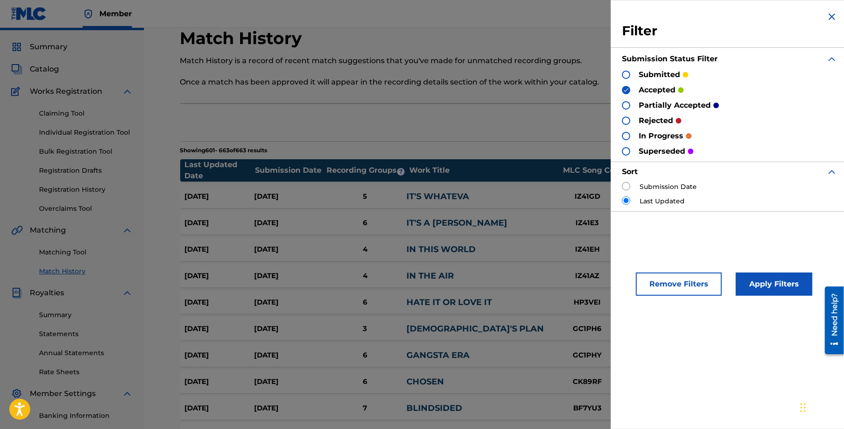
click at [832, 13] on img at bounding box center [831, 16] width 11 height 11
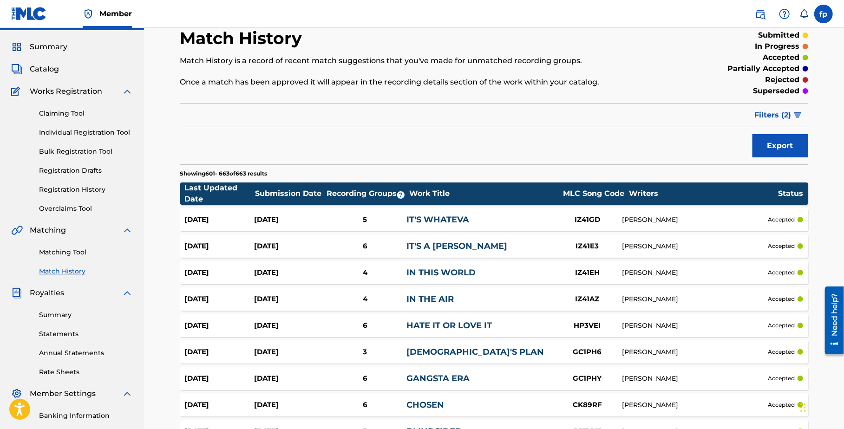
click at [51, 69] on span "Catalog" at bounding box center [44, 69] width 29 height 11
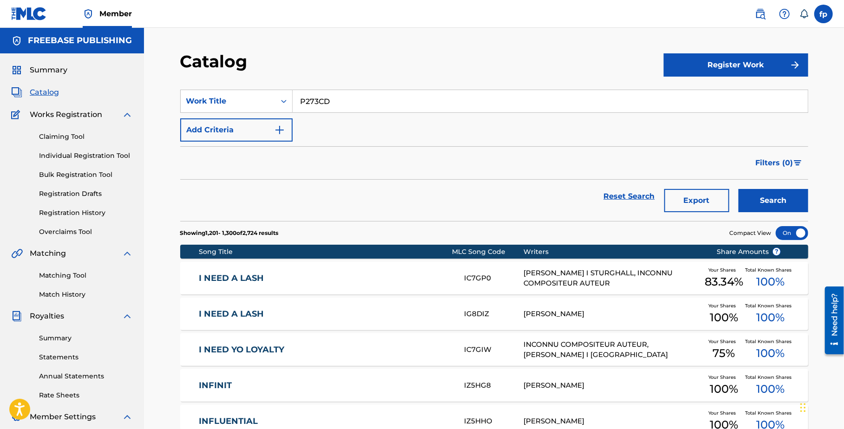
click at [55, 75] on span "Summary" at bounding box center [49, 70] width 38 height 11
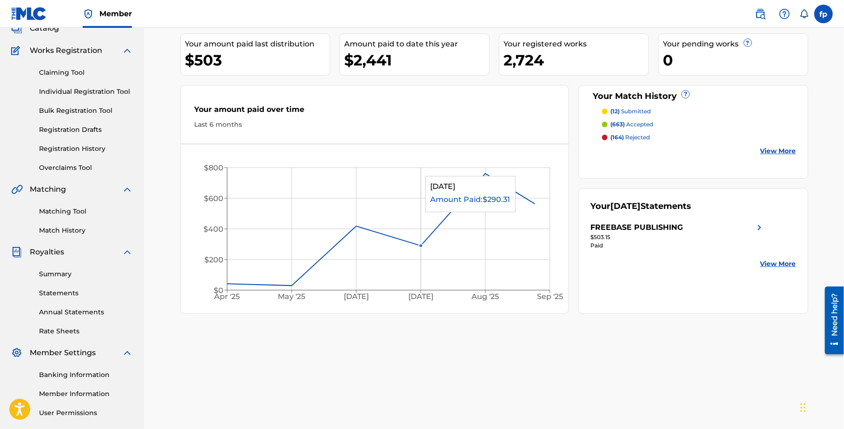
scroll to position [85, 0]
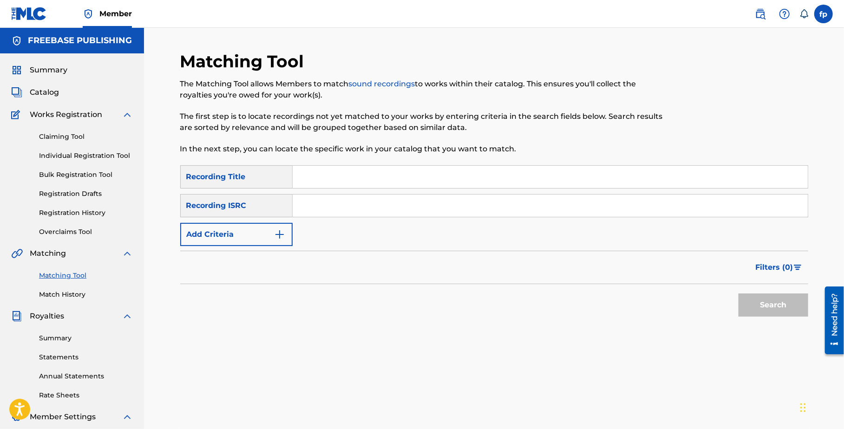
click at [320, 185] on input "Search Form" at bounding box center [550, 177] width 515 height 22
paste input "155"
type input "155"
click at [272, 231] on button "Add Criteria" at bounding box center [236, 234] width 112 height 23
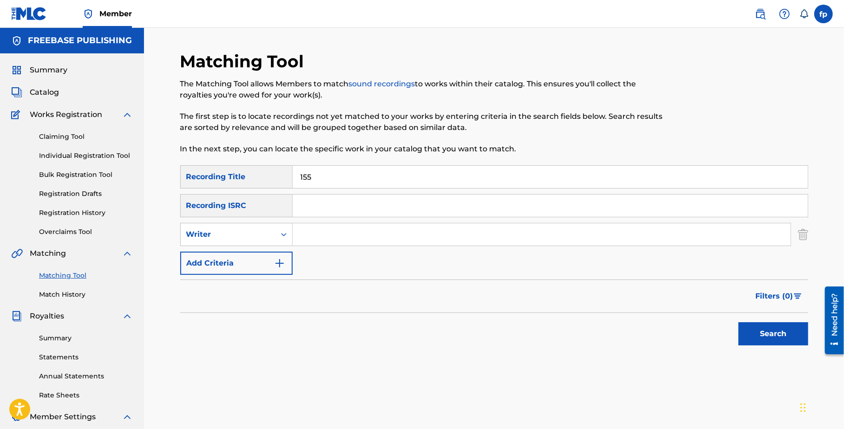
click at [301, 234] on input "Search Form" at bounding box center [542, 234] width 498 height 22
click at [323, 241] on input "Search Form" at bounding box center [542, 234] width 498 height 22
type input "perez"
click at [738, 322] on button "Search" at bounding box center [773, 333] width 70 height 23
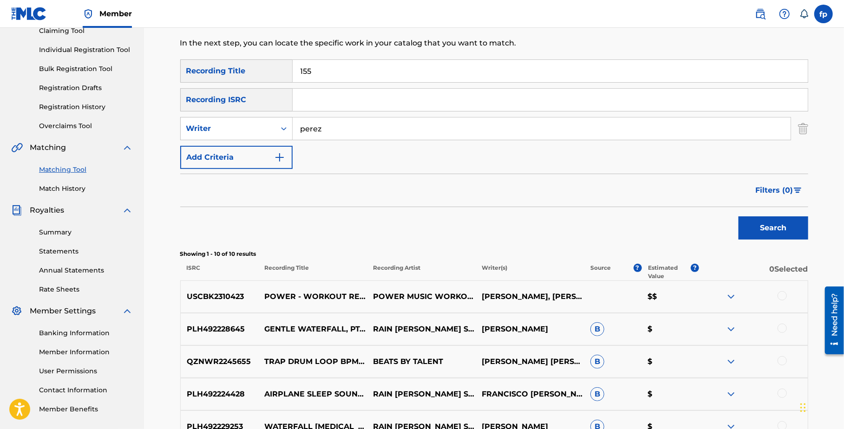
scroll to position [125, 0]
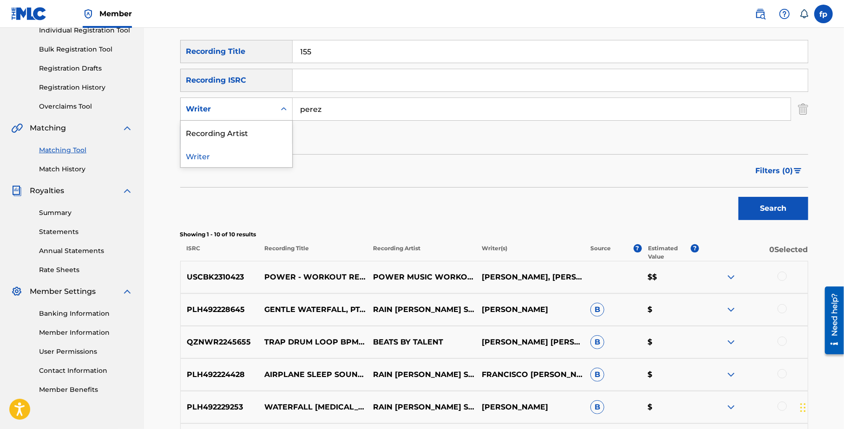
click at [283, 111] on icon "Search Form" at bounding box center [283, 108] width 9 height 9
click at [324, 155] on div "Filters ( 0 )" at bounding box center [494, 170] width 628 height 33
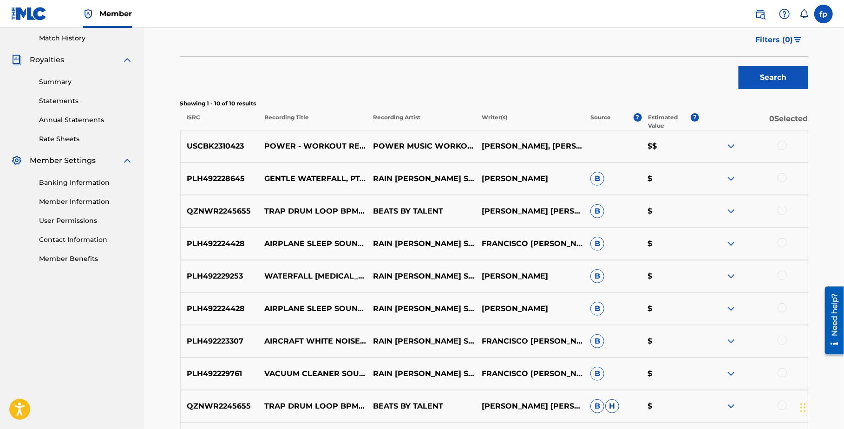
scroll to position [150, 0]
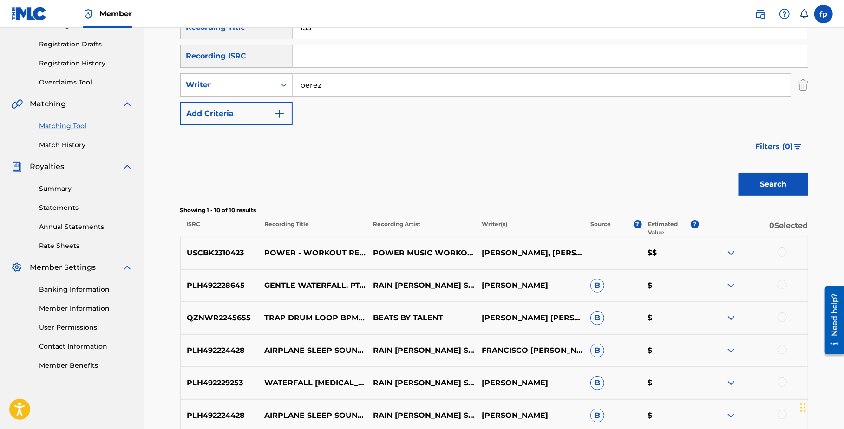
click at [771, 145] on span "Filters ( 0 )" at bounding box center [775, 146] width 38 height 11
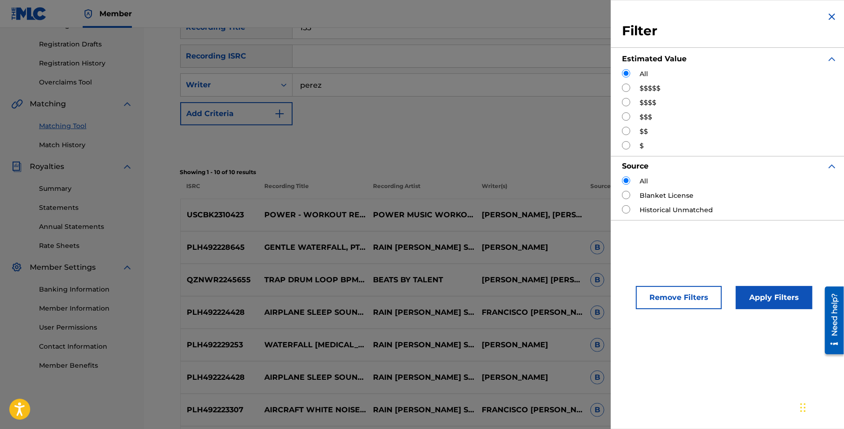
click at [628, 145] on input "Search Form" at bounding box center [626, 145] width 8 height 8
radio input "true"
click at [765, 298] on button "Apply Filters" at bounding box center [774, 297] width 77 height 23
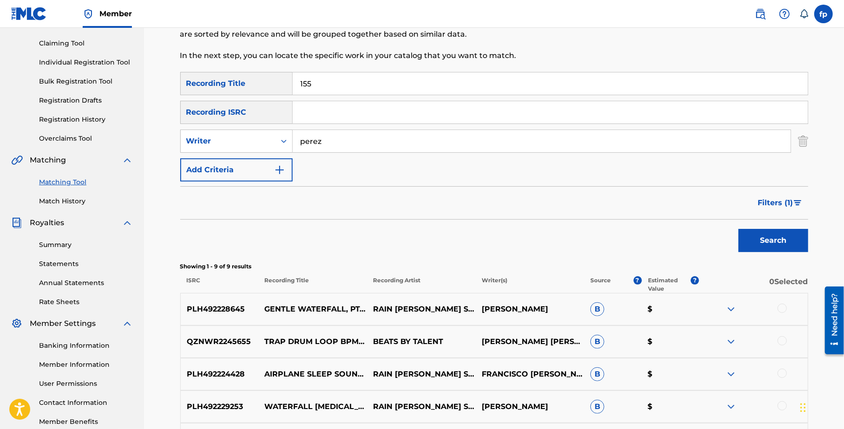
scroll to position [0, 0]
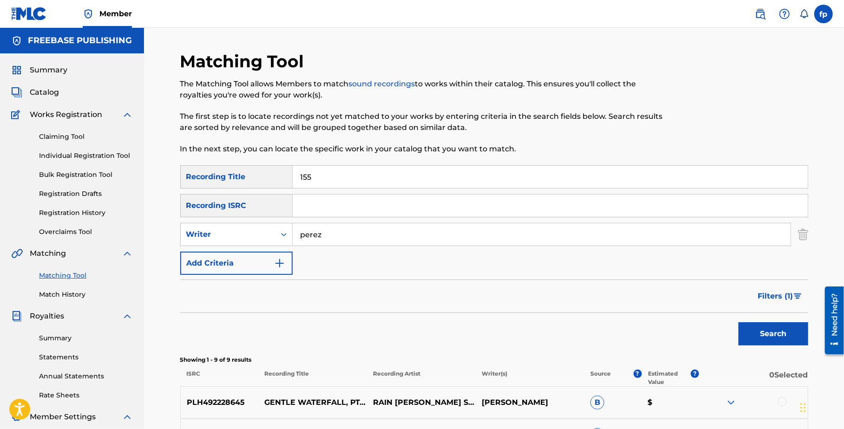
click at [753, 325] on button "Search" at bounding box center [773, 333] width 70 height 23
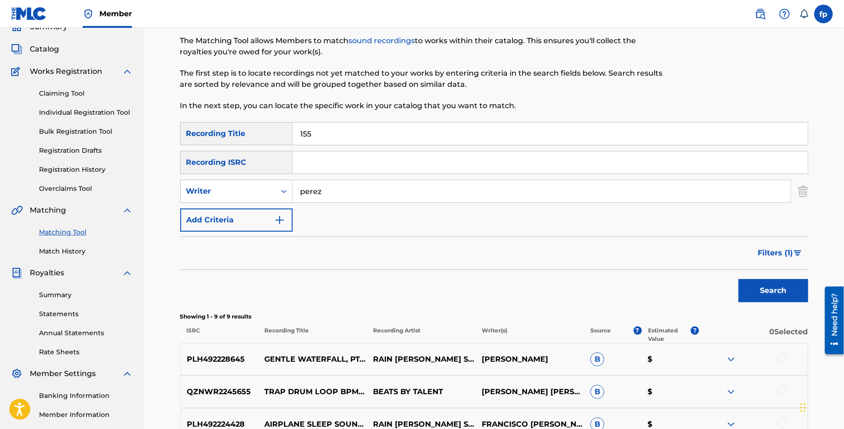
scroll to position [52, 0]
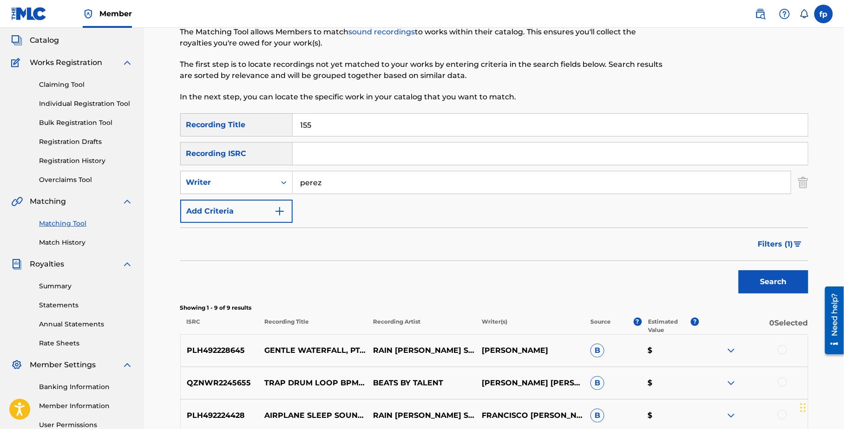
click at [340, 180] on input "perez" at bounding box center [542, 182] width 498 height 22
click at [738, 270] on button "Search" at bounding box center [773, 281] width 70 height 23
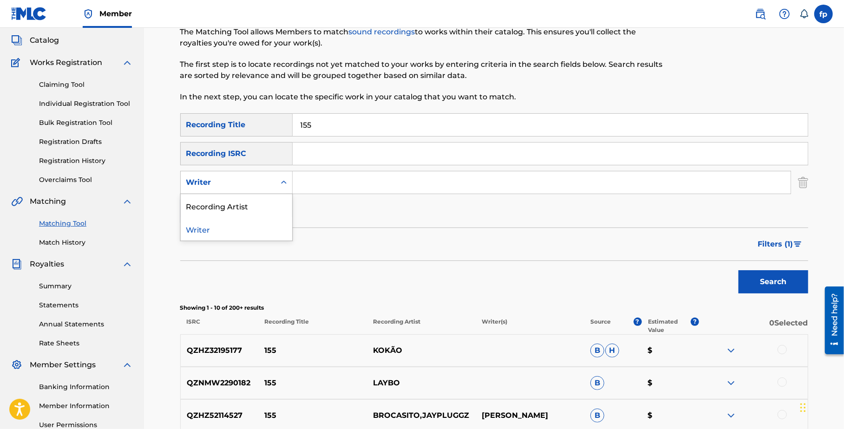
click at [240, 191] on div "Writer" at bounding box center [236, 182] width 112 height 23
click at [235, 203] on div "Recording Artist" at bounding box center [236, 205] width 111 height 23
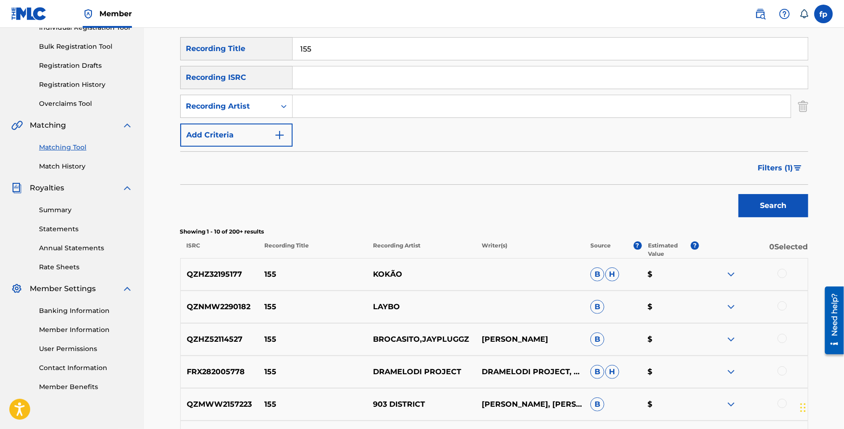
scroll to position [130, 0]
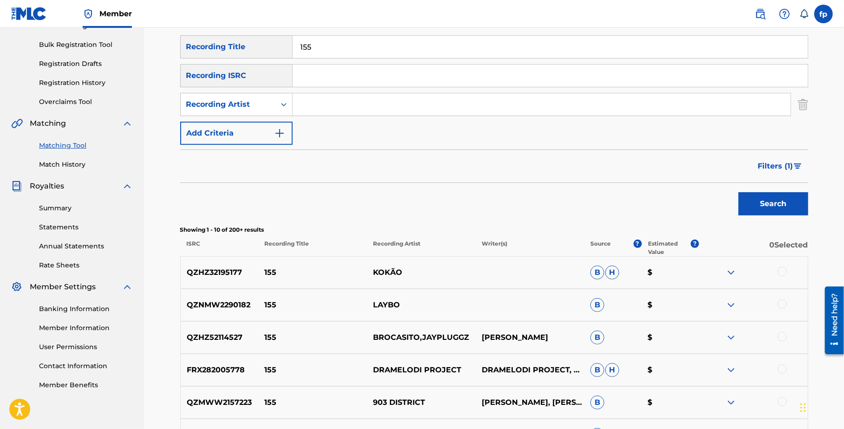
click at [755, 212] on button "Search" at bounding box center [773, 203] width 70 height 23
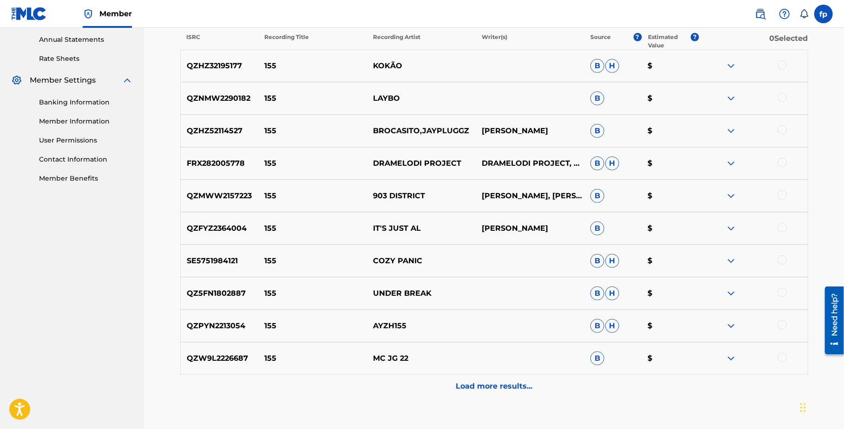
scroll to position [336, 0]
click at [494, 389] on p "Load more results..." at bounding box center [494, 386] width 77 height 11
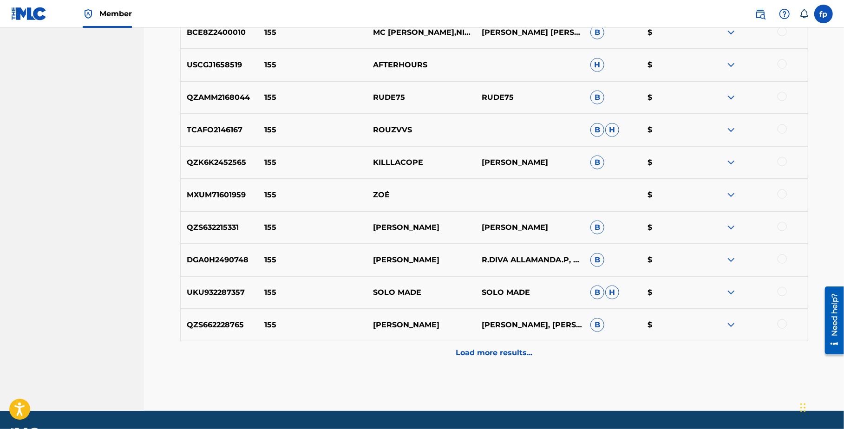
click at [480, 351] on p "Load more results..." at bounding box center [494, 352] width 77 height 11
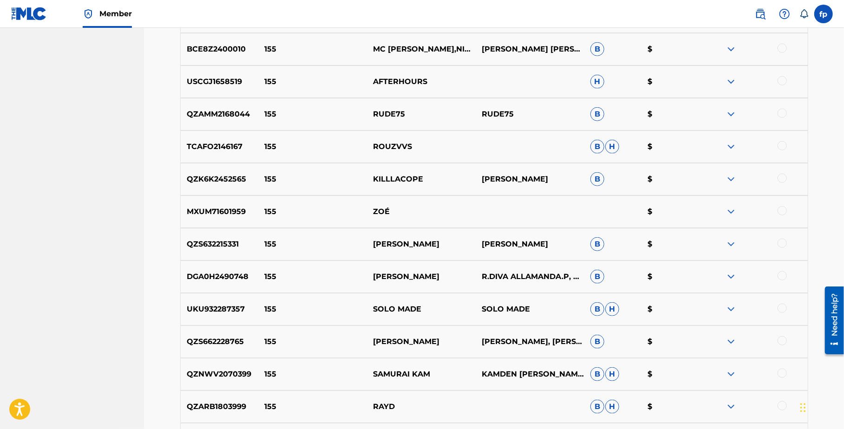
scroll to position [0, 0]
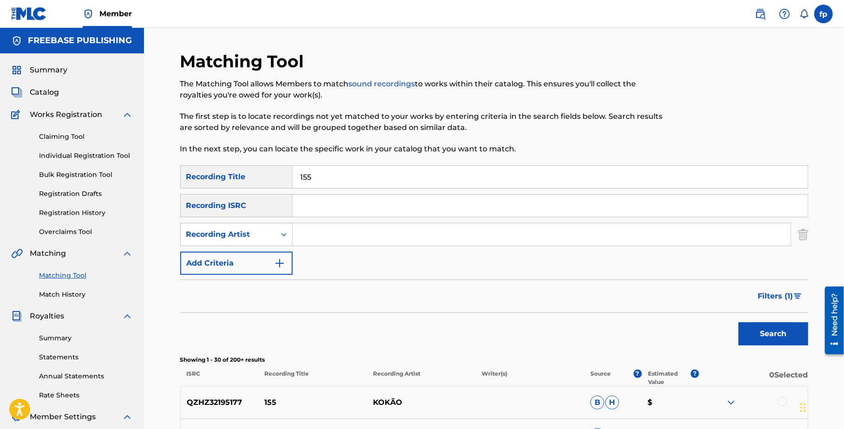
click at [313, 230] on input "Search Form" at bounding box center [542, 234] width 498 height 22
type input "p"
click at [738, 322] on button "Search" at bounding box center [773, 333] width 70 height 23
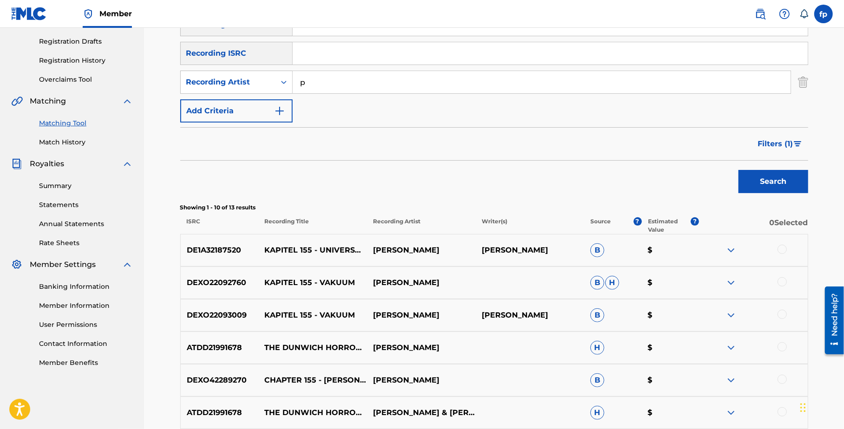
scroll to position [38, 0]
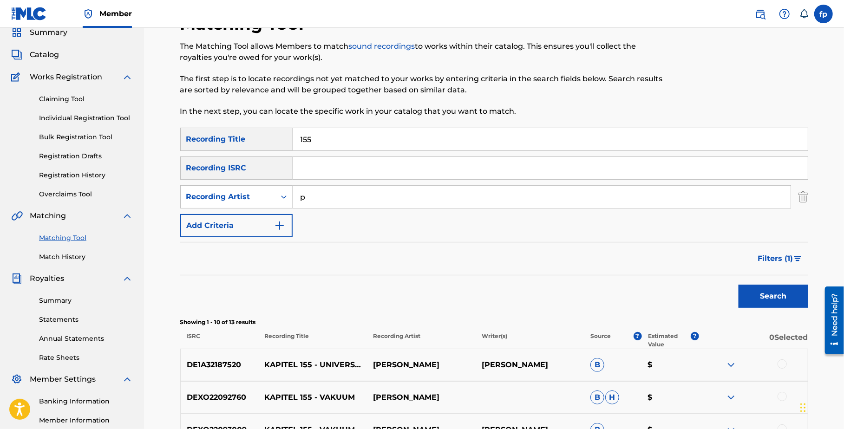
click at [320, 196] on input "p" at bounding box center [542, 197] width 498 height 22
click at [308, 132] on input "155" at bounding box center [550, 139] width 515 height 22
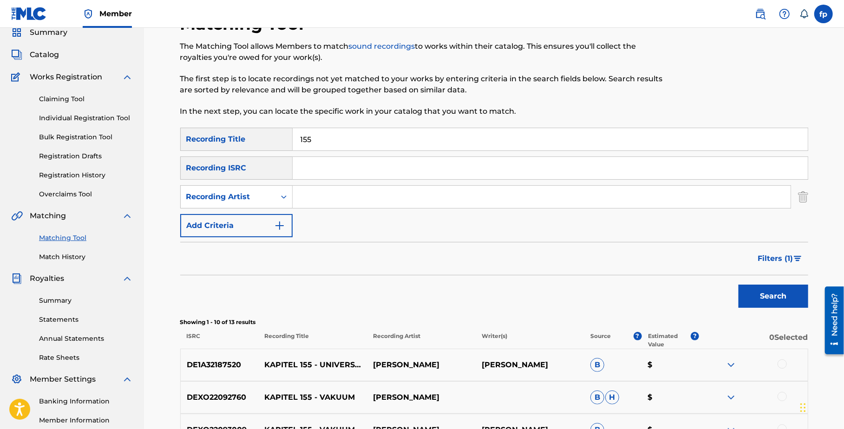
paste input "TH"
type input "15TH"
click at [738, 285] on button "Search" at bounding box center [773, 296] width 70 height 23
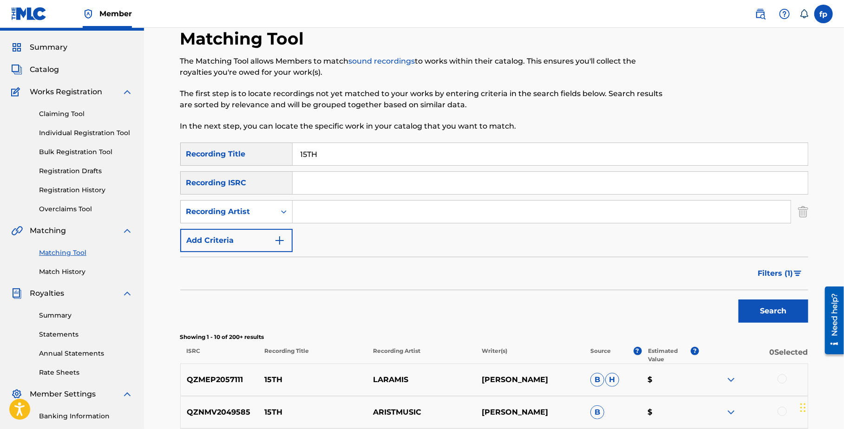
scroll to position [0, 0]
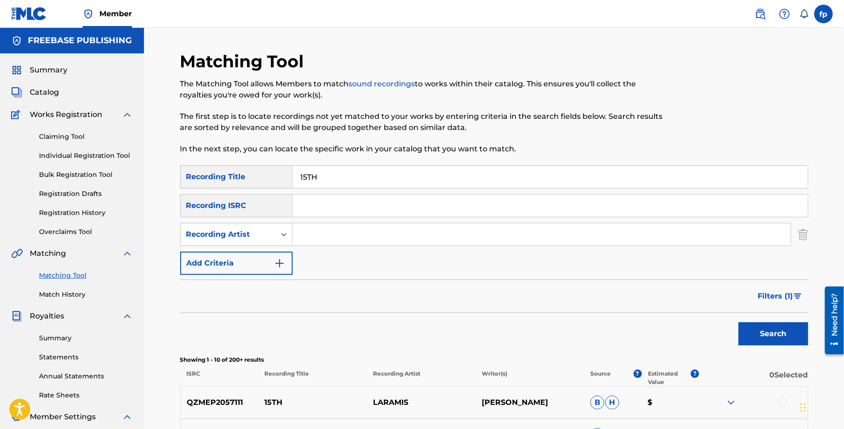
click at [319, 249] on div "SearchWithCriteria80b96a09-41c5-4620-bbbe-b5bfe97e2b11 Recording Title 15TH Sea…" at bounding box center [494, 220] width 628 height 110
click at [318, 235] on input "Search Form" at bounding box center [542, 234] width 498 height 22
type input "perez"
click at [738, 322] on button "Search" at bounding box center [773, 333] width 70 height 23
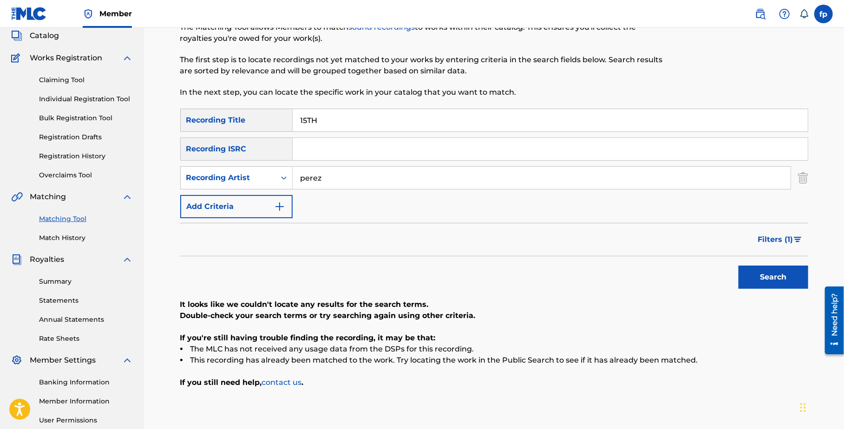
scroll to position [12, 0]
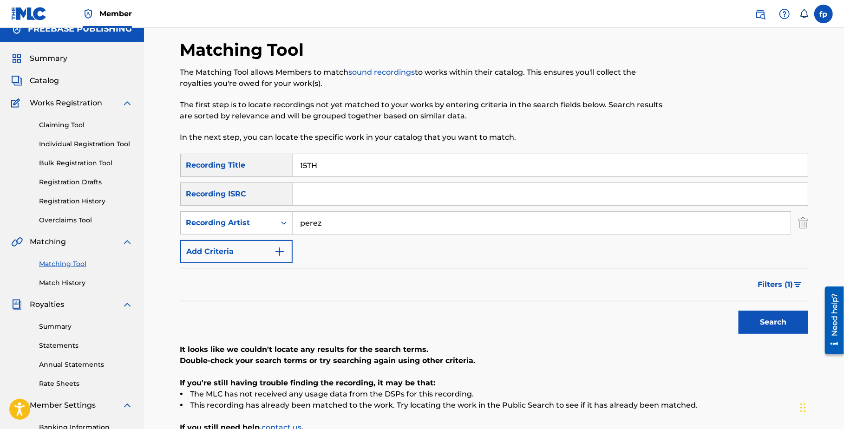
click at [63, 283] on link "Match History" at bounding box center [86, 283] width 94 height 10
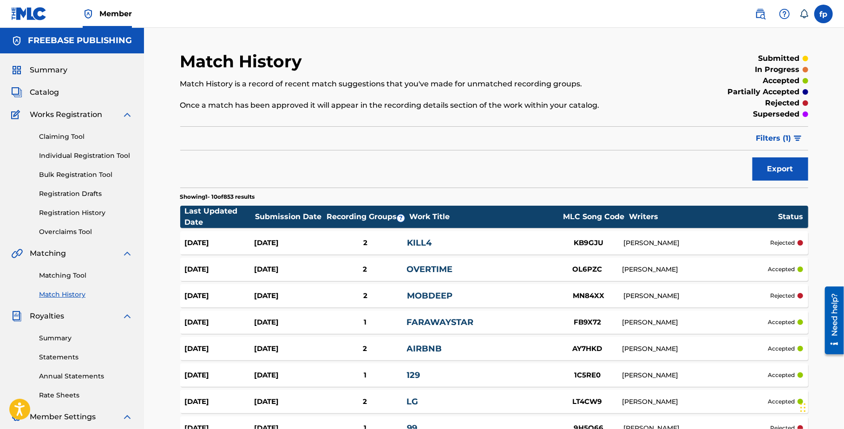
click at [68, 277] on link "Matching Tool" at bounding box center [86, 276] width 94 height 10
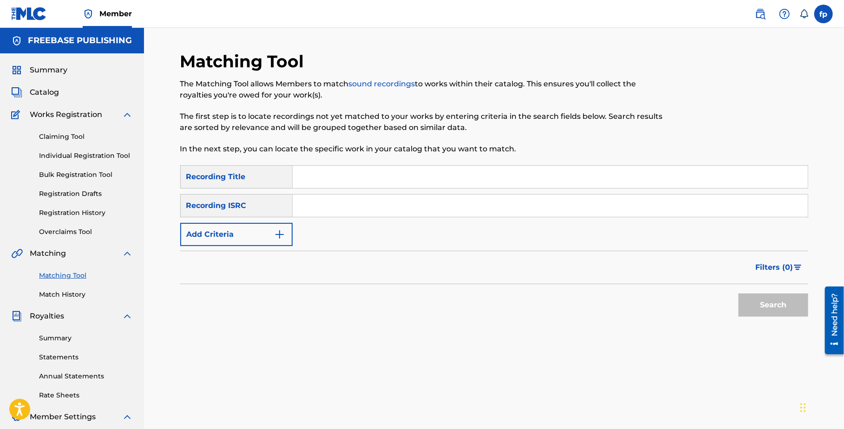
click at [264, 244] on button "Add Criteria" at bounding box center [236, 234] width 112 height 23
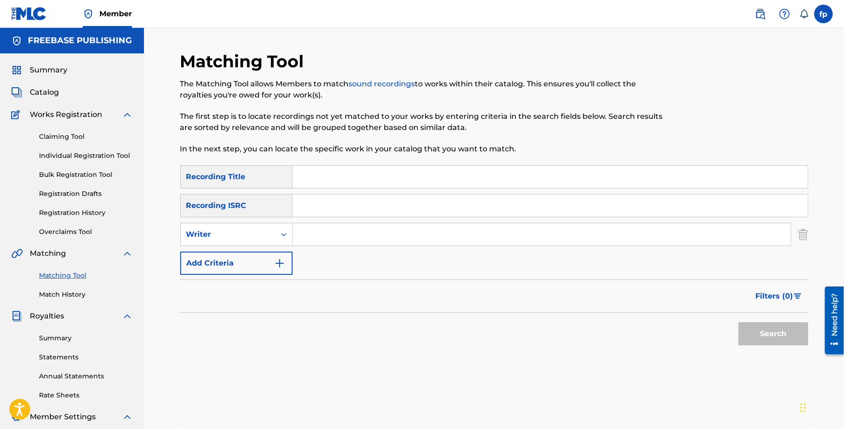
click at [297, 242] on input "Search Form" at bounding box center [542, 234] width 498 height 22
type input "fabian. p"
click at [329, 189] on div "SearchWithCriteria80b96a09-41c5-4620-bbbe-b5bfe97e2b11 Recording Title SearchWi…" at bounding box center [494, 220] width 628 height 110
click at [324, 183] on input "Search Form" at bounding box center [550, 177] width 515 height 22
type input "155"
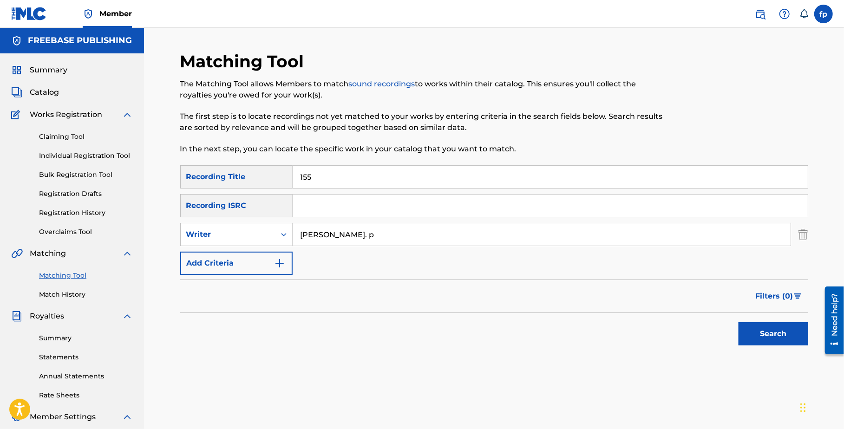
click at [738, 322] on button "Search" at bounding box center [773, 333] width 70 height 23
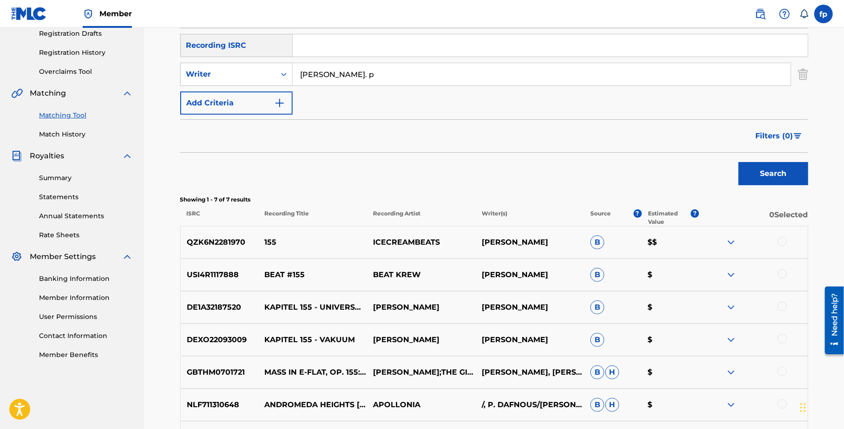
scroll to position [164, 0]
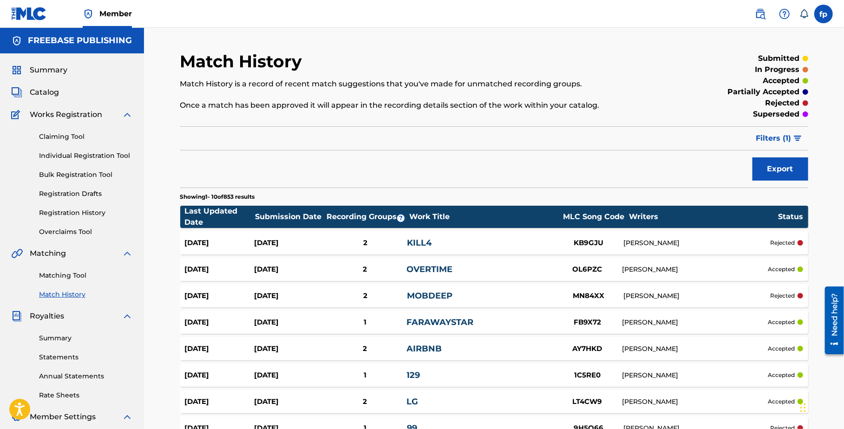
click at [435, 215] on div "Work Title" at bounding box center [483, 216] width 149 height 11
click at [391, 222] on div "Recording Groups ?" at bounding box center [367, 216] width 84 height 11
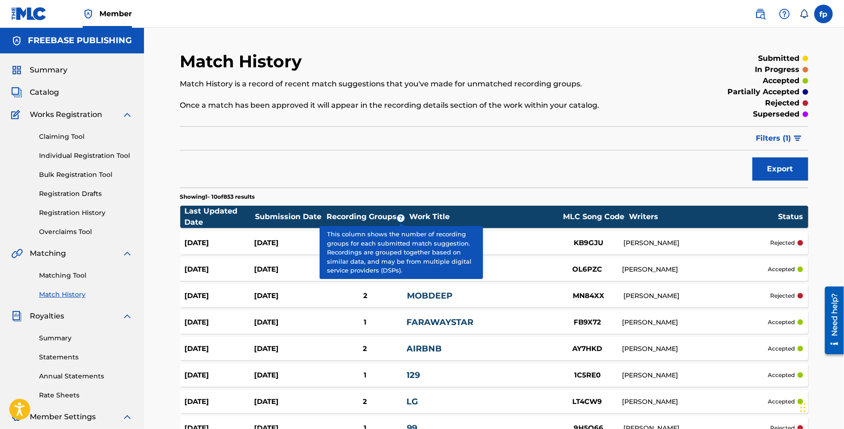
click at [397, 221] on span "?" at bounding box center [400, 218] width 7 height 7
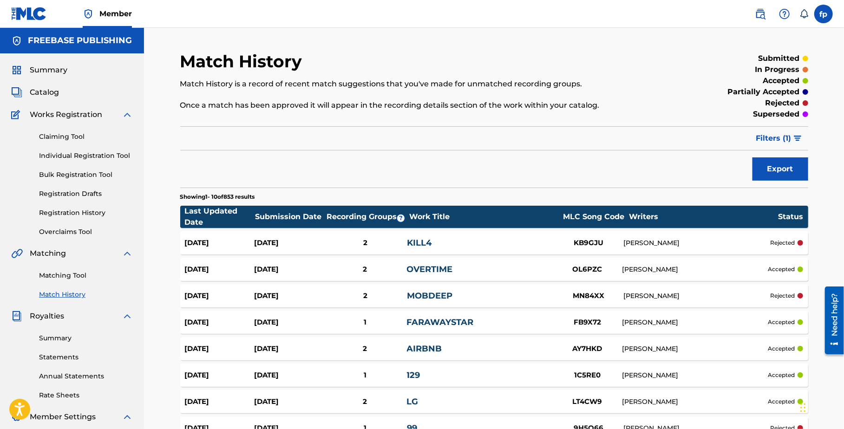
click at [412, 216] on div "Work Title" at bounding box center [483, 216] width 149 height 11
click at [276, 213] on div "Submission Date" at bounding box center [290, 216] width 70 height 11
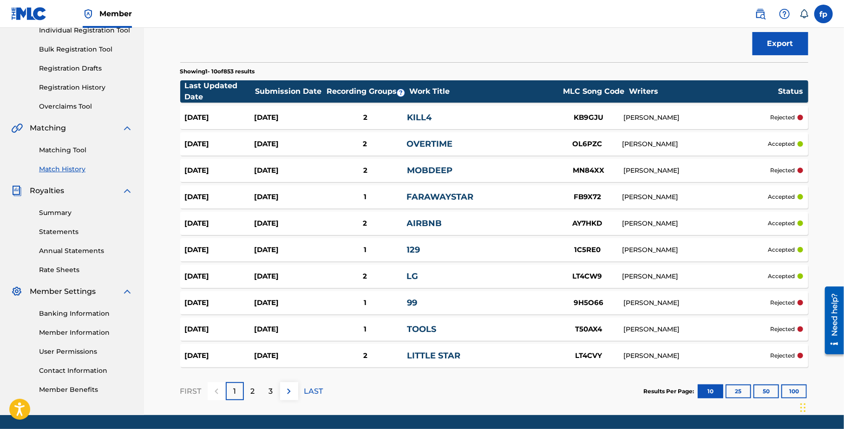
scroll to position [157, 0]
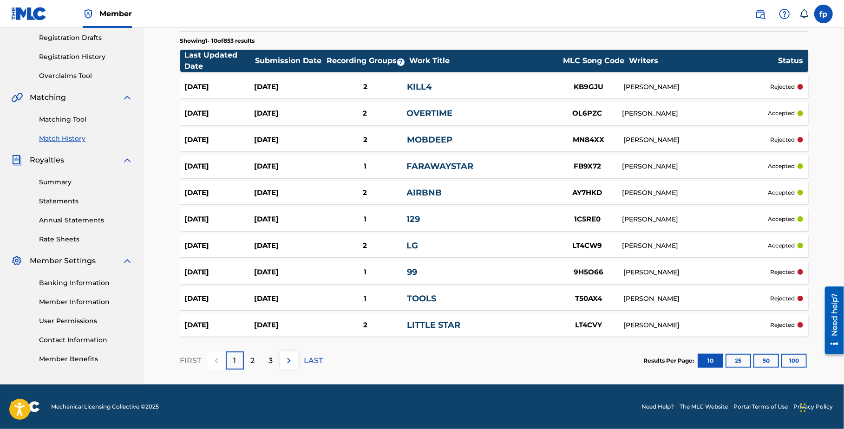
click at [795, 361] on button "100" at bounding box center [794, 361] width 26 height 14
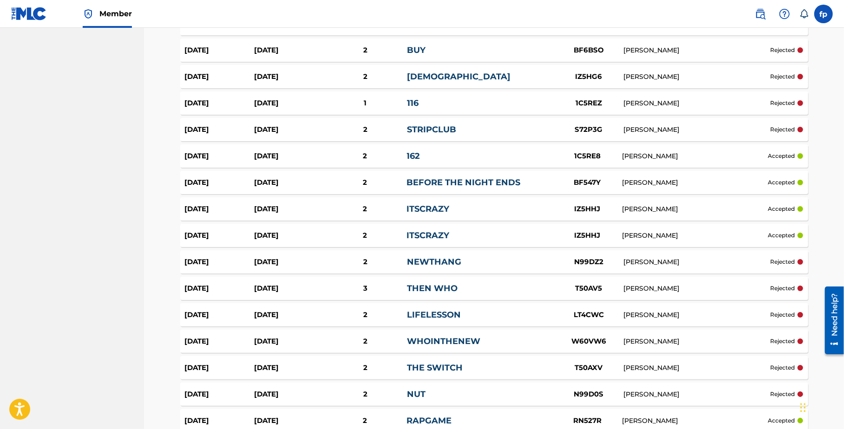
scroll to position [2539, 0]
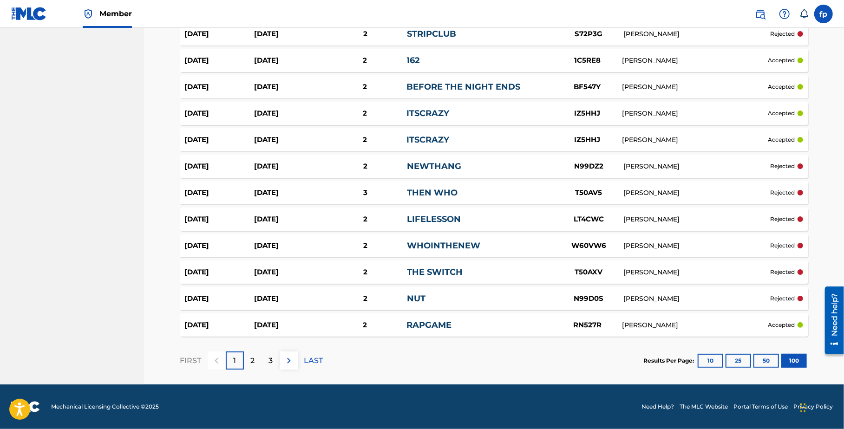
click at [244, 359] on div "2" at bounding box center [253, 361] width 18 height 18
click at [271, 365] on p "3" at bounding box center [271, 360] width 4 height 11
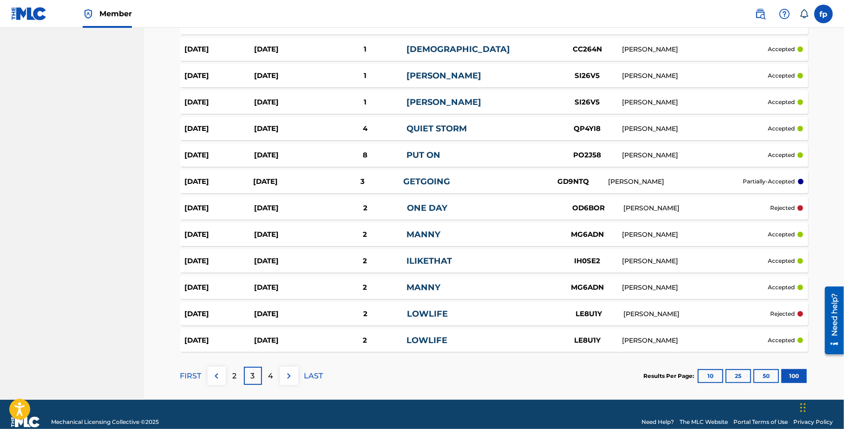
scroll to position [2529, 0]
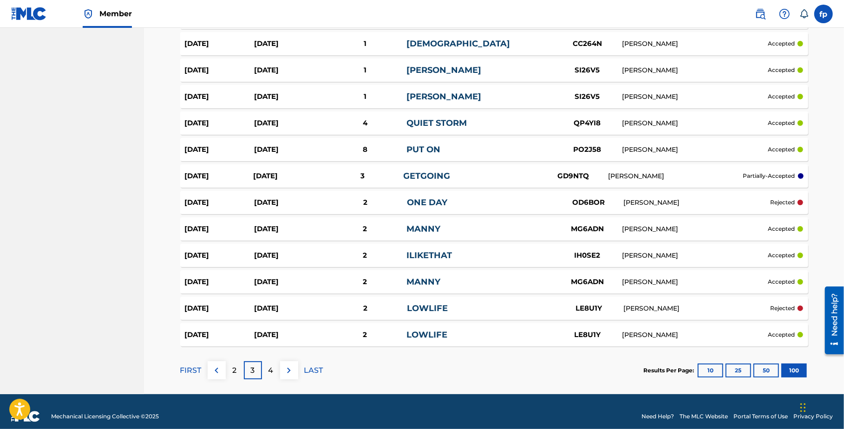
click at [272, 370] on p "4" at bounding box center [270, 370] width 5 height 11
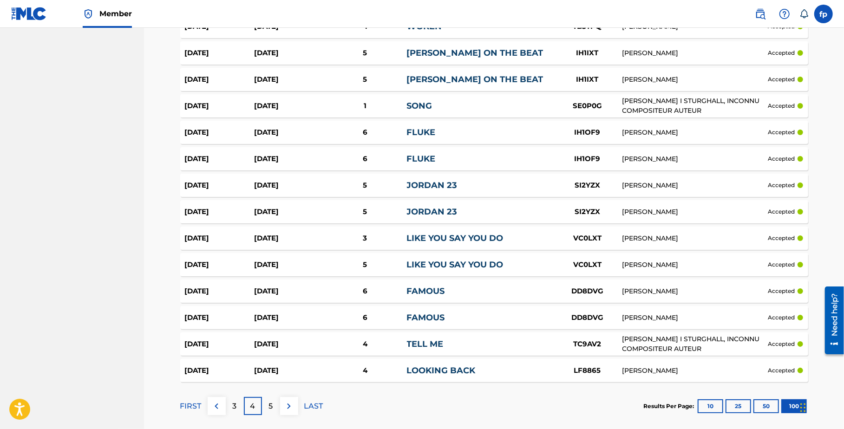
scroll to position [2488, 0]
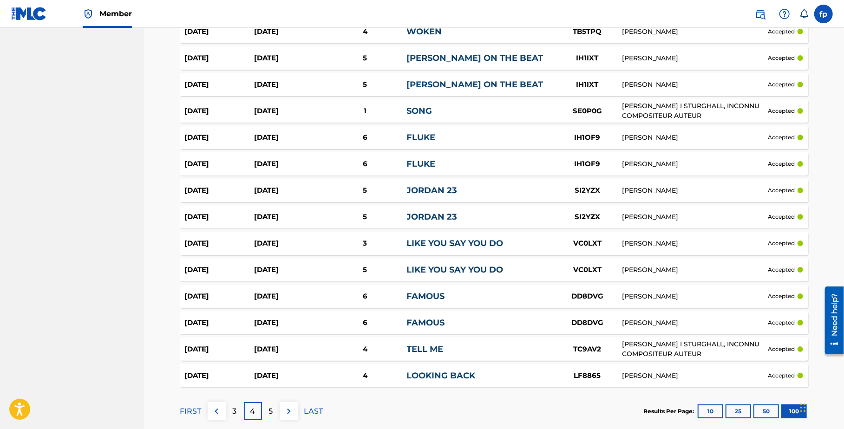
click at [417, 211] on div "JORDAN 23" at bounding box center [480, 217] width 146 height 13
